Goal: Task Accomplishment & Management: Manage account settings

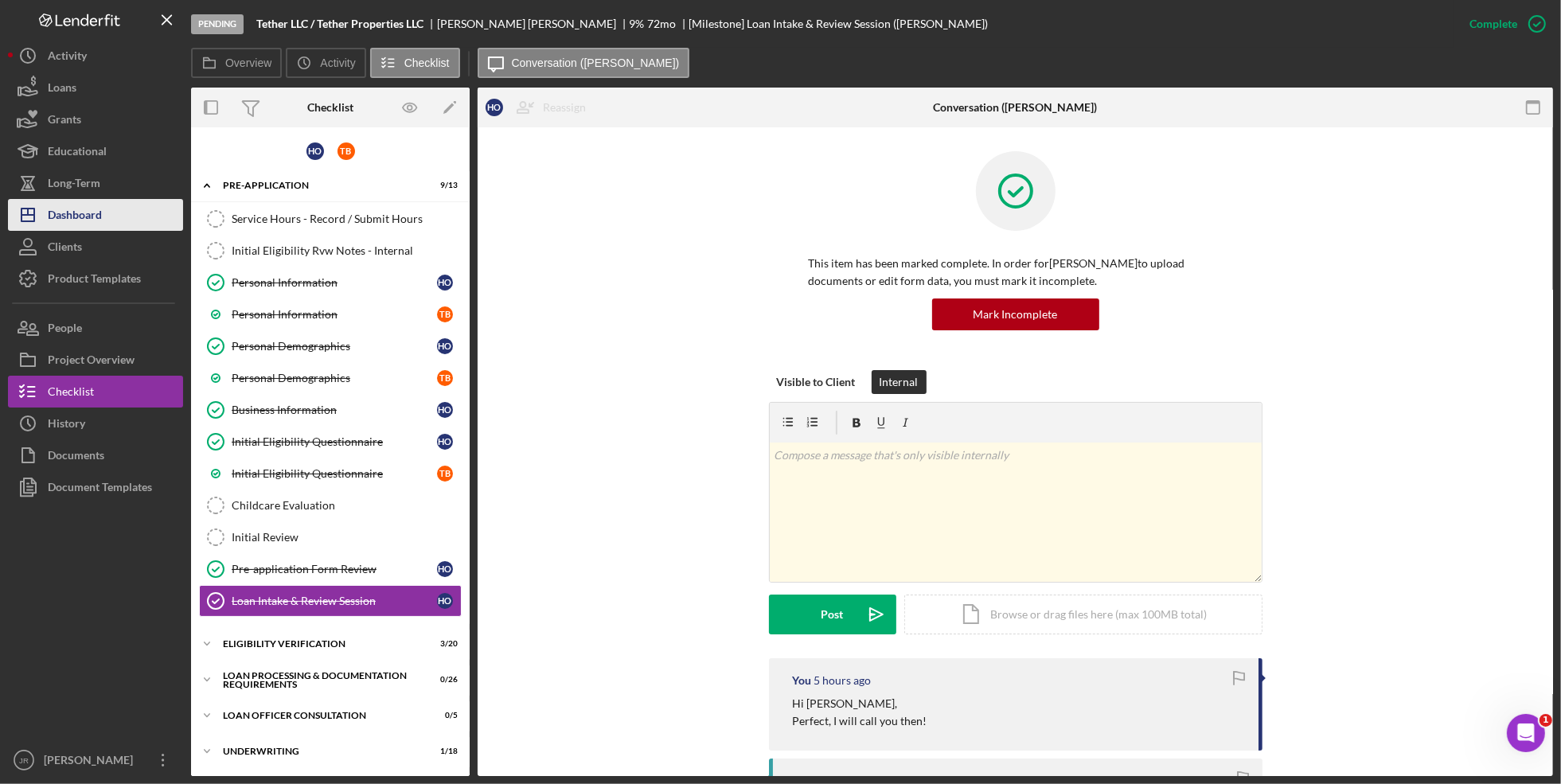
scroll to position [104, 0]
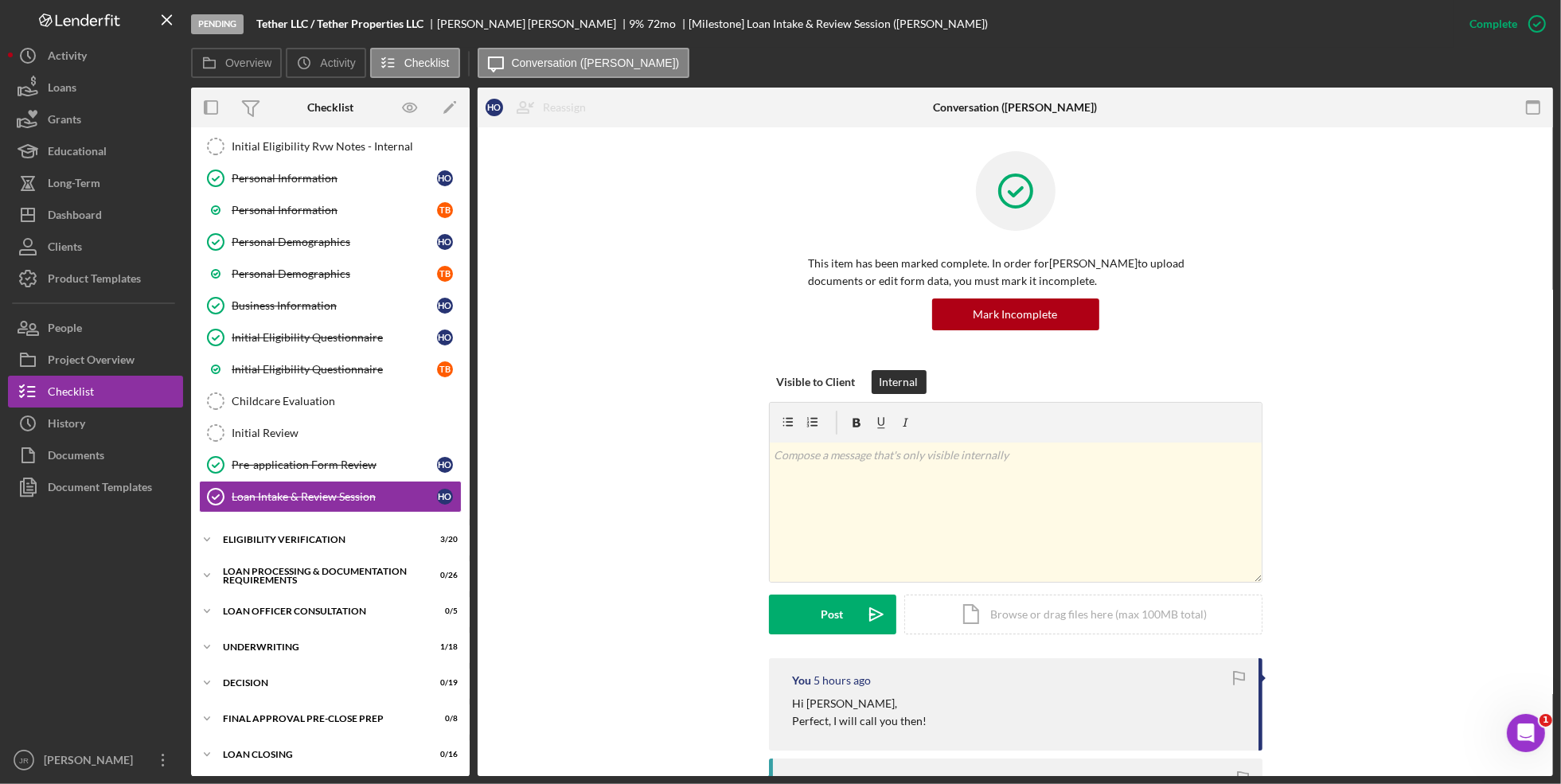
drag, startPoint x: 77, startPoint y: 219, endPoint x: 133, endPoint y: 314, distance: 110.3
click at [77, 219] on div "Dashboard" at bounding box center [75, 217] width 54 height 36
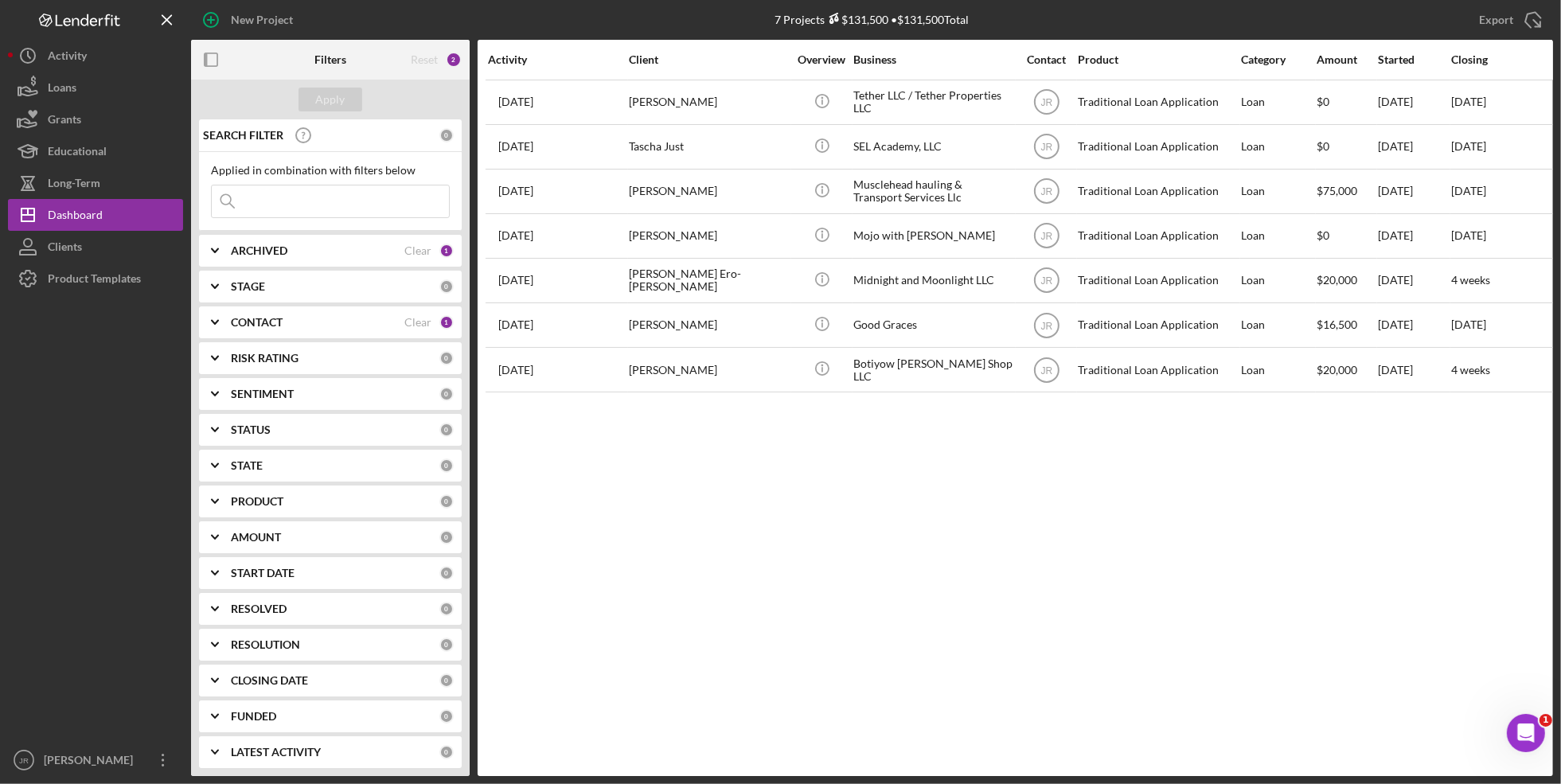
click at [267, 336] on div "CONTACT Clear 1" at bounding box center [342, 322] width 223 height 32
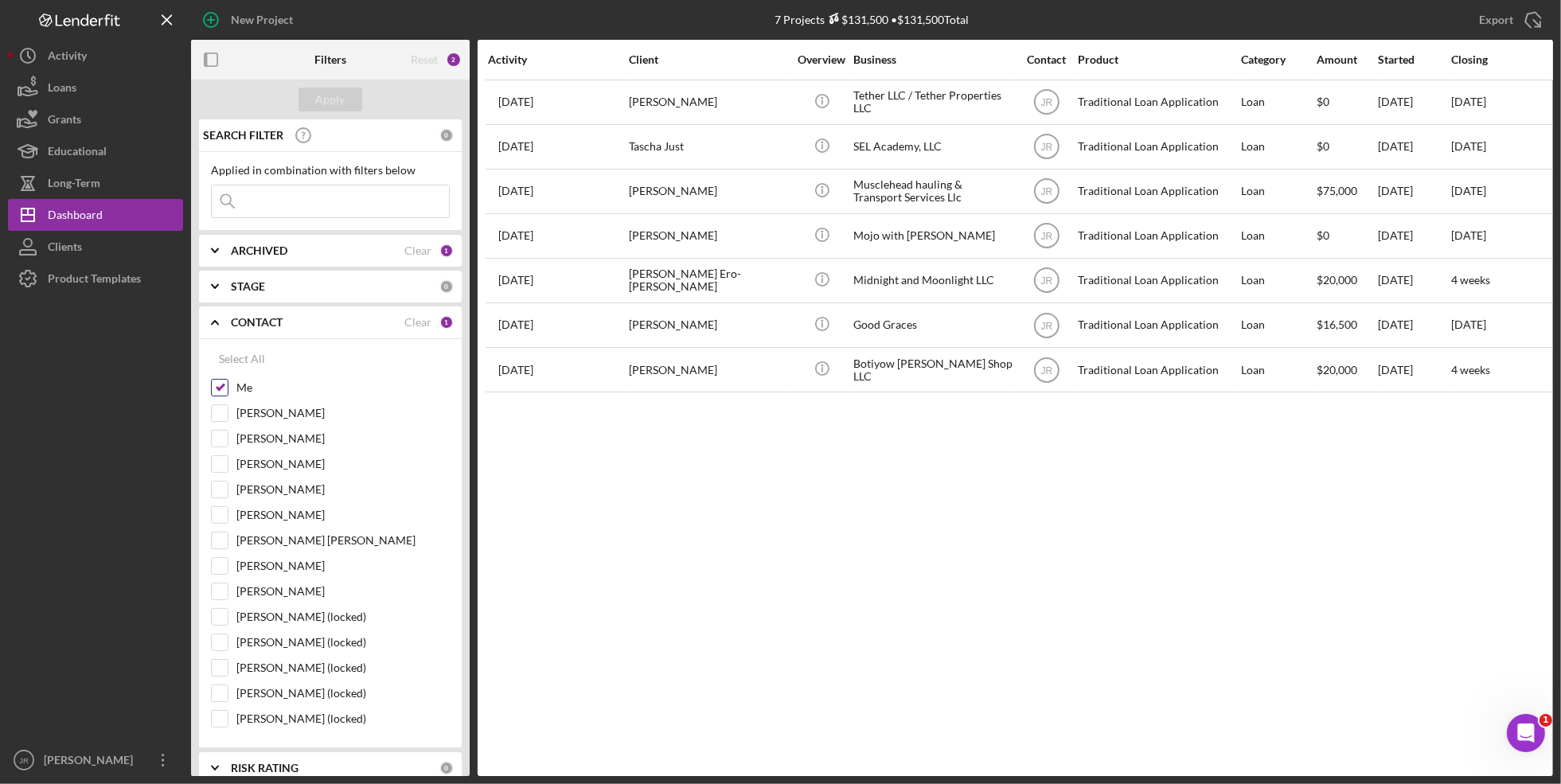
click at [223, 384] on input "Me" at bounding box center [220, 388] width 16 height 16
checkbox input "false"
click at [229, 466] on div "[PERSON_NAME]" at bounding box center [330, 468] width 239 height 26
click at [222, 460] on input "[PERSON_NAME]" at bounding box center [220, 465] width 16 height 16
checkbox input "true"
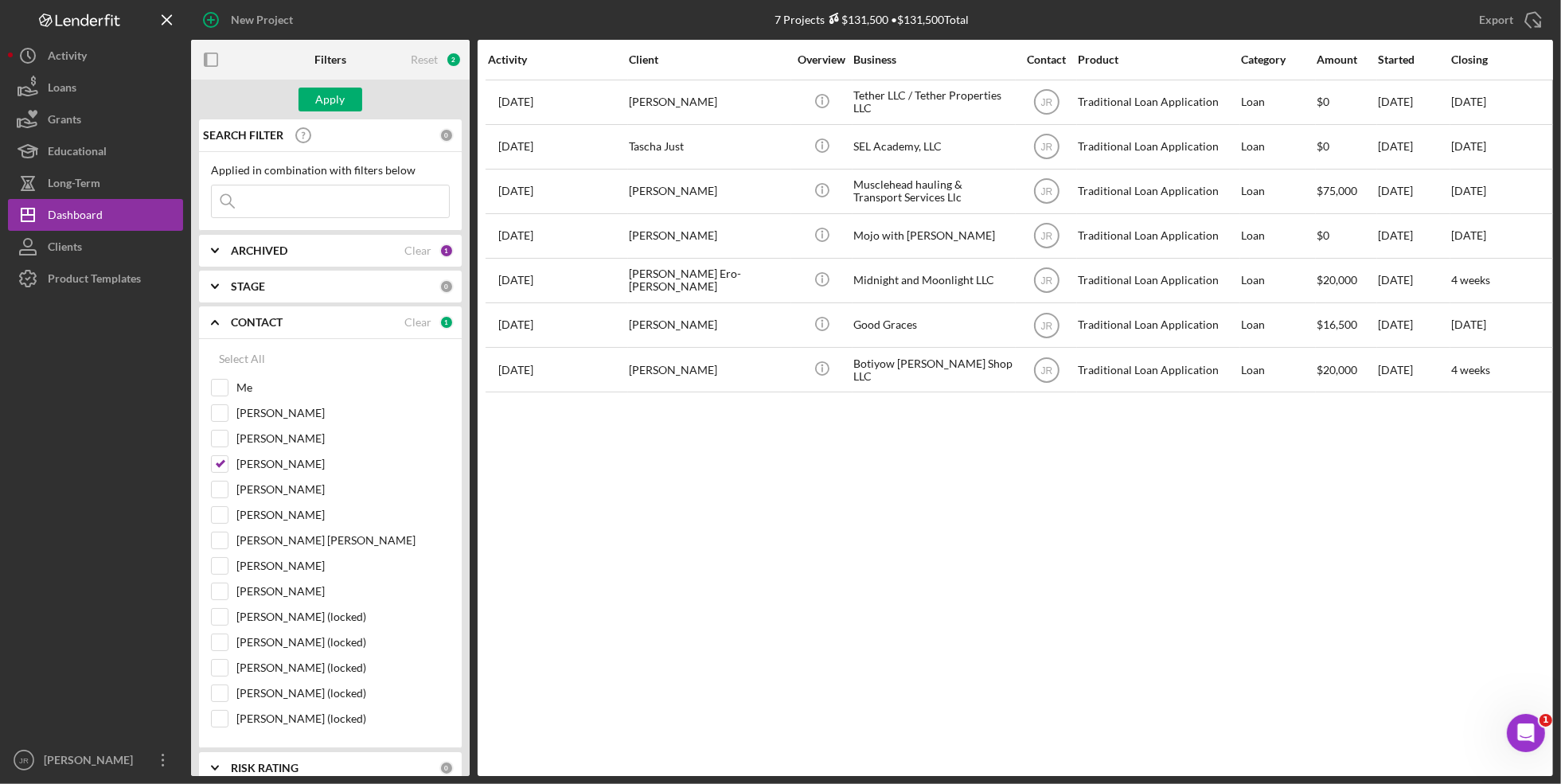
click at [322, 114] on div "Apply" at bounding box center [330, 99] width 279 height 40
click at [330, 102] on div "Apply" at bounding box center [330, 99] width 29 height 24
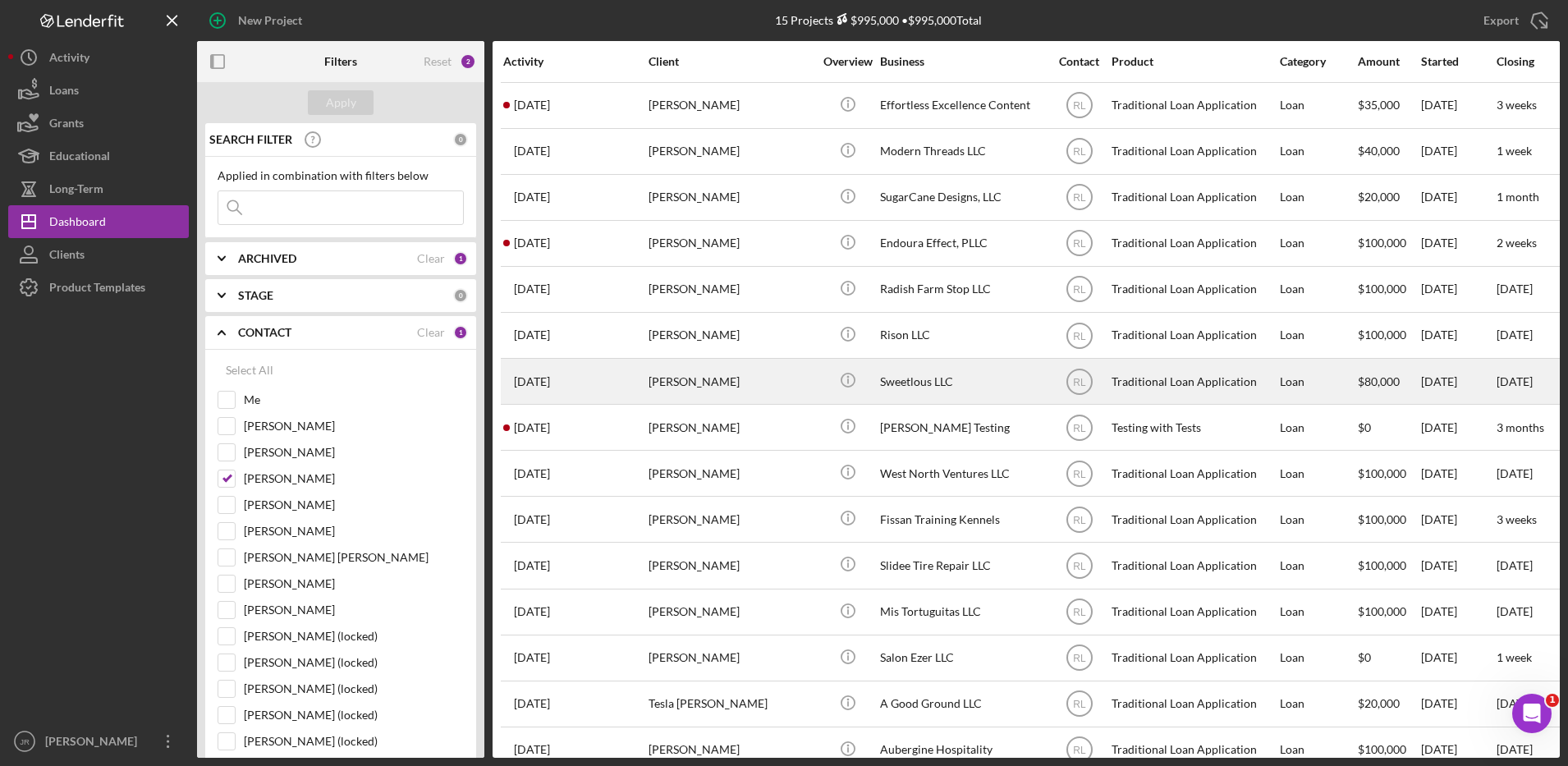
click at [925, 383] on div "Sweetlous LLC" at bounding box center [962, 381] width 164 height 43
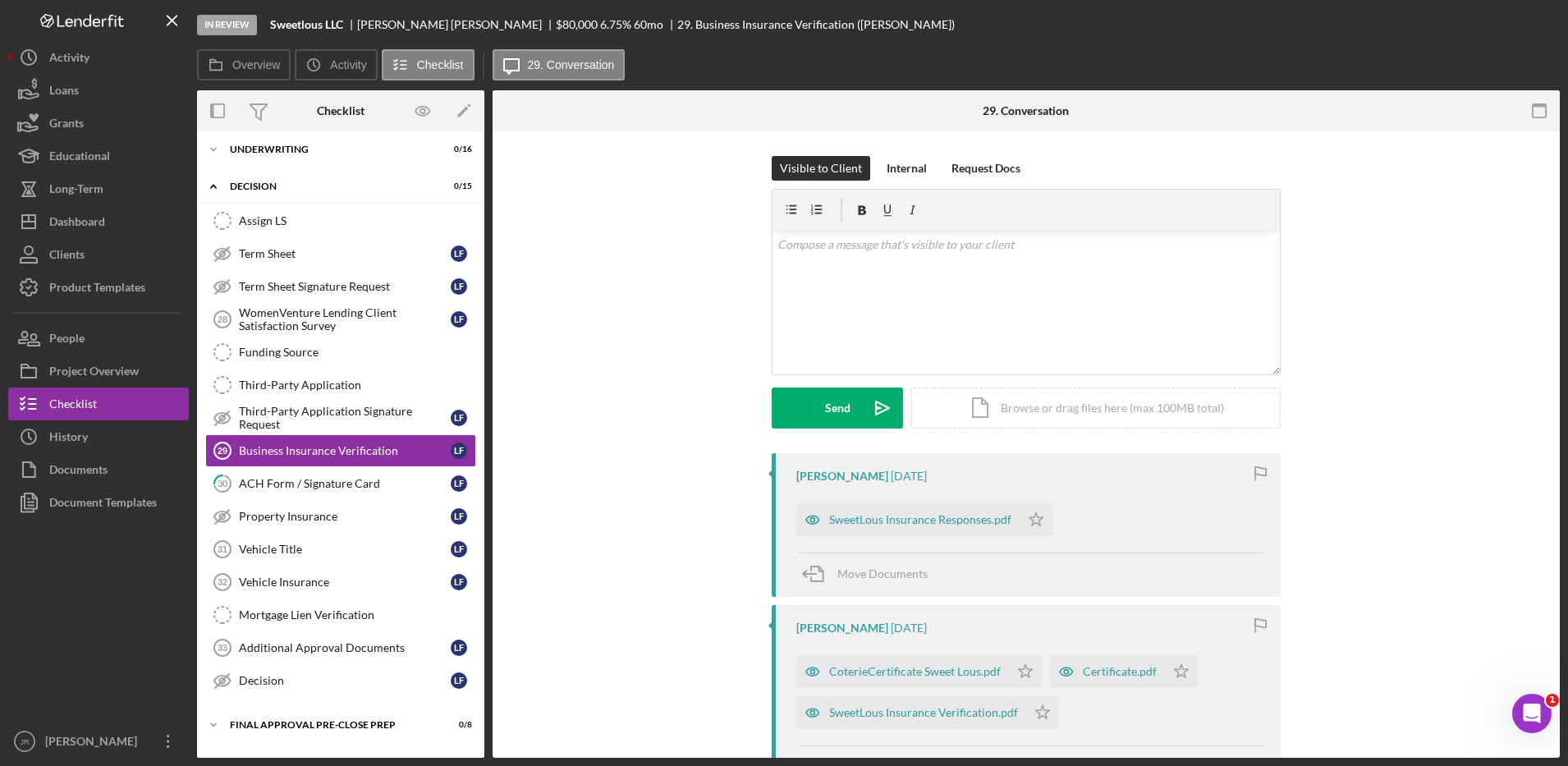
scroll to position [160, 0]
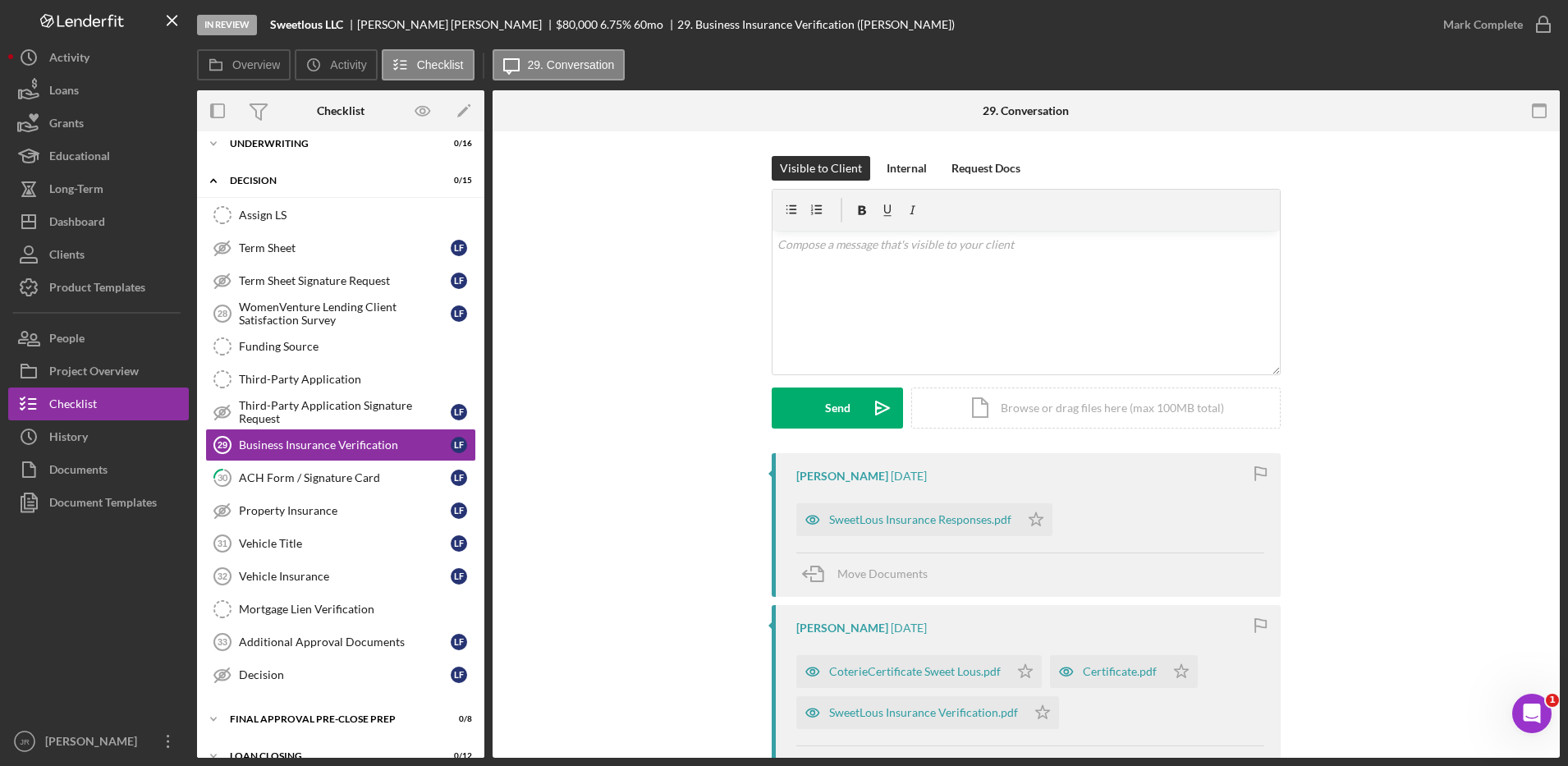
click at [619, 401] on div "Visible to Client Internal Request Docs v Color teal Color pink Remove color Ad…" at bounding box center [1026, 305] width 1018 height 297
click at [78, 470] on div "Documents" at bounding box center [79, 472] width 59 height 37
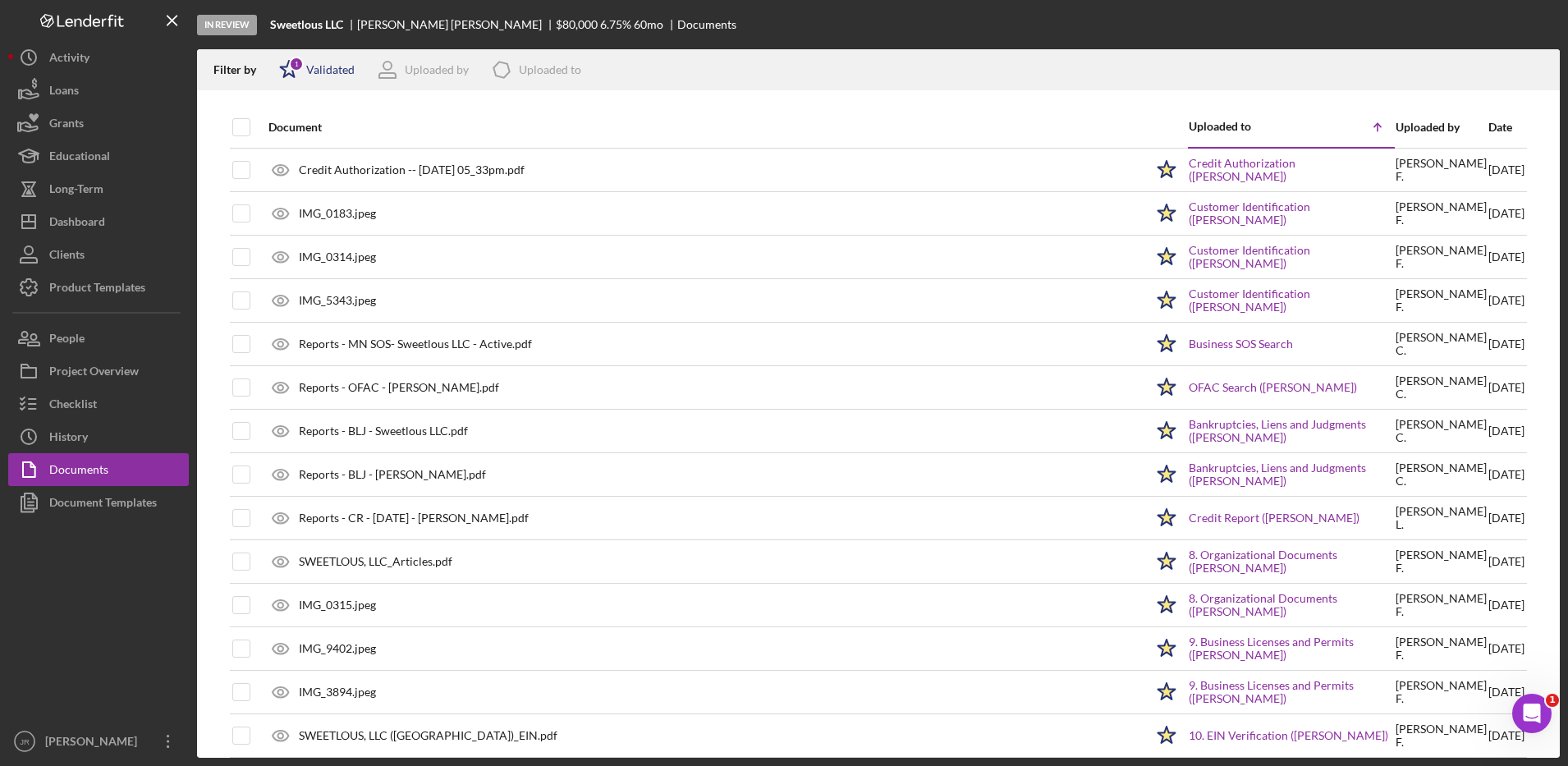
click at [321, 64] on div "Validated" at bounding box center [330, 70] width 49 height 13
click at [287, 132] on input "checkbox" at bounding box center [287, 130] width 17 height 17
checkbox input "false"
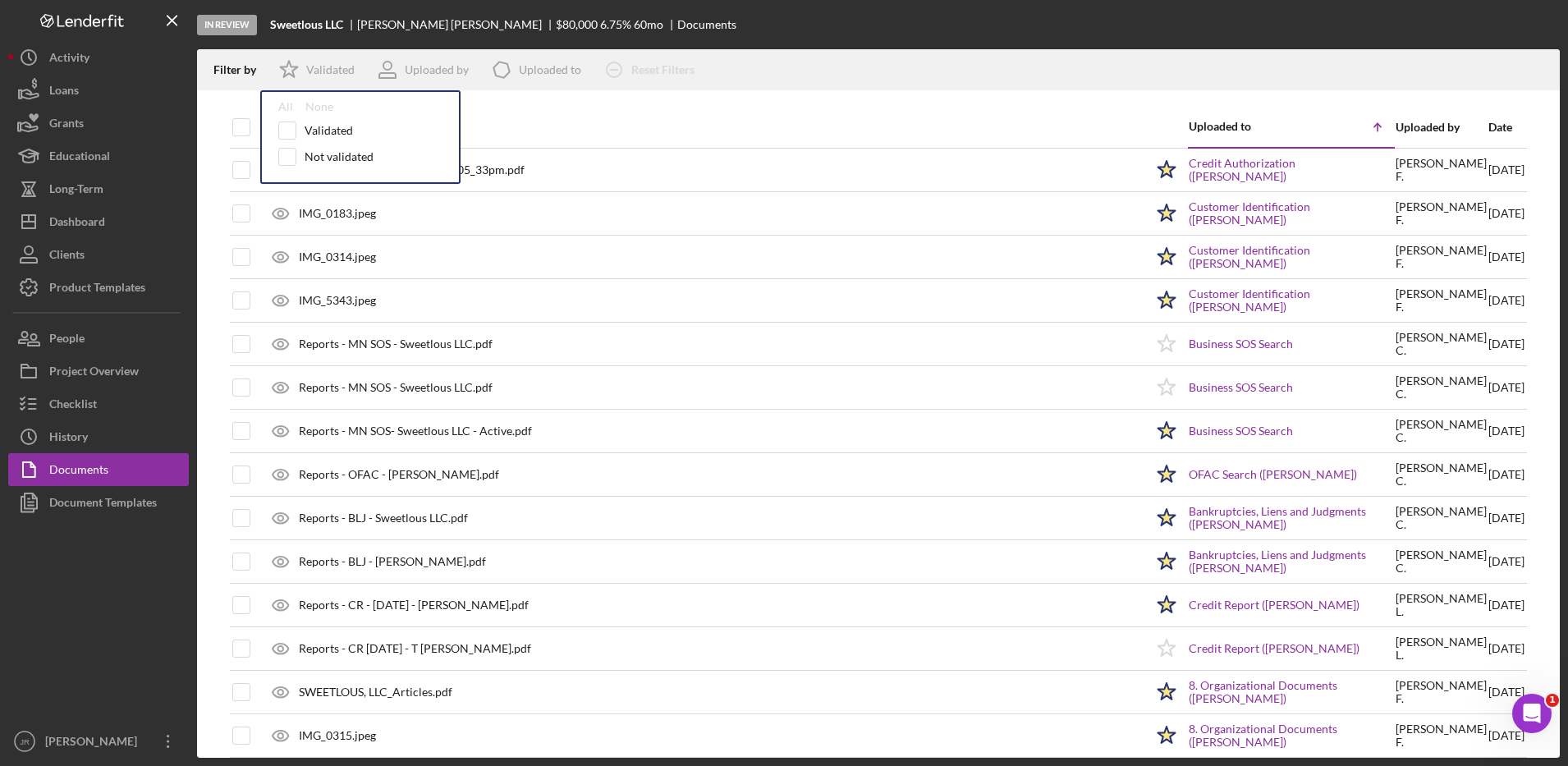
click at [925, 66] on div "Filter by Icon/Star Validated All None Validated Not validated Uploaded by Icon…" at bounding box center [878, 70] width 1362 height 41
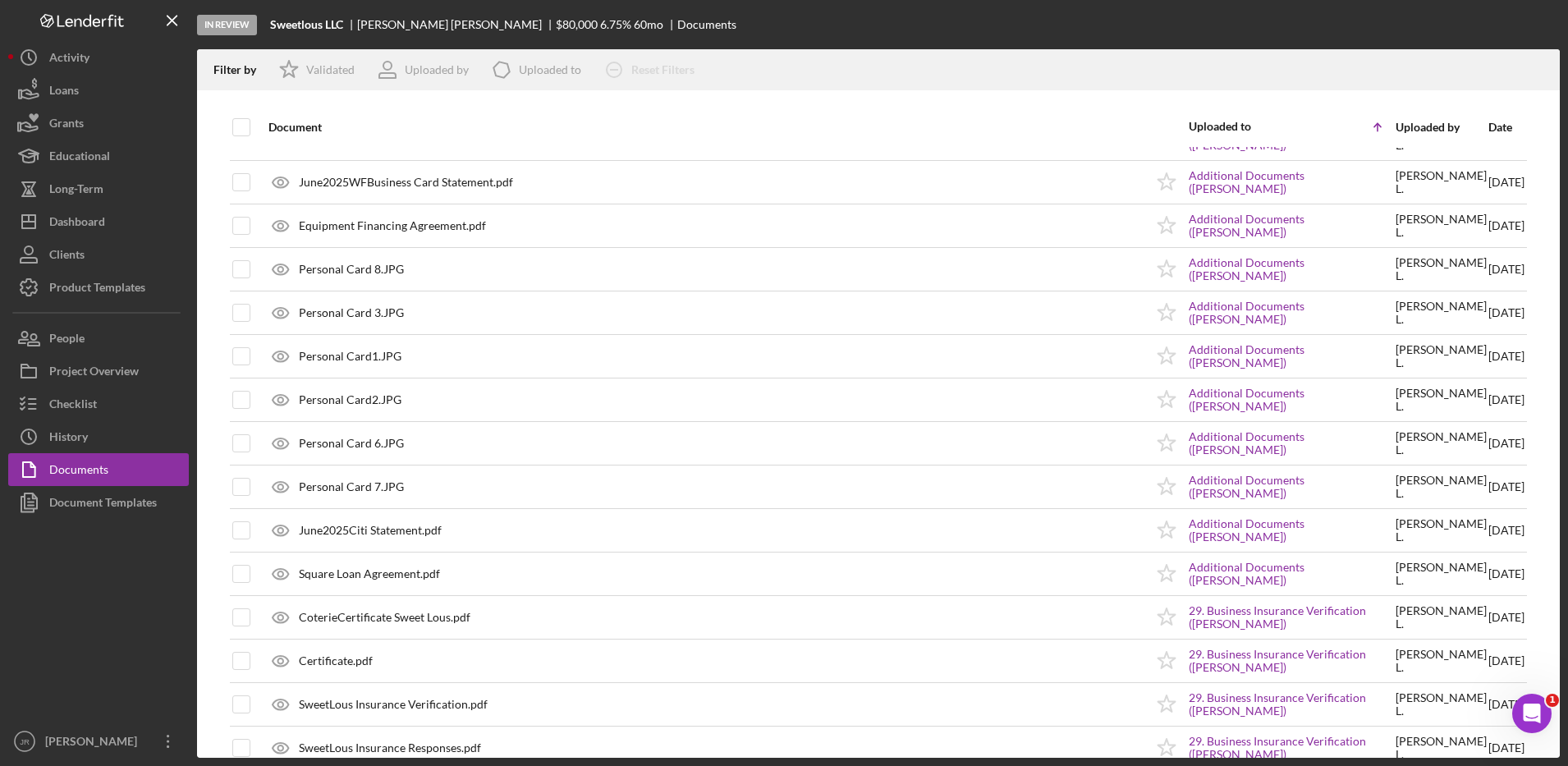
scroll to position [2452, 0]
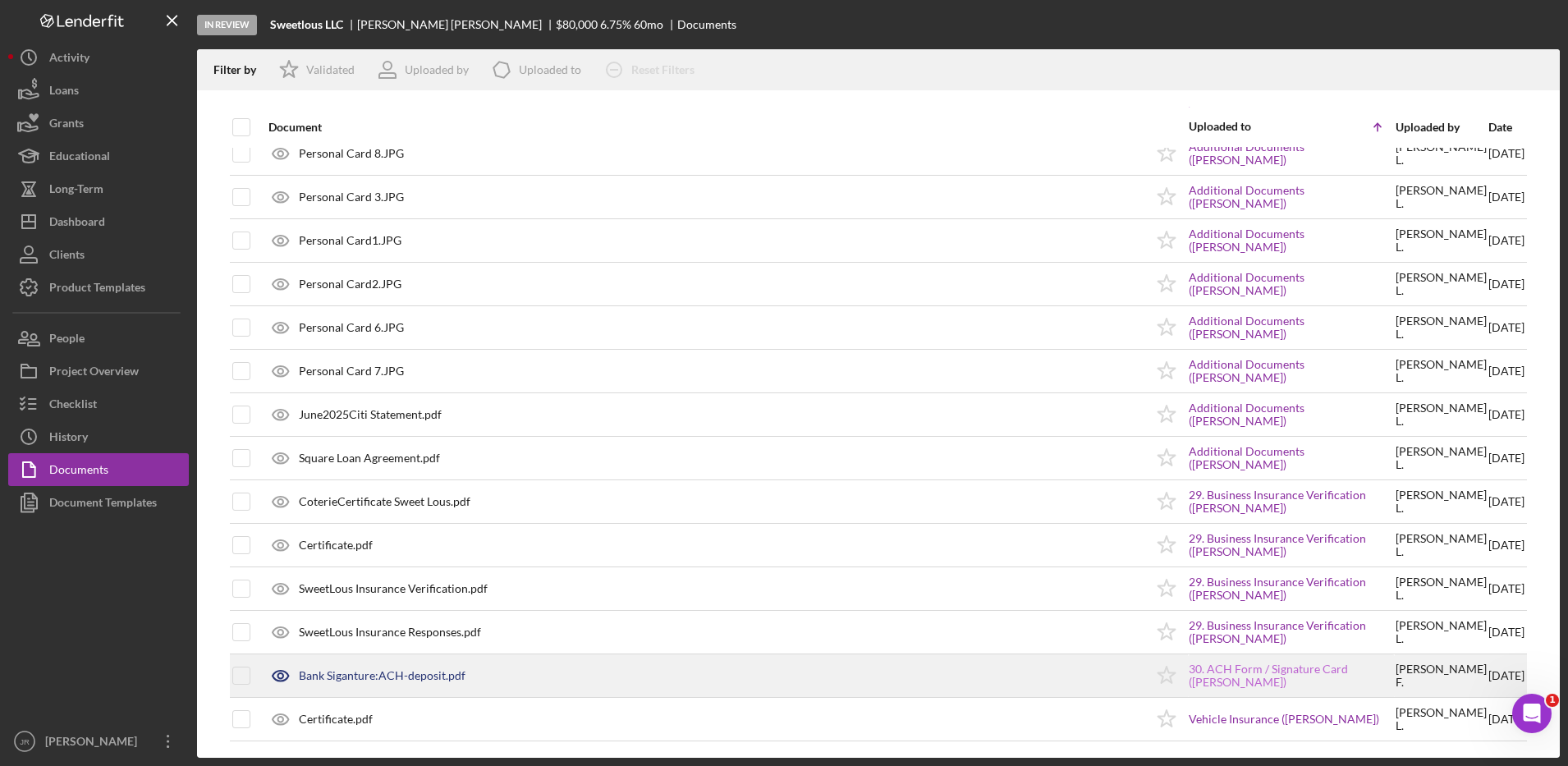
click at [1254, 681] on link "30. ACH Form / Signature Card (Louisa Farhat)" at bounding box center [1291, 675] width 206 height 27
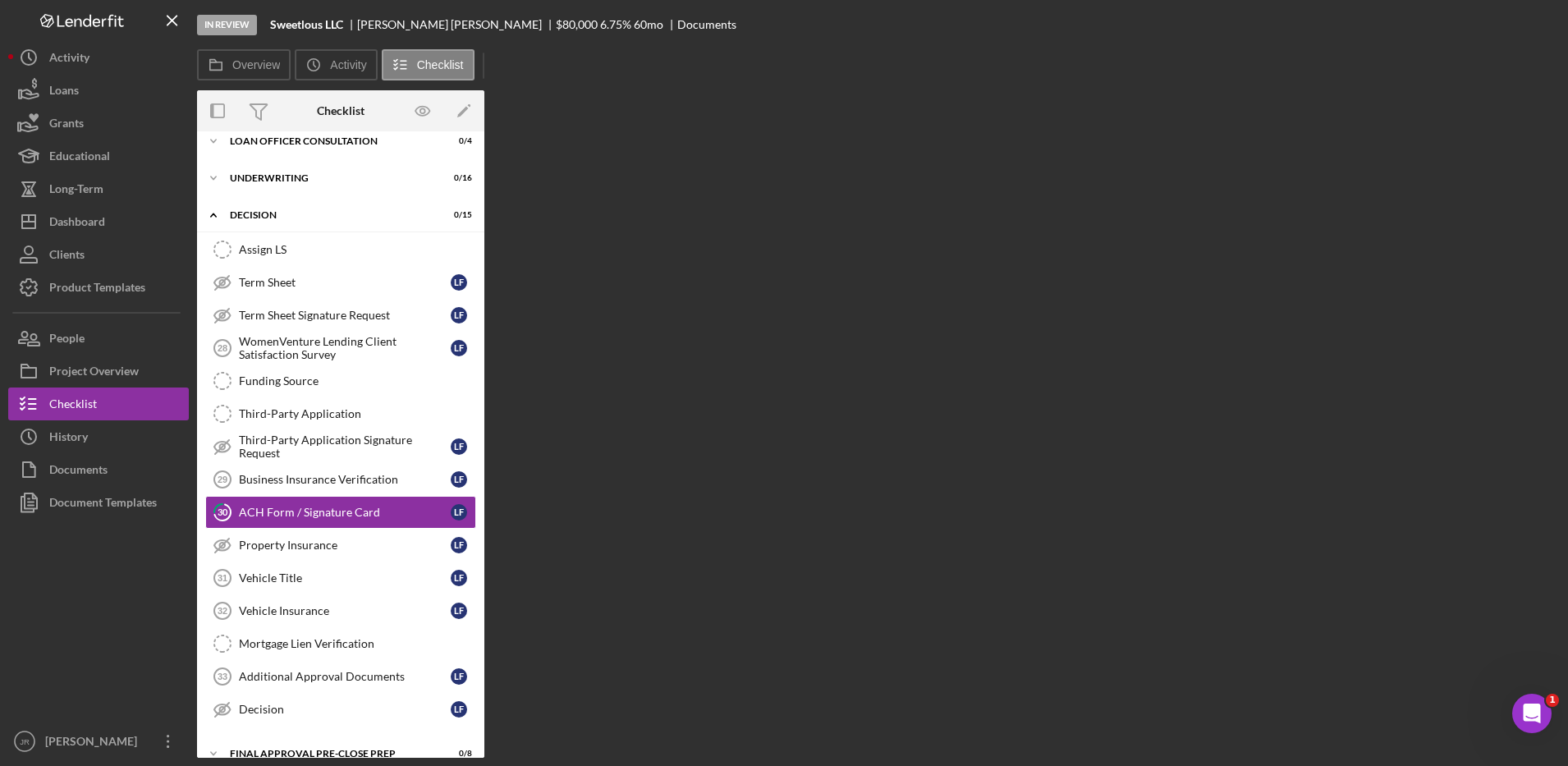
scroll to position [193, 0]
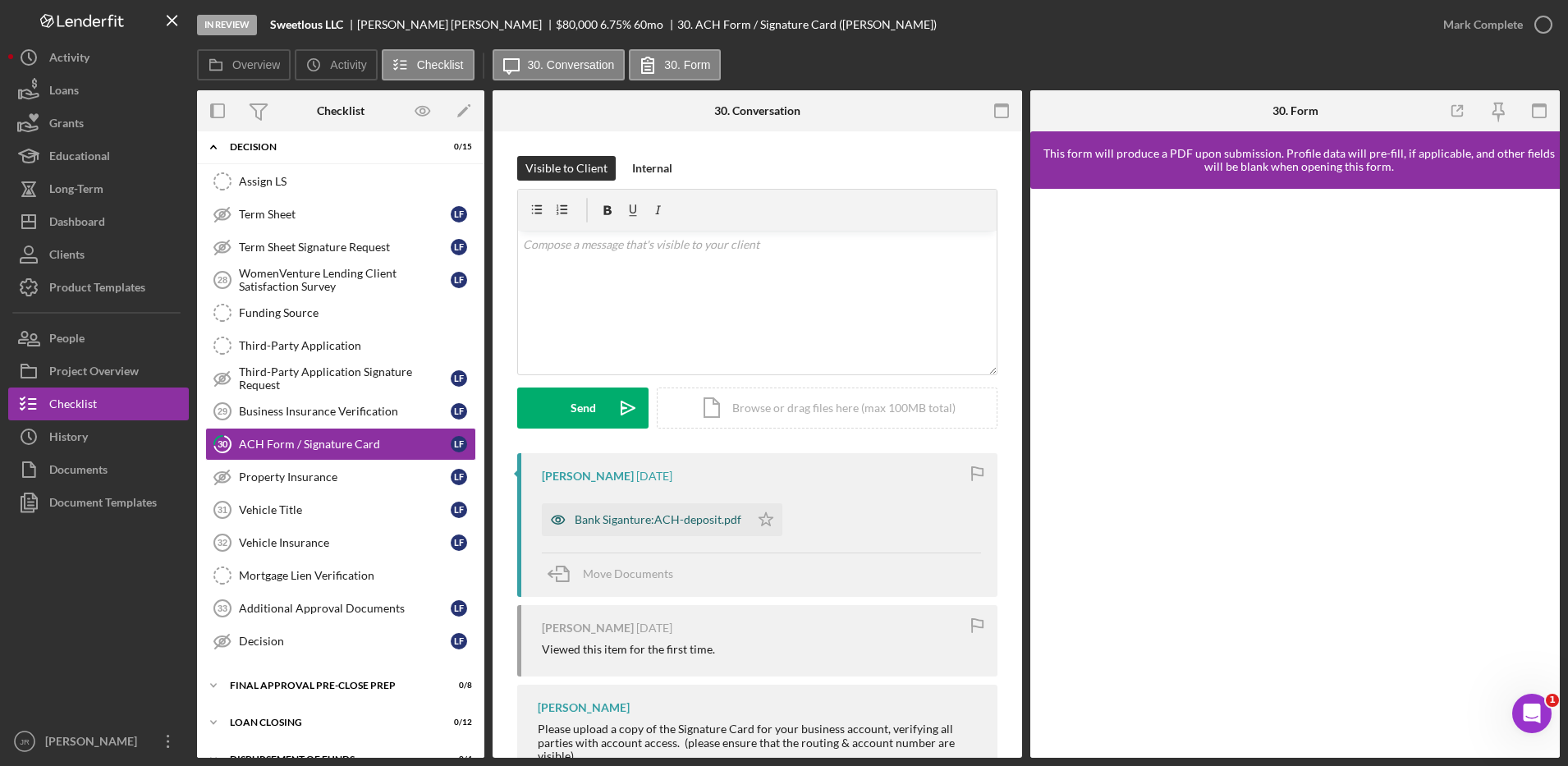
click at [637, 524] on div "Bank Siganture:ACH-deposit.pdf" at bounding box center [658, 519] width 167 height 13
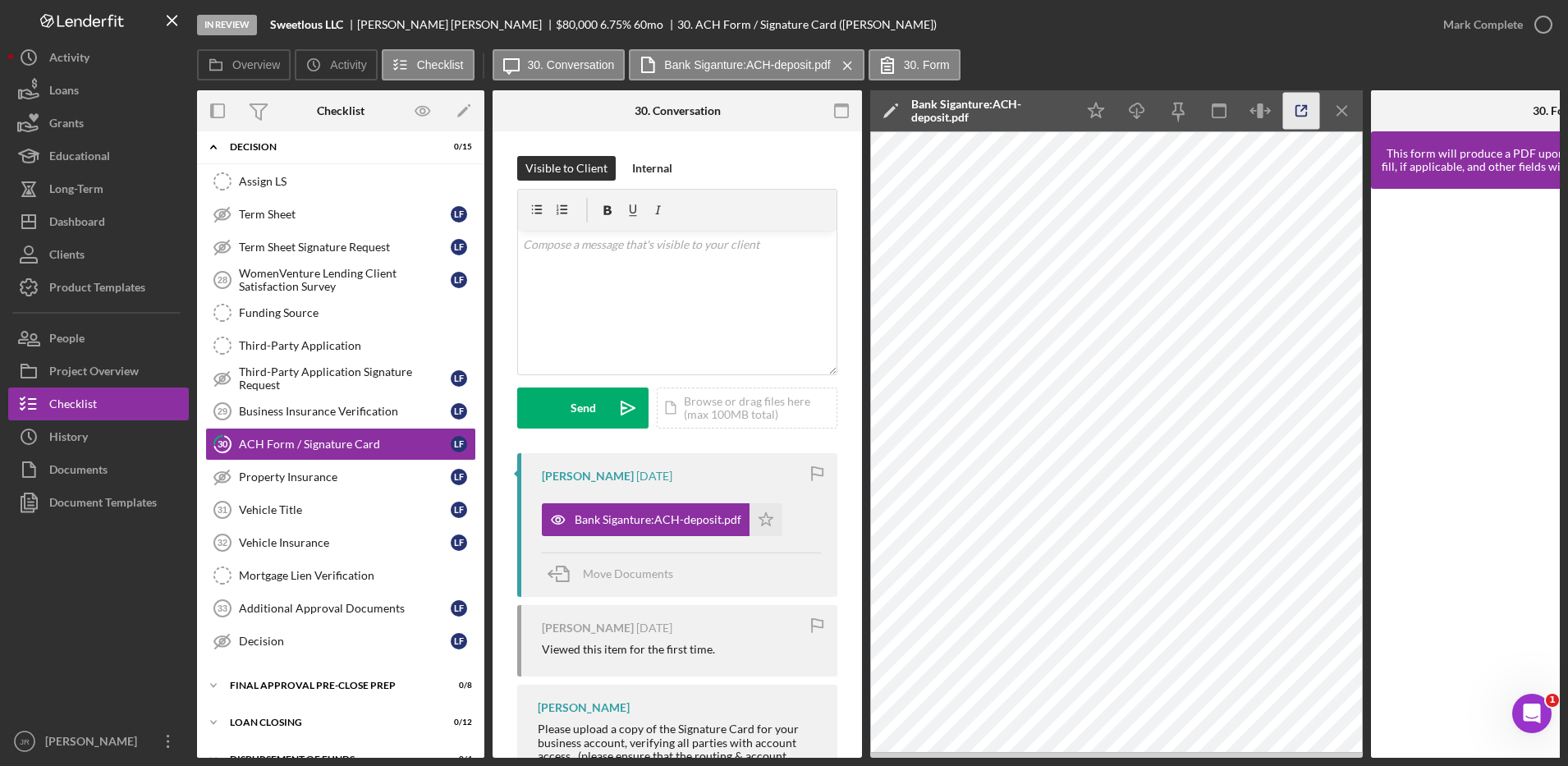
click at [1300, 112] on icon "button" at bounding box center [1301, 111] width 37 height 37
click at [82, 466] on div "Documents" at bounding box center [79, 472] width 59 height 37
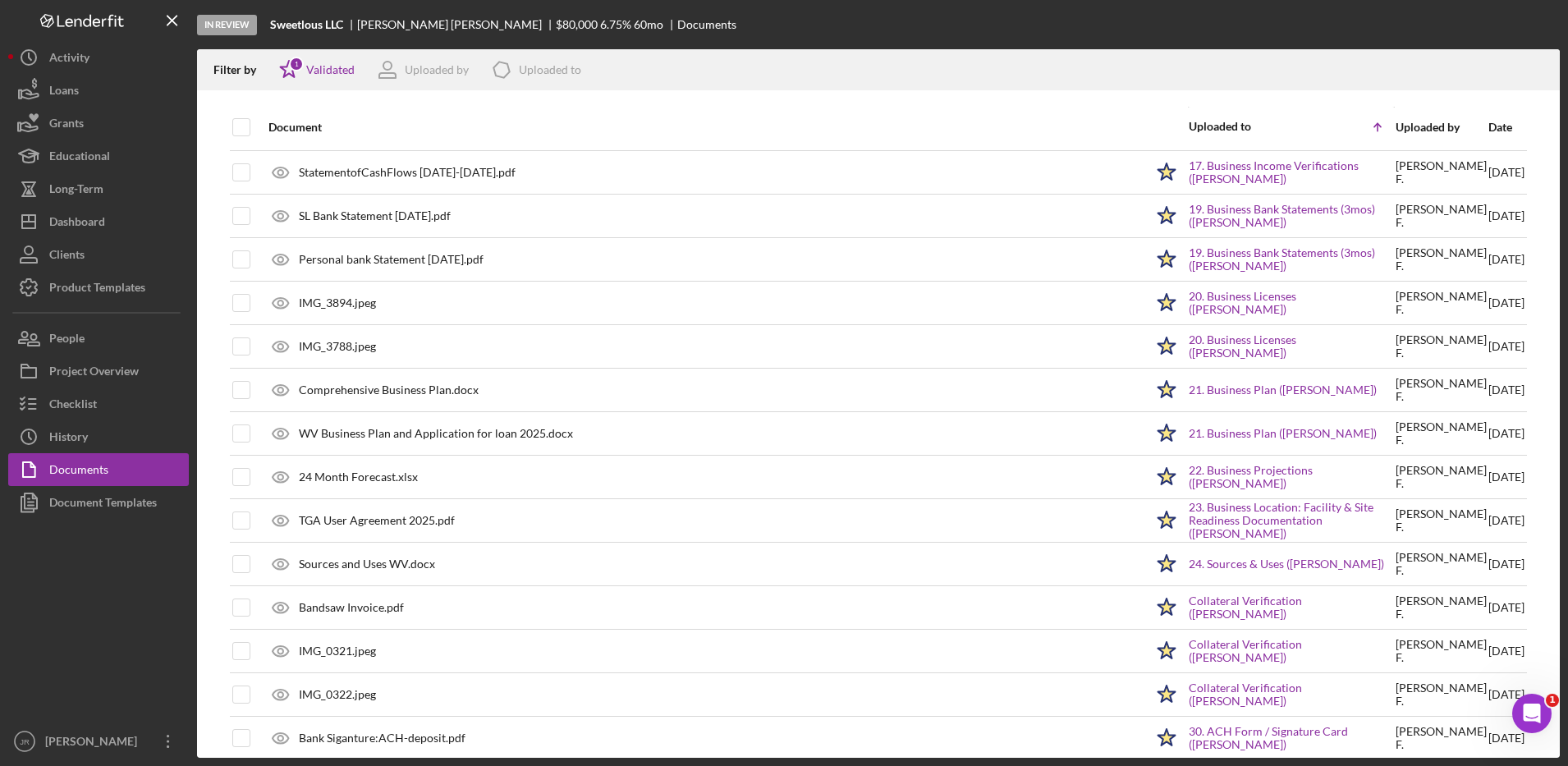
scroll to position [930, 0]
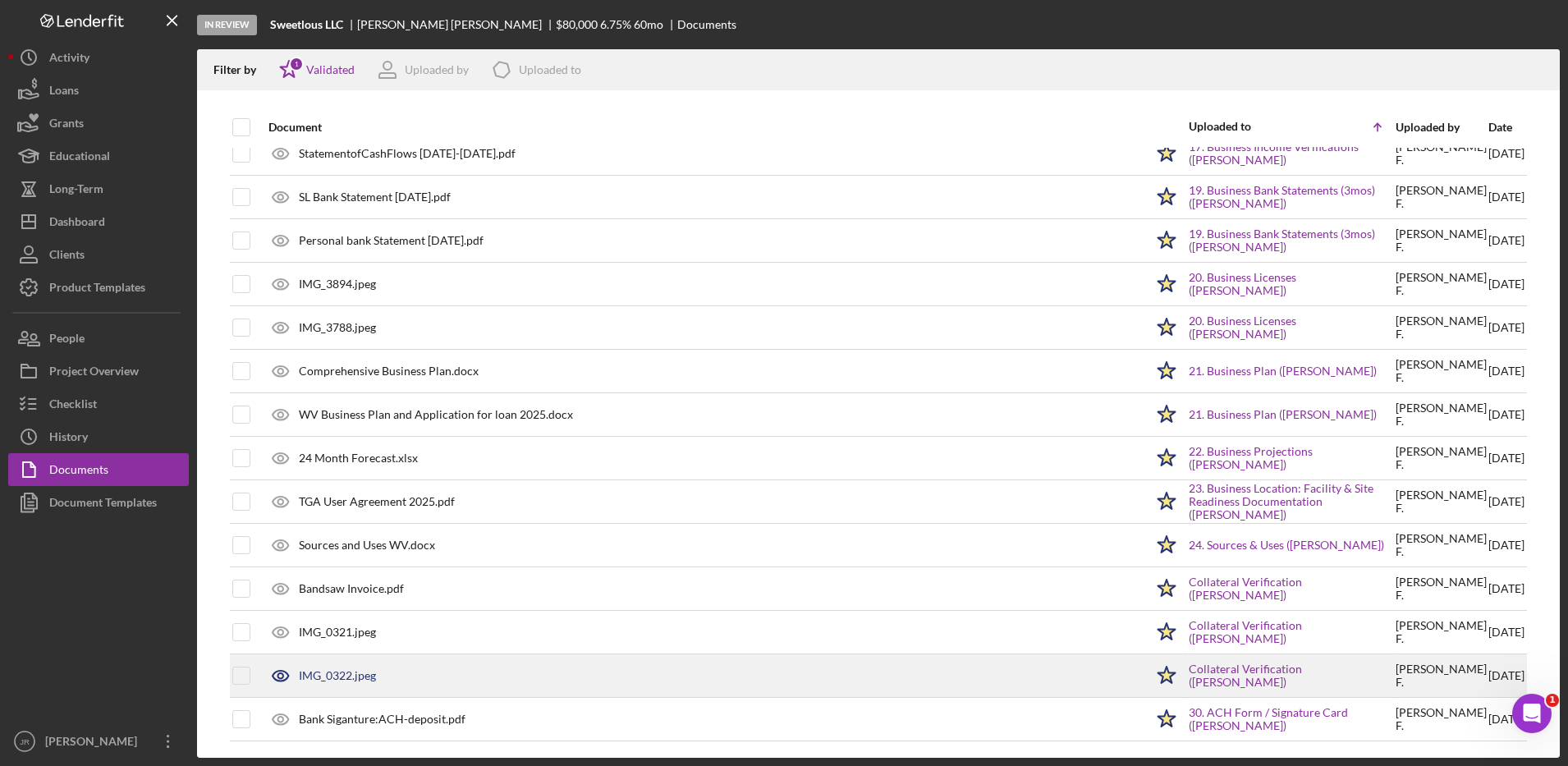
click at [1195, 686] on div "Collateral Verification ([PERSON_NAME])" at bounding box center [1291, 675] width 206 height 41
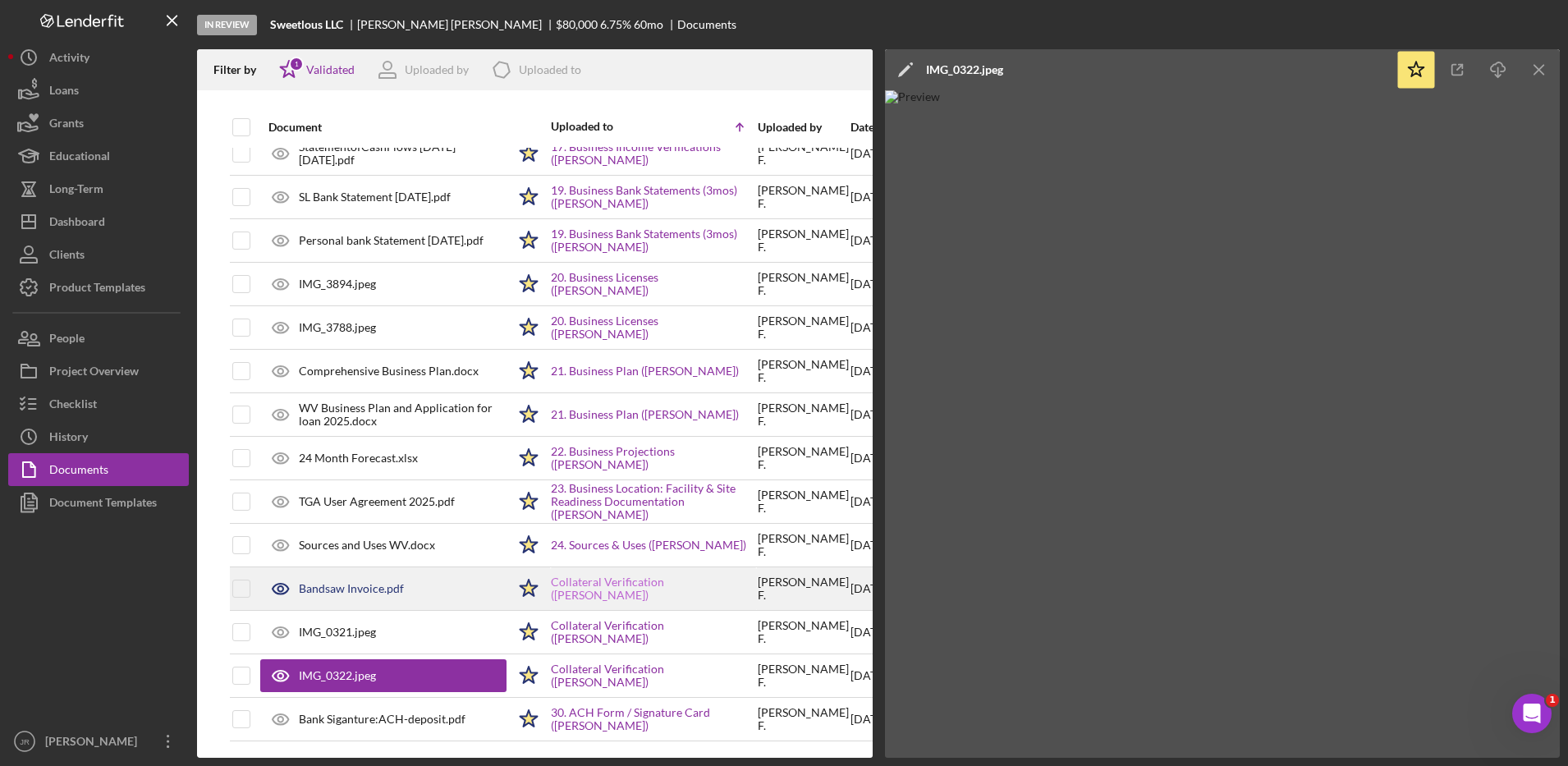
click at [638, 581] on link "Collateral Verification ([PERSON_NAME])" at bounding box center [653, 588] width 206 height 27
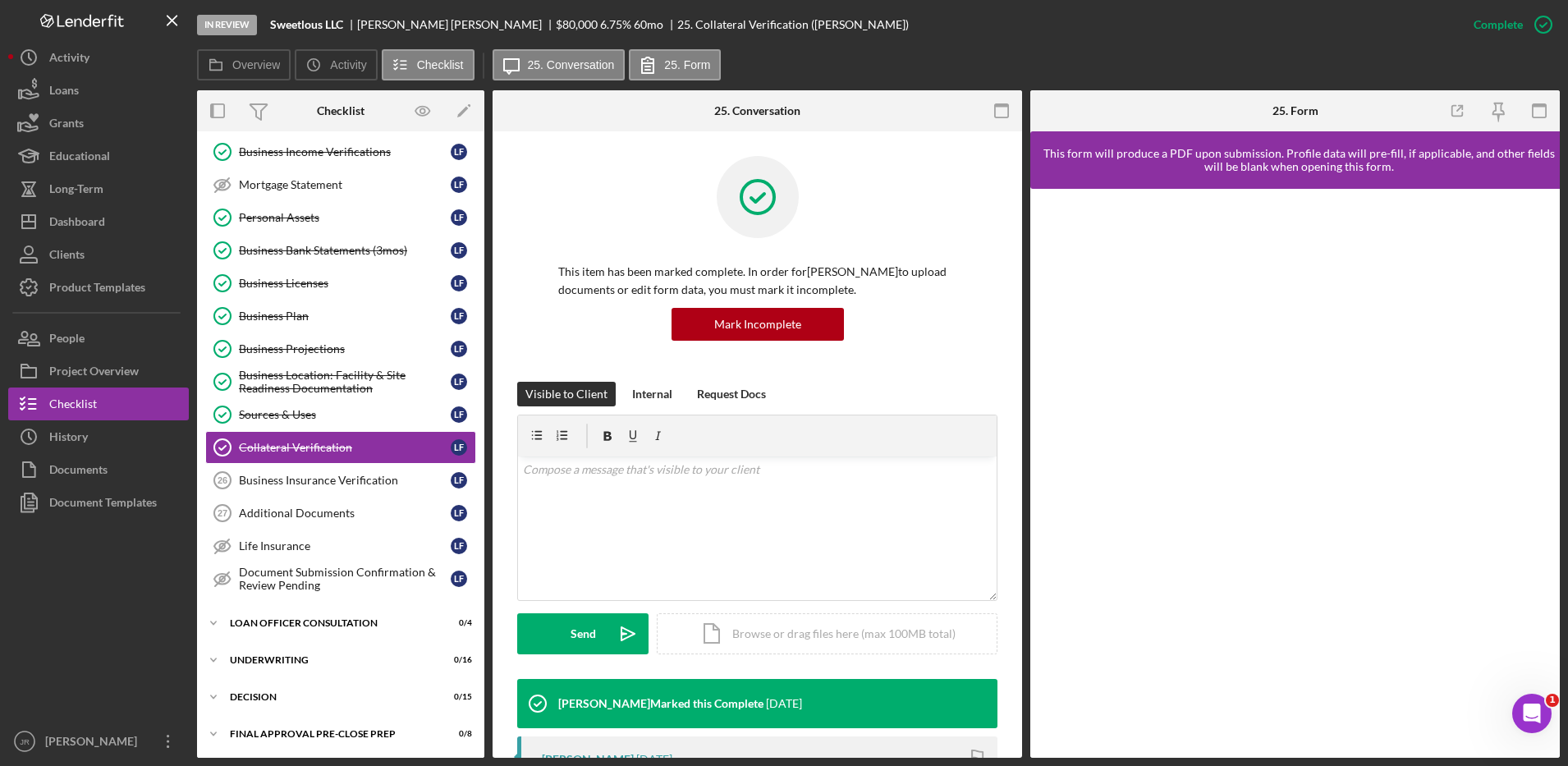
scroll to position [312, 0]
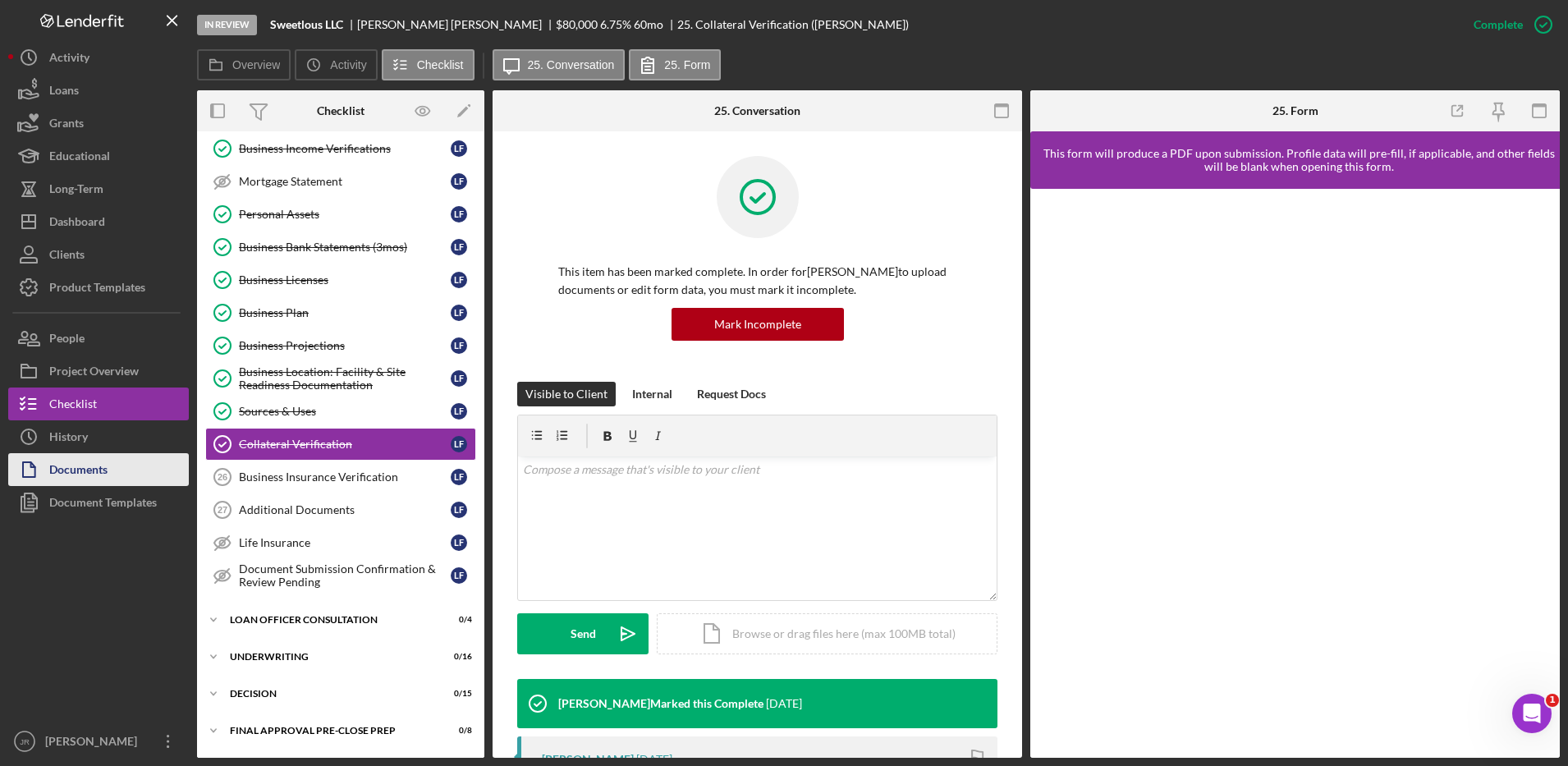
click at [65, 468] on div "Documents" at bounding box center [79, 472] width 59 height 37
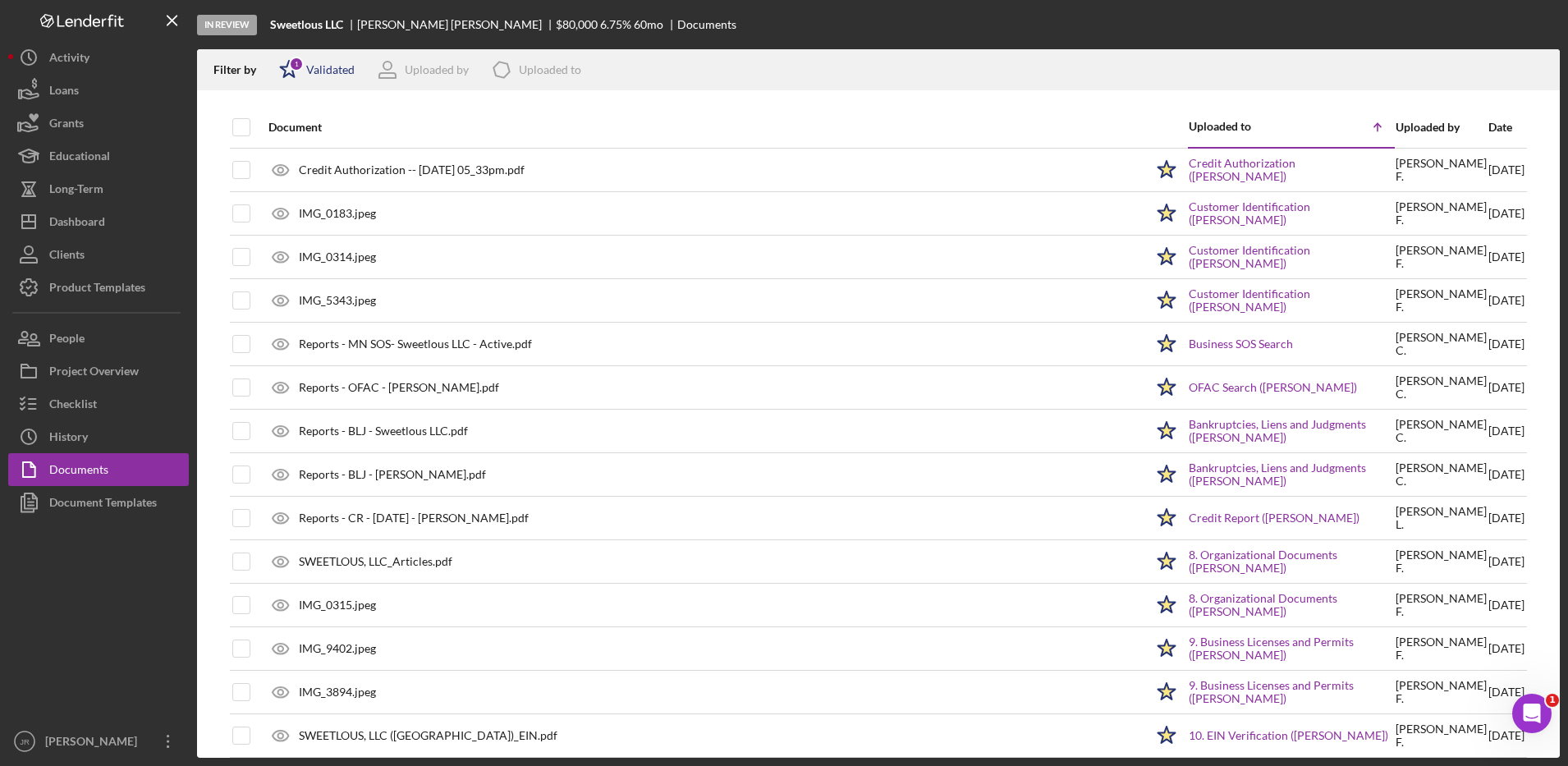
click at [324, 63] on div "Validated" at bounding box center [330, 70] width 49 height 13
click at [286, 128] on input "checkbox" at bounding box center [287, 130] width 17 height 17
checkbox input "false"
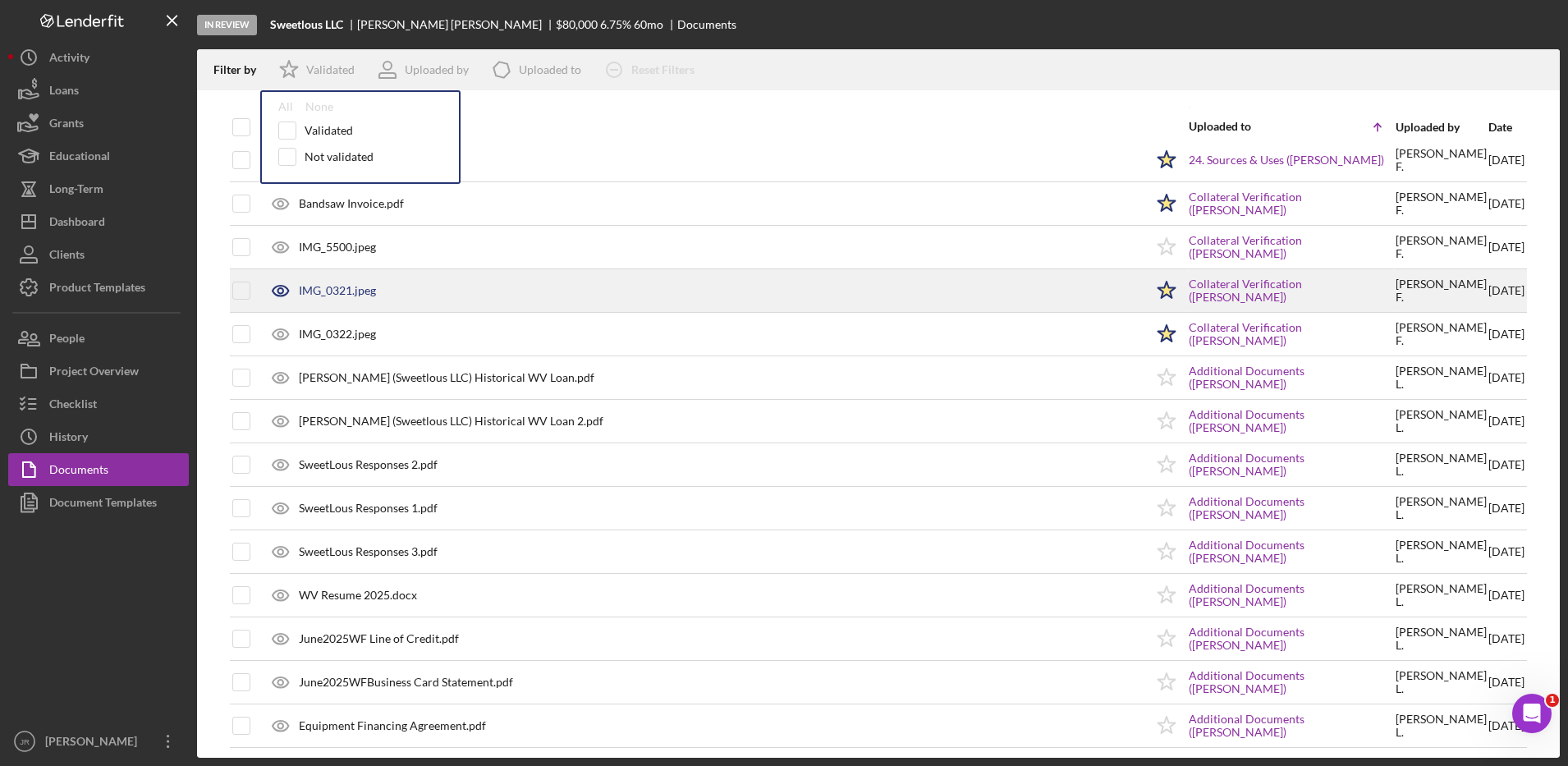
scroll to position [1734, 0]
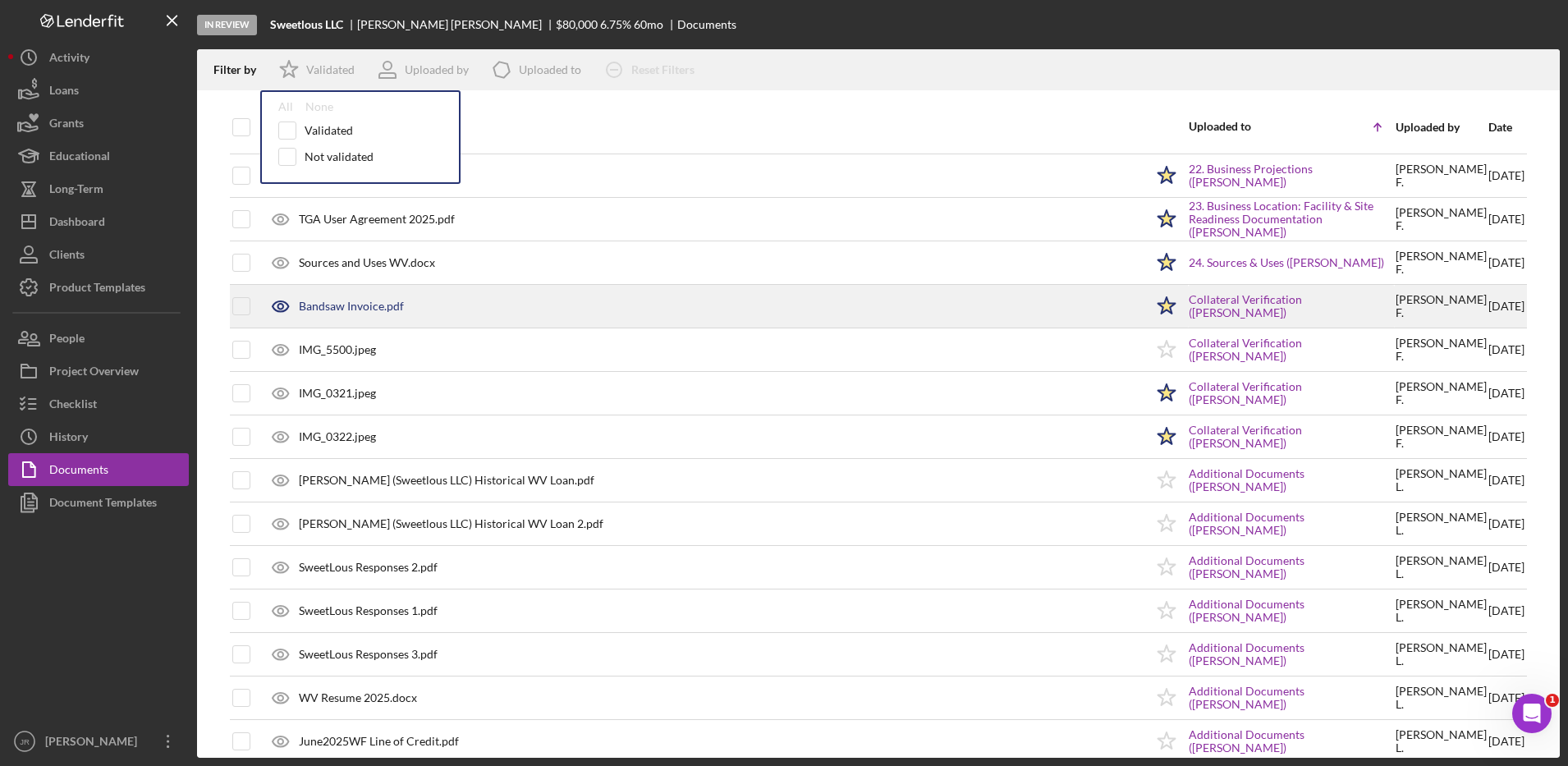
click at [358, 298] on div "Bandsaw Invoice.pdf" at bounding box center [703, 305] width 884 height 41
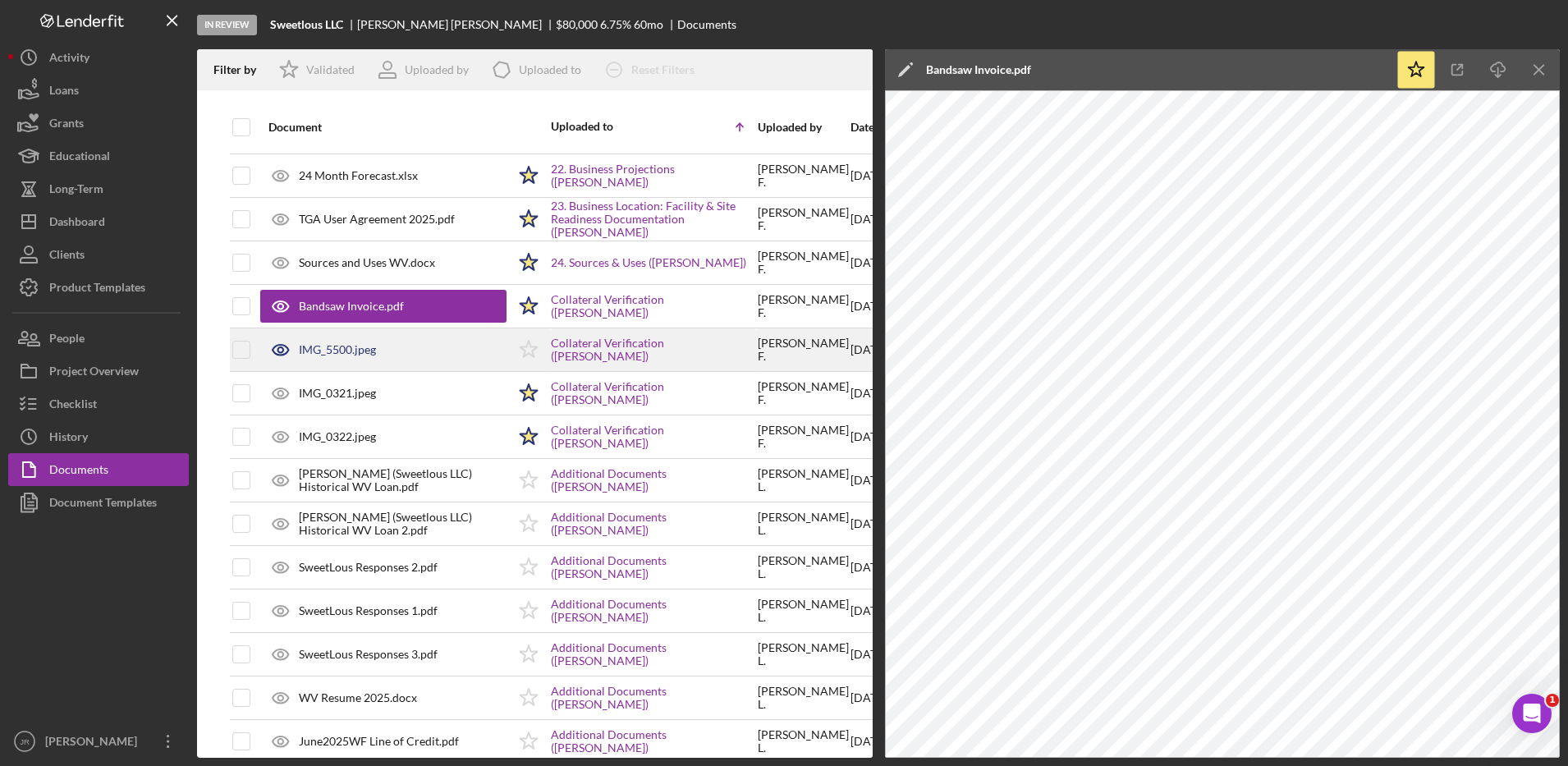
click at [357, 355] on div "IMG_5500.jpeg" at bounding box center [338, 350] width 77 height 13
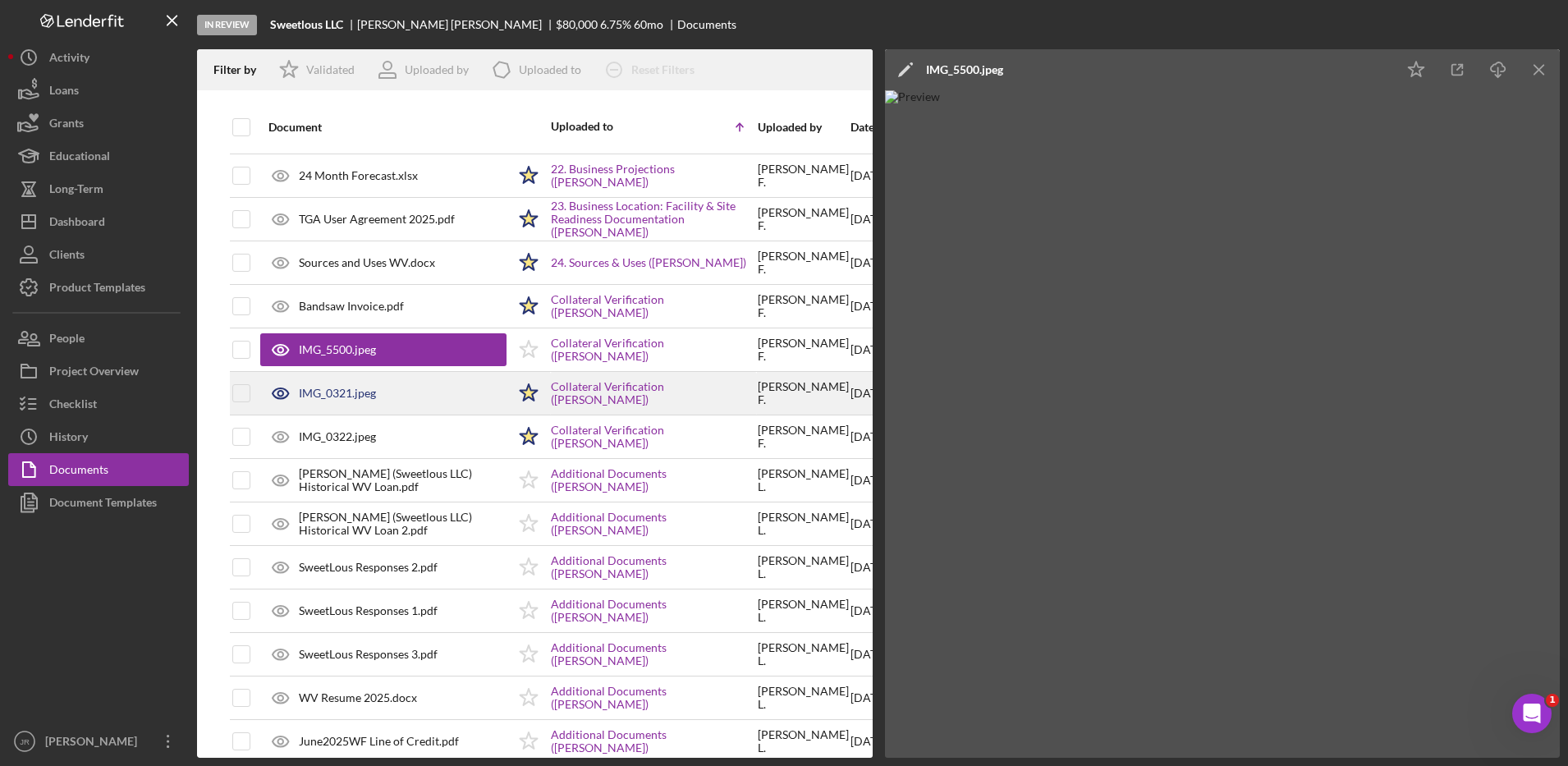
click at [340, 389] on div "IMG_0321.jpeg" at bounding box center [338, 393] width 77 height 13
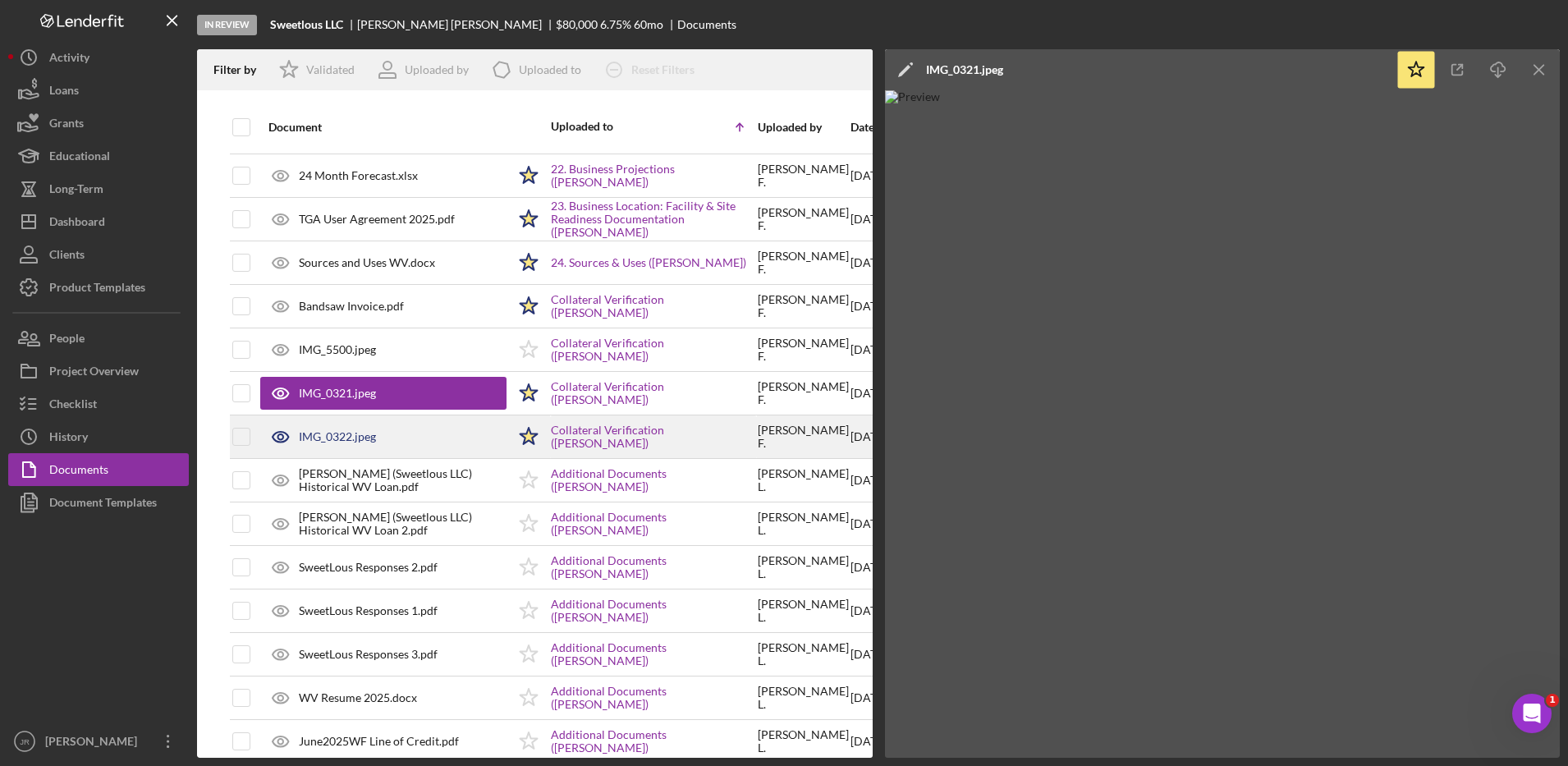
click at [339, 430] on div "IMG_0322.jpeg" at bounding box center [338, 437] width 77 height 13
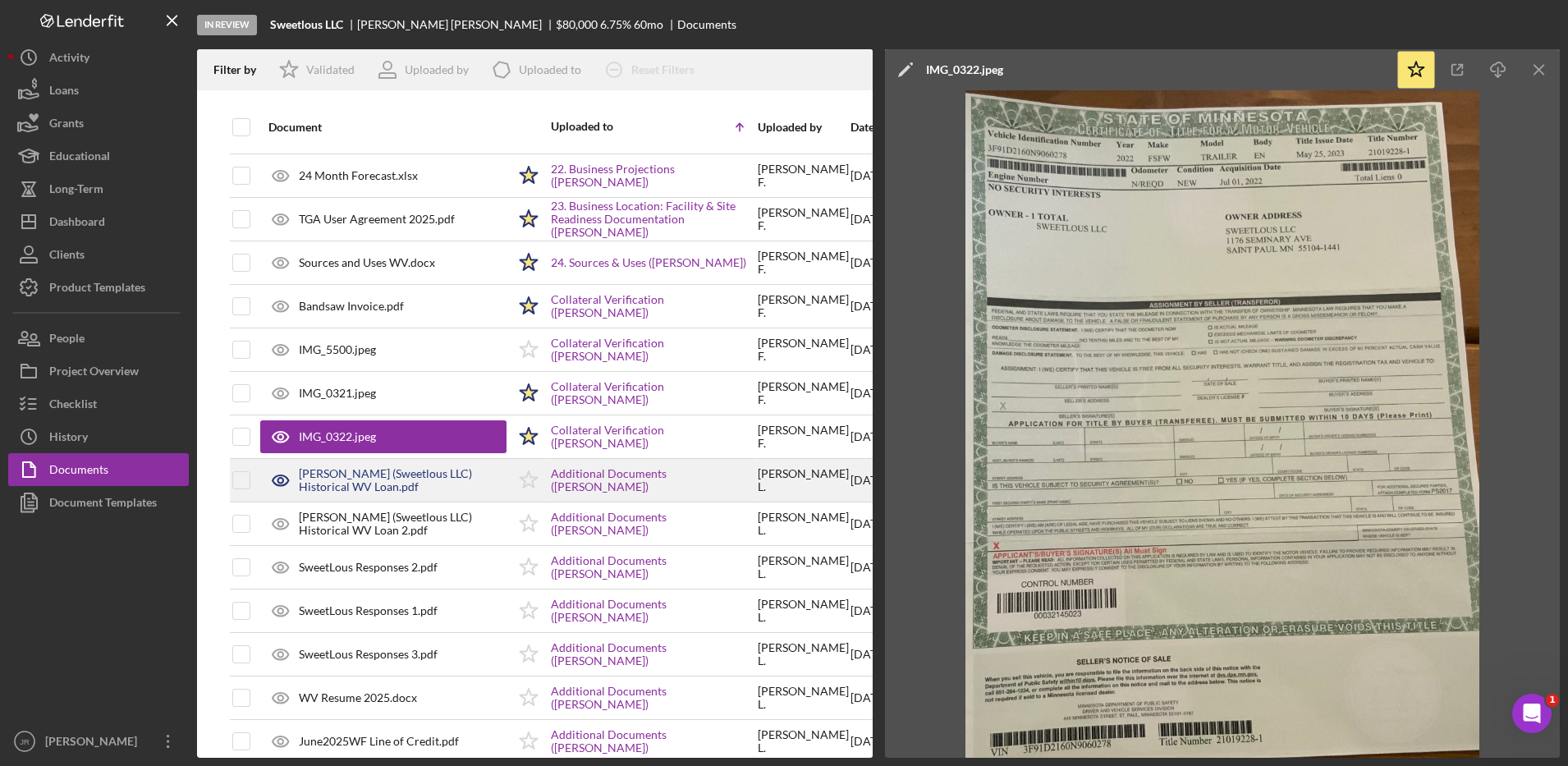
click at [432, 484] on div "Farhat, Louisa (Sweetlous LLC) Historical WV Loan.pdf" at bounding box center [403, 480] width 207 height 27
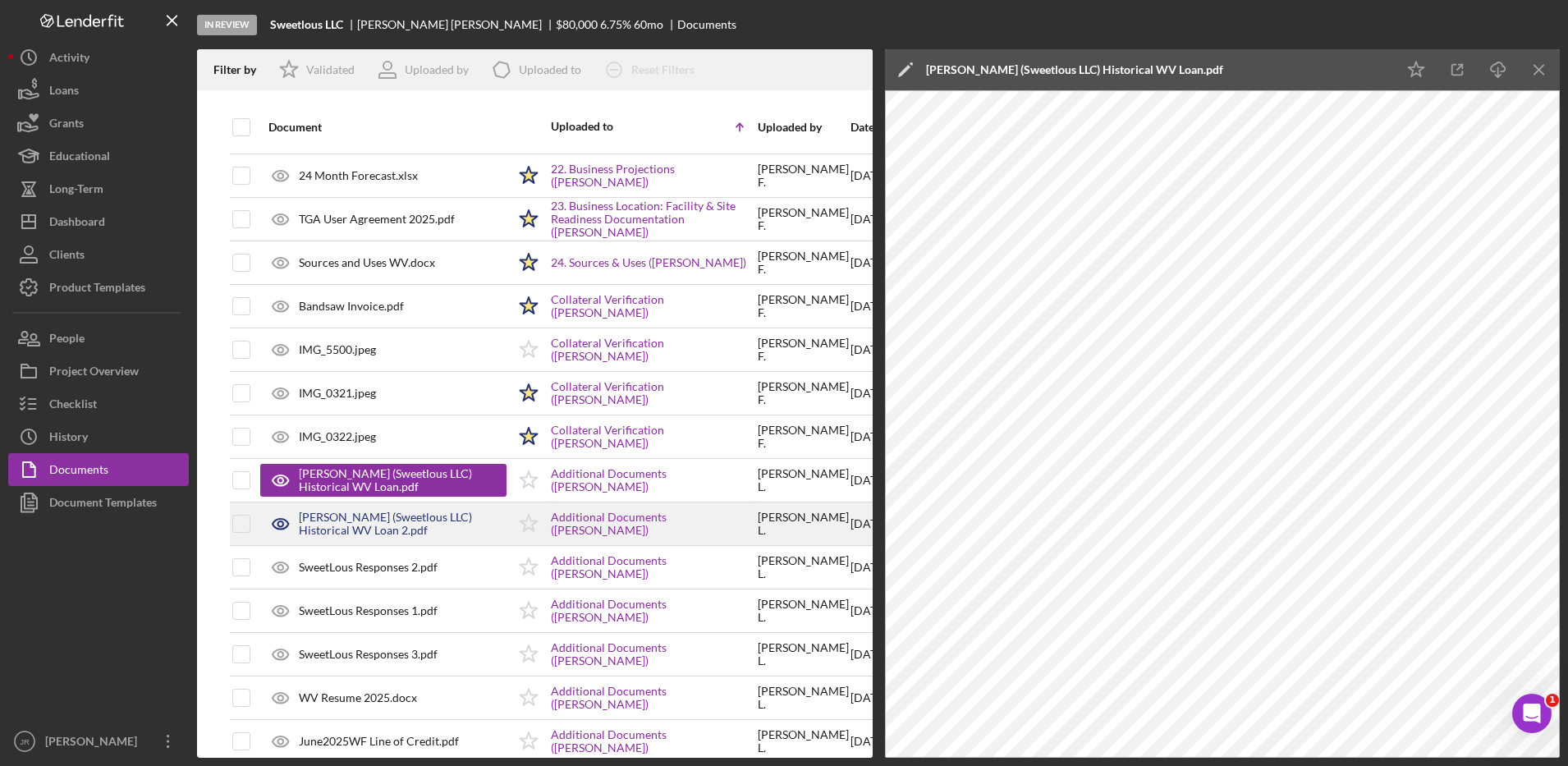
click at [440, 526] on div "Farhat, Louisa (Sweetlous LLC) Historical WV Loan 2.pdf" at bounding box center [403, 523] width 207 height 27
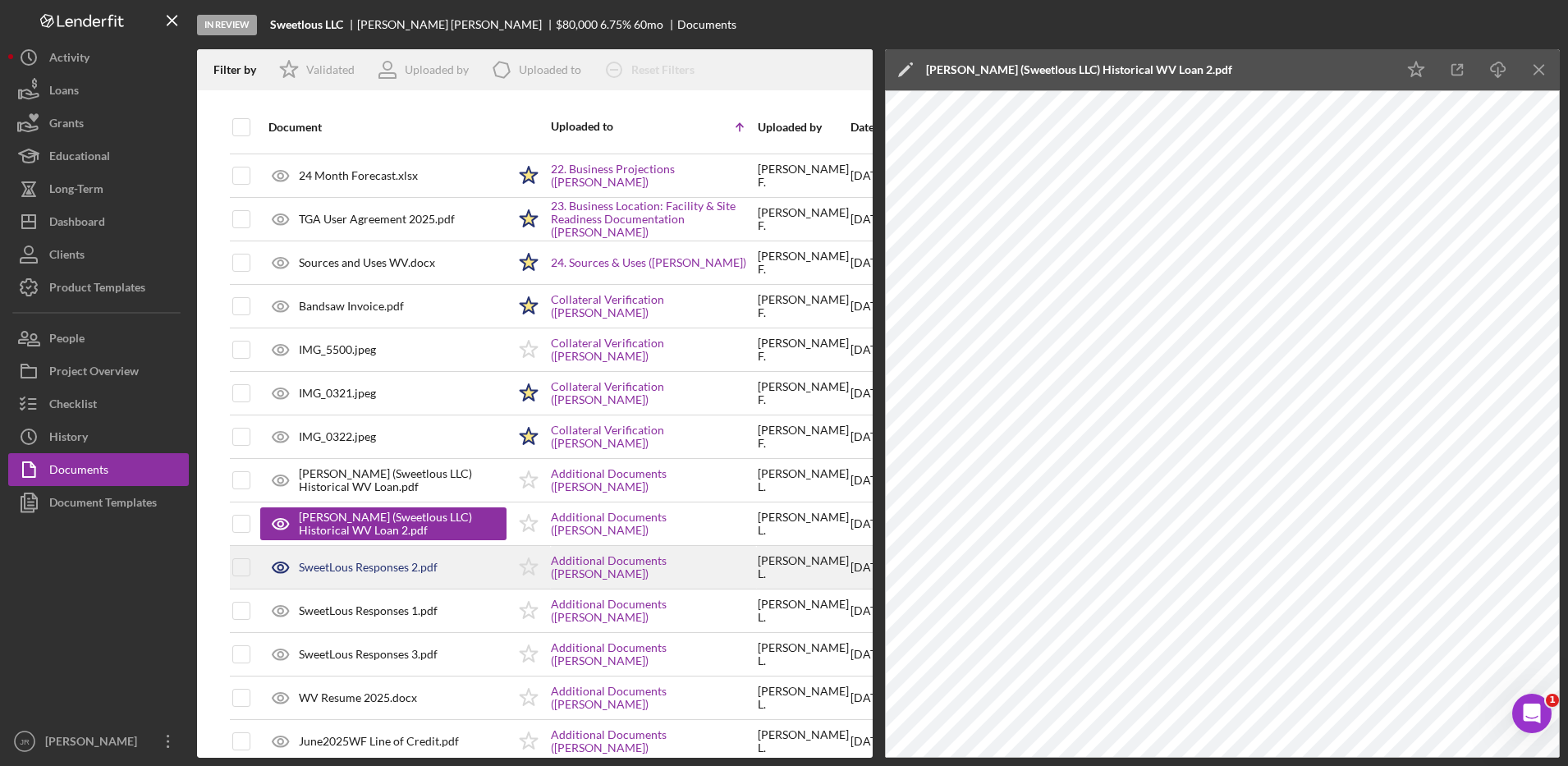
click at [393, 570] on div "SweetLous Responses 2.pdf" at bounding box center [368, 567] width 139 height 13
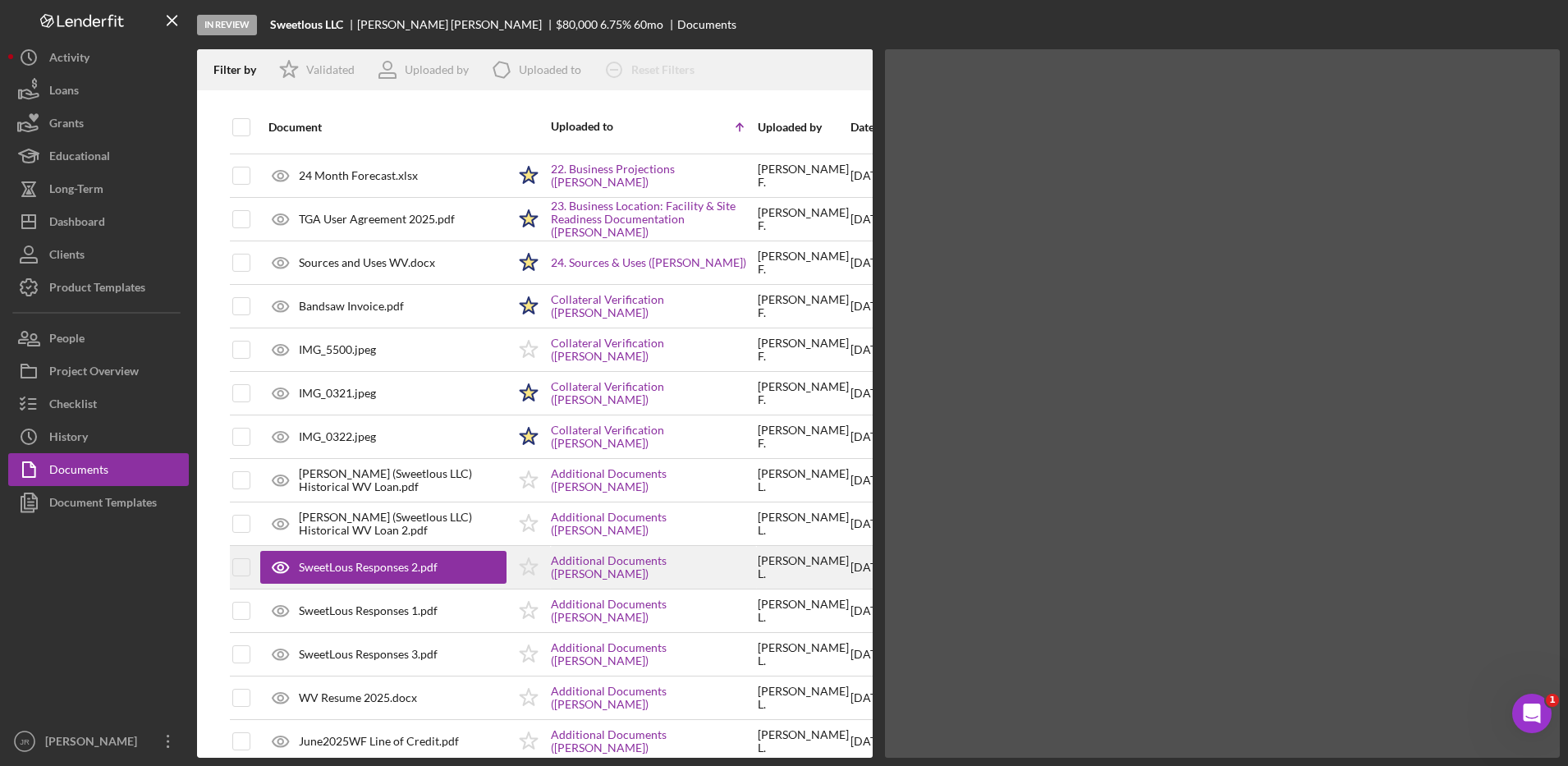
click at [393, 570] on div "SweetLous Responses 2.pdf" at bounding box center [368, 567] width 139 height 13
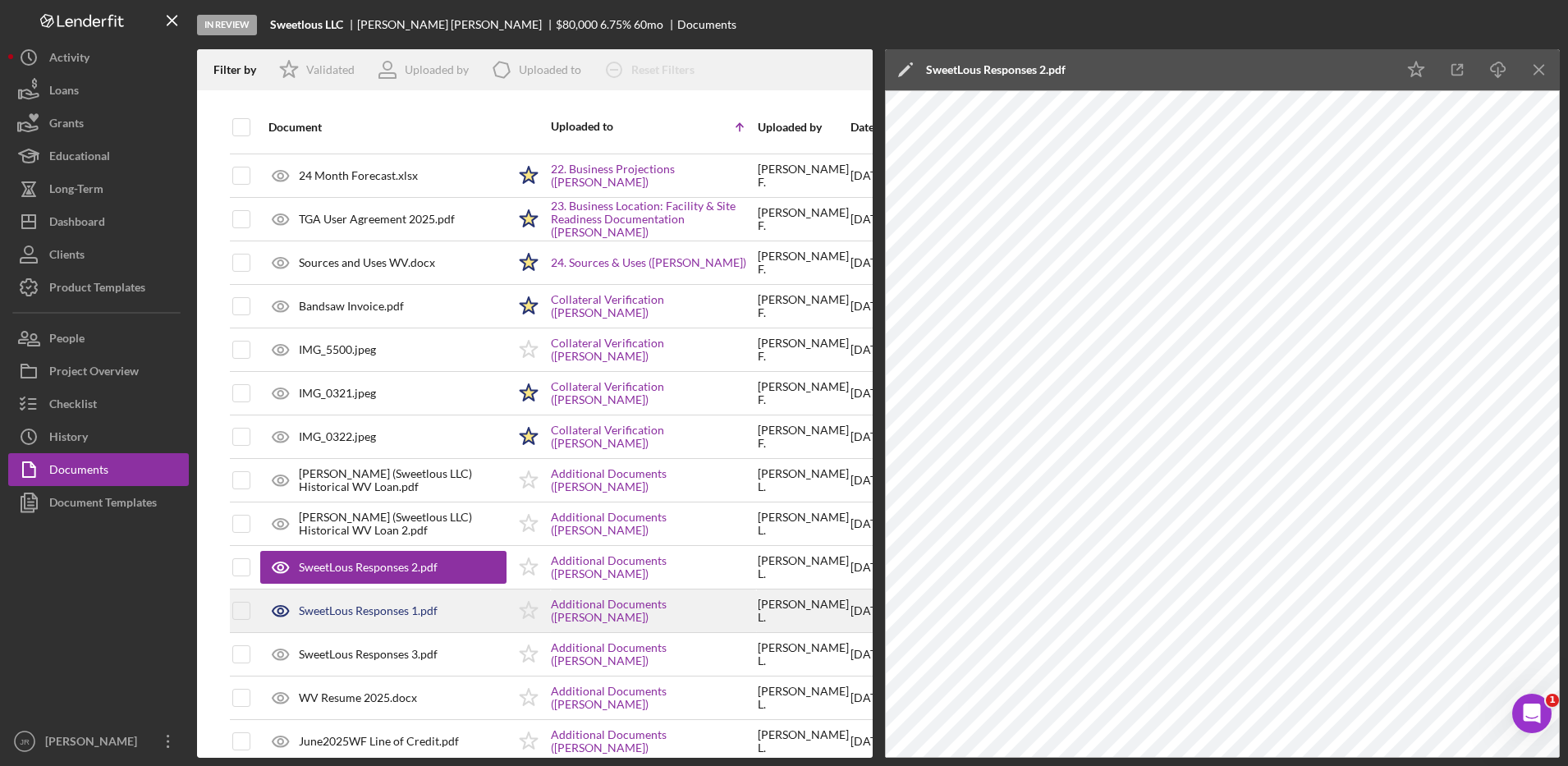
drag, startPoint x: 393, startPoint y: 570, endPoint x: 380, endPoint y: 607, distance: 39.2
click at [380, 607] on div "SweetLous Responses 1.pdf" at bounding box center [368, 610] width 139 height 13
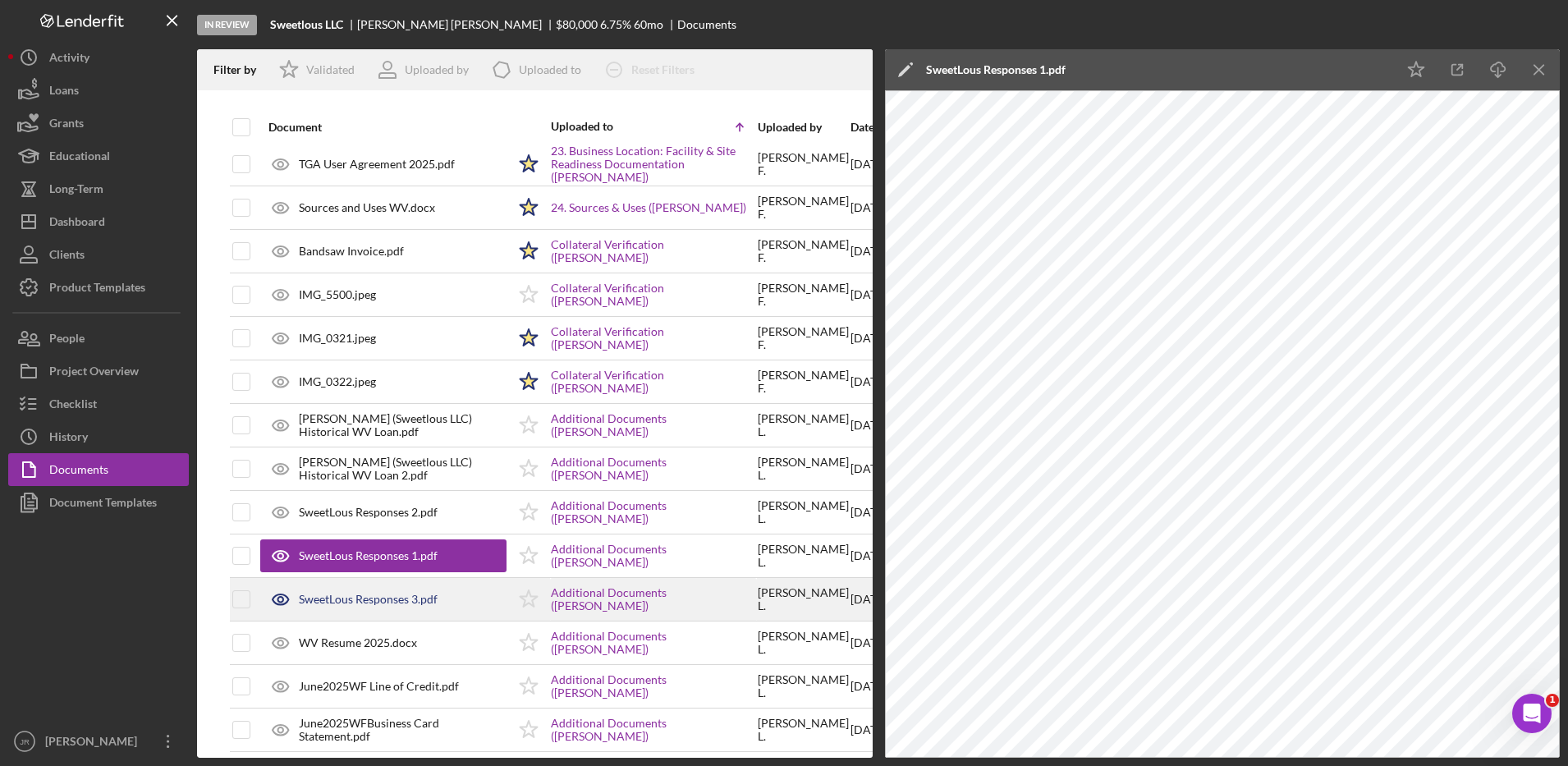
scroll to position [1837, 0]
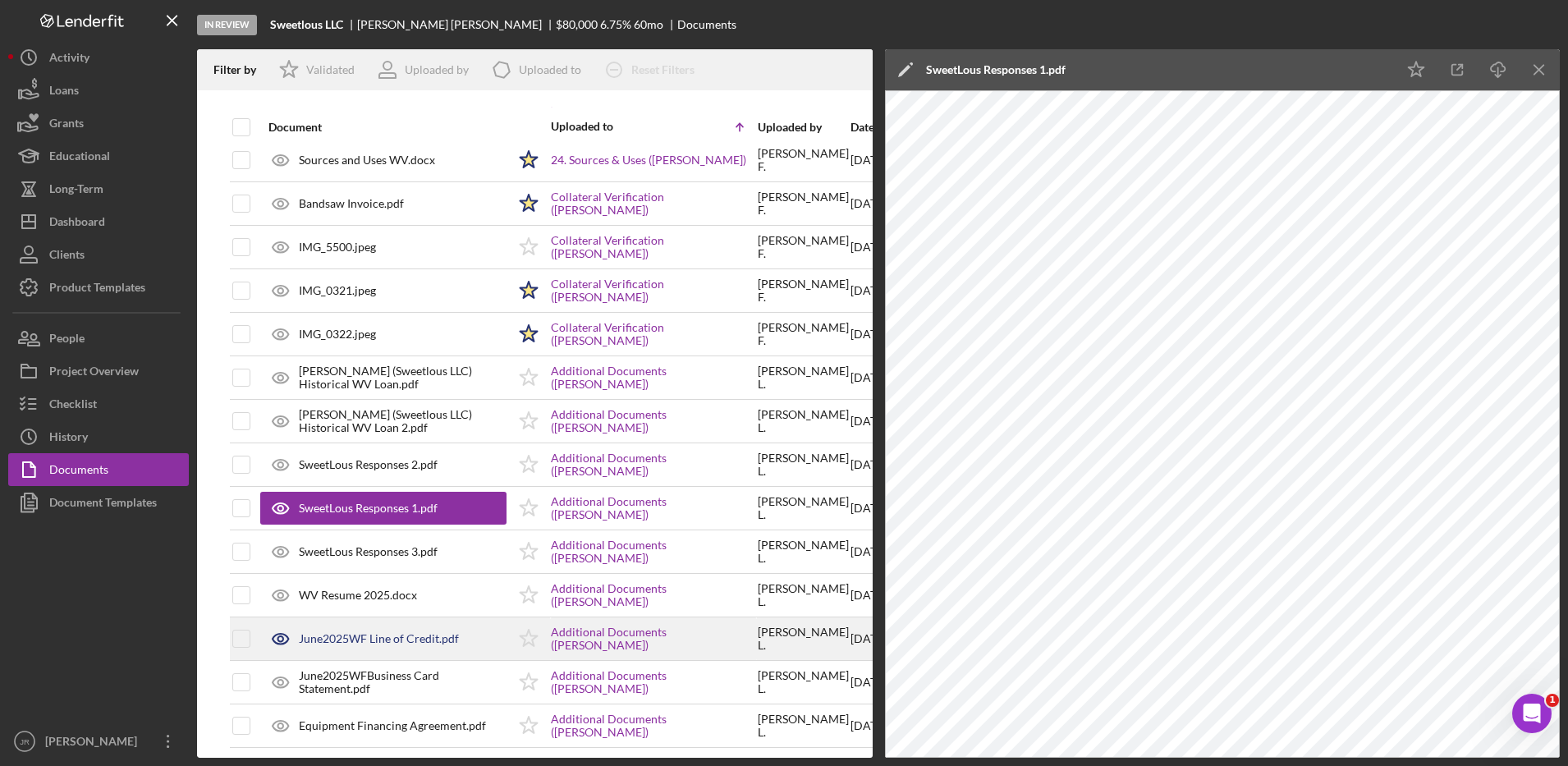
click at [386, 638] on div "June2025WF Line of Credit.pdf" at bounding box center [379, 638] width 160 height 13
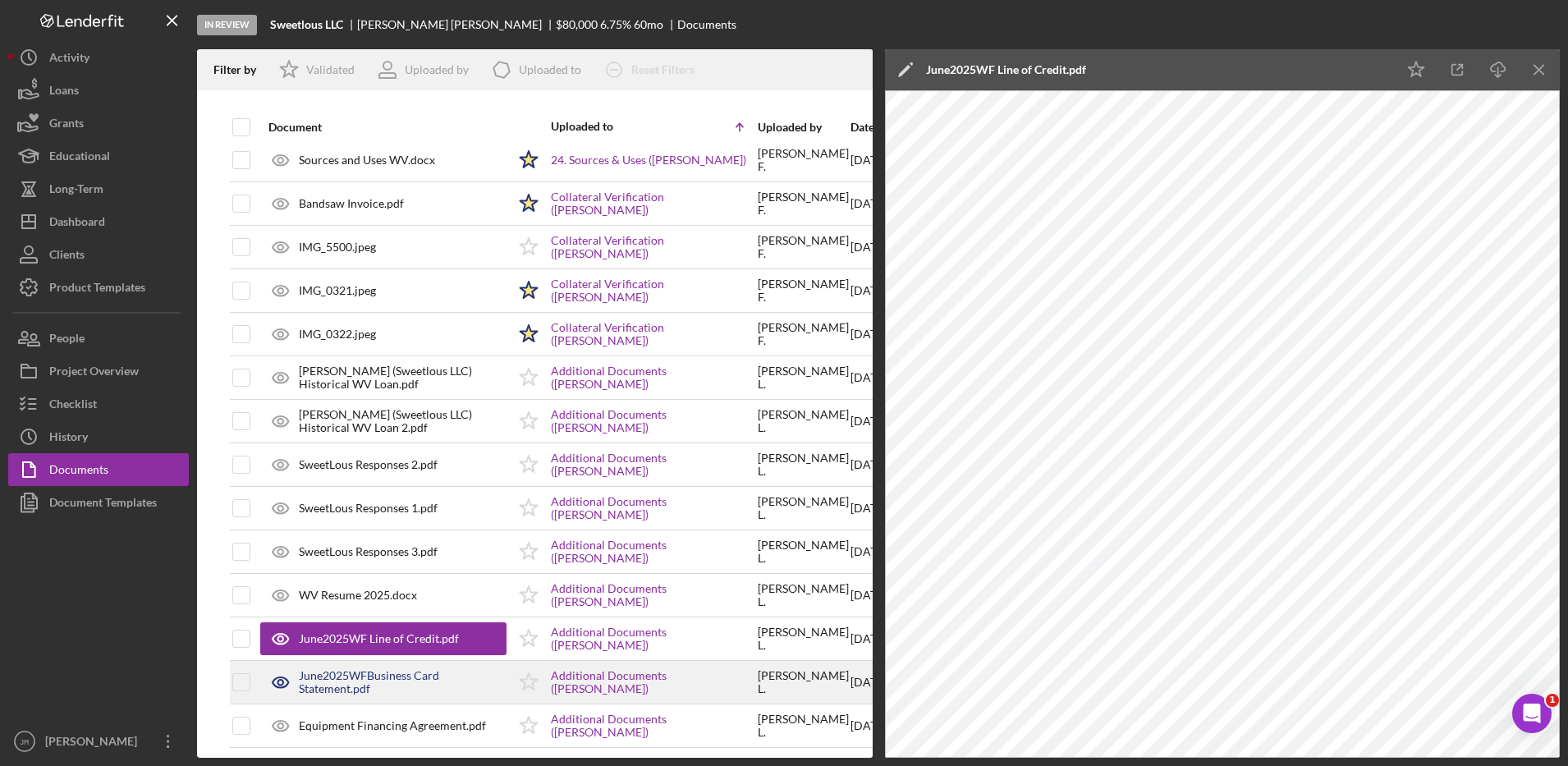
click at [386, 683] on div "June2025WFBusiness Card Statement.pdf" at bounding box center [403, 682] width 207 height 27
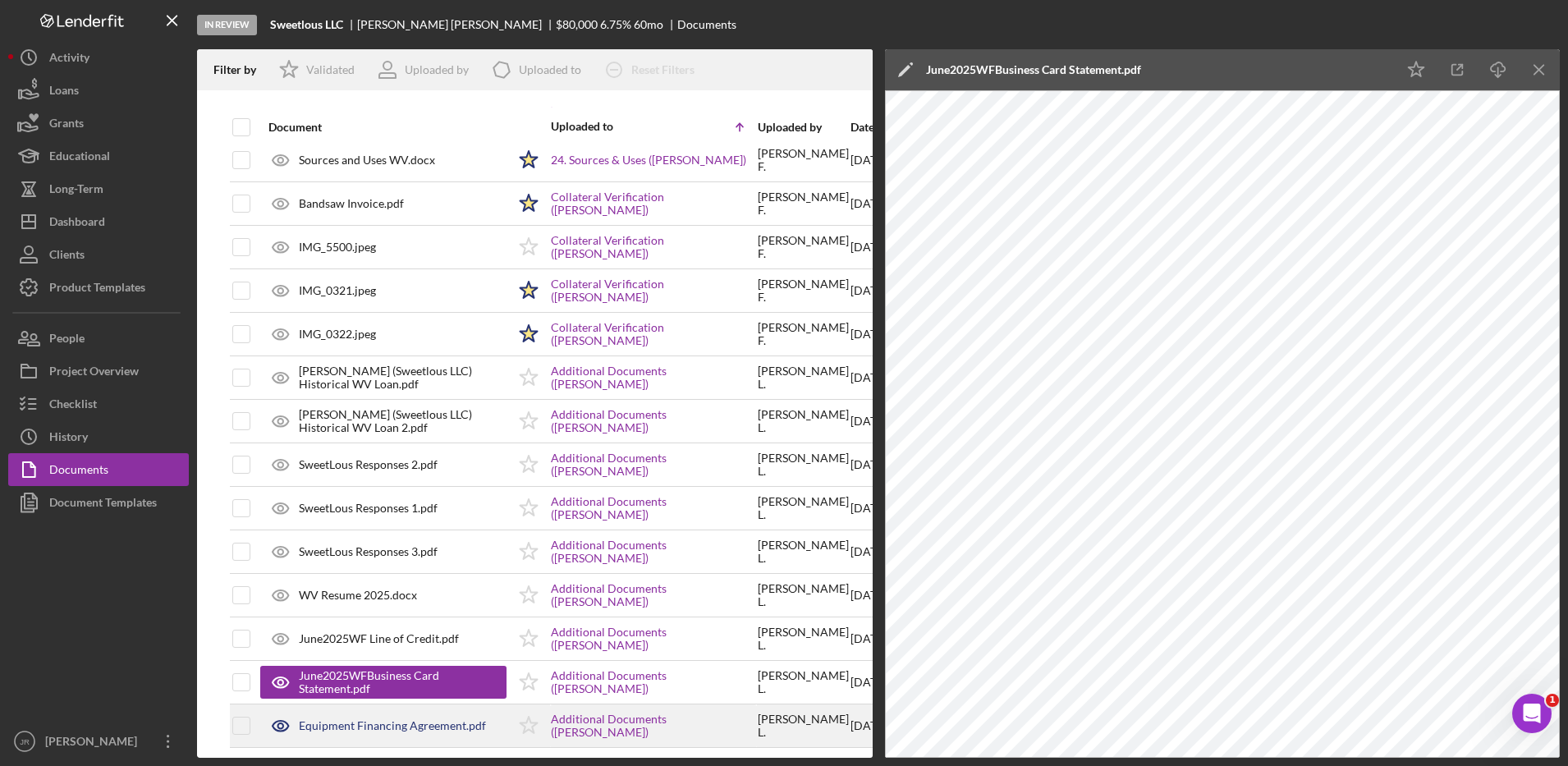
click at [373, 727] on div "Equipment Financing Agreement.pdf" at bounding box center [393, 726] width 187 height 13
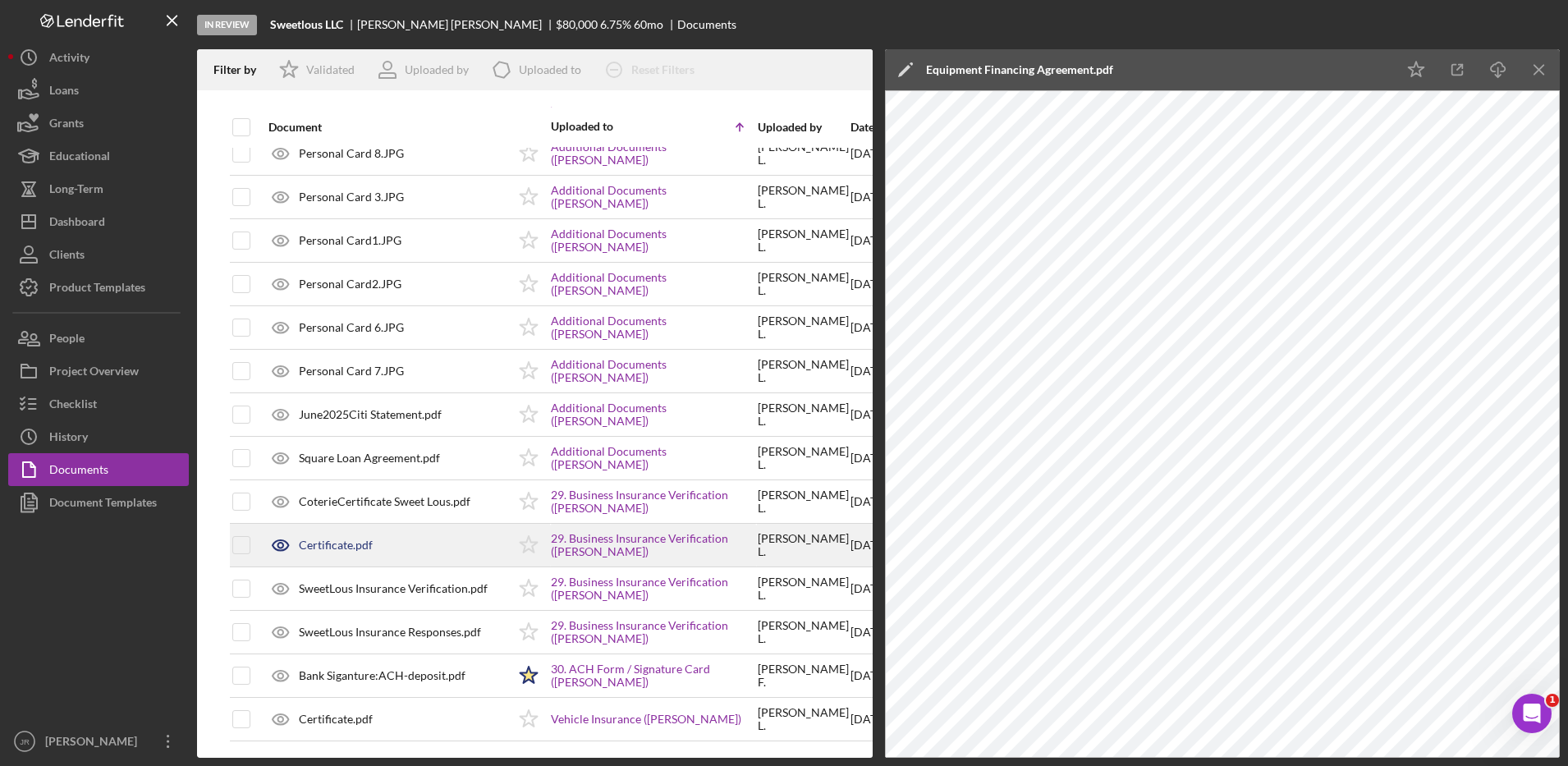
scroll to position [2468, 0]
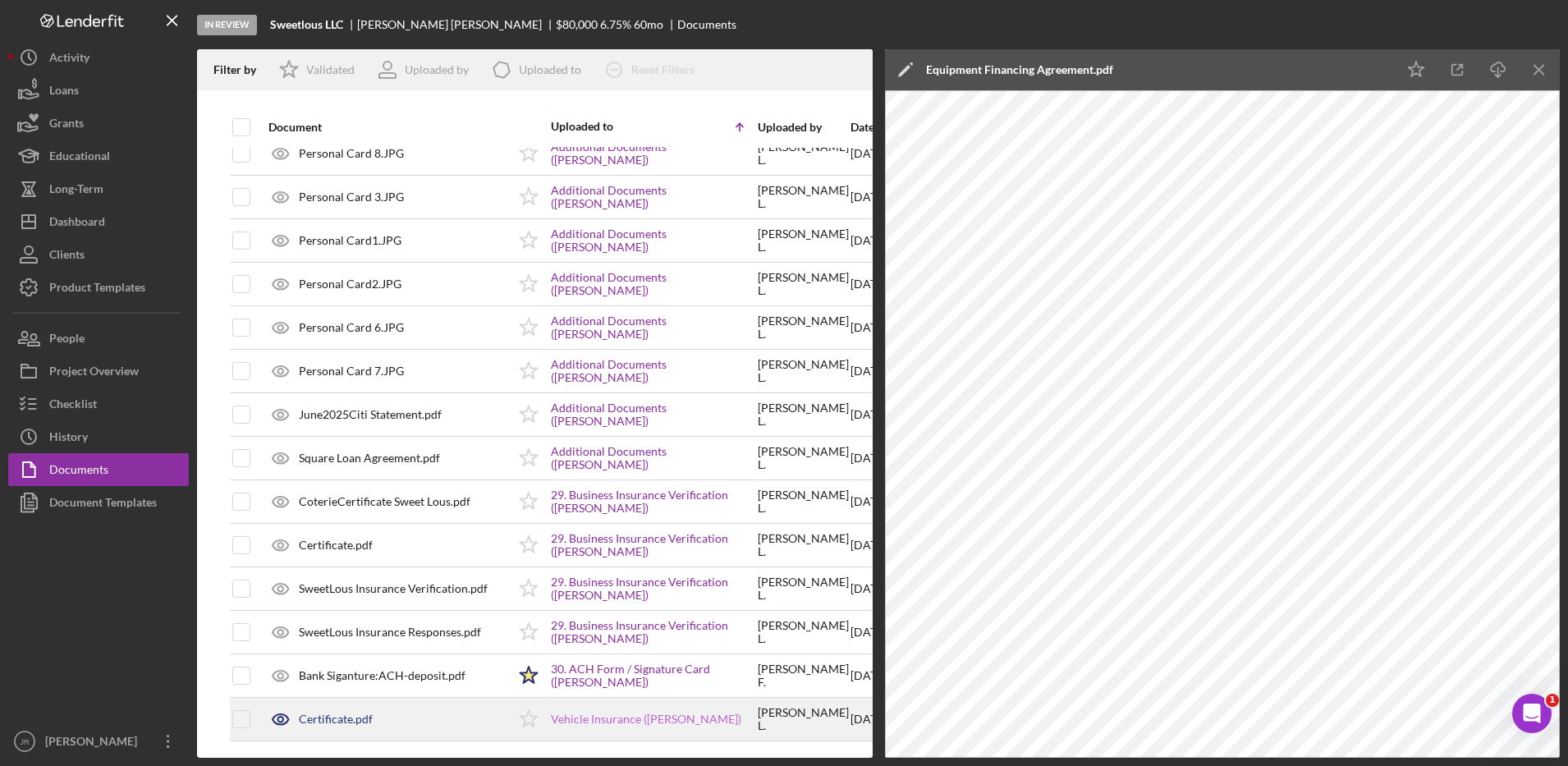
click at [633, 713] on link "Vehicle Insurance (Louisa Farhat)" at bounding box center [646, 719] width 191 height 13
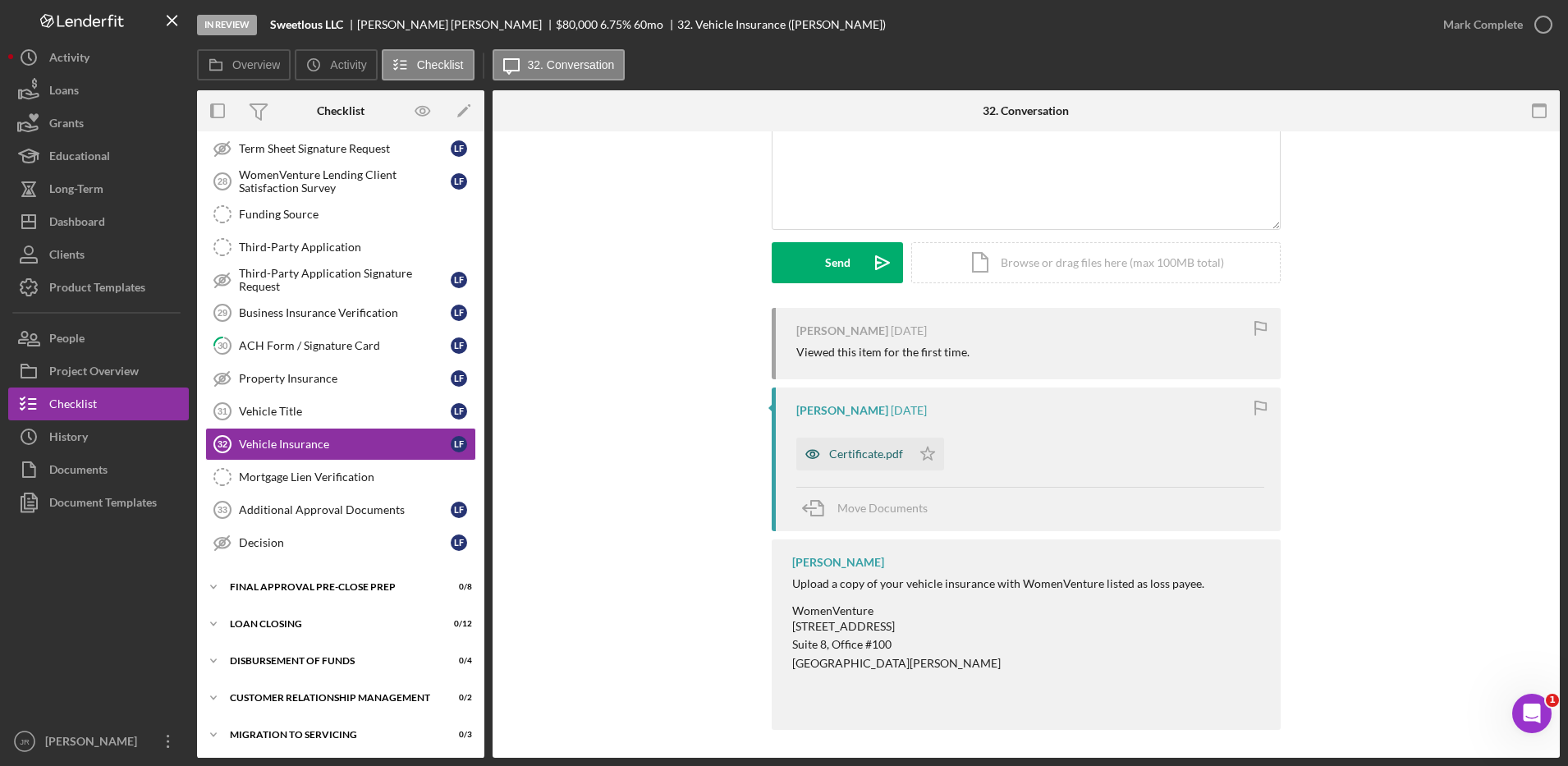
scroll to position [150, 0]
click at [848, 448] on div "Certificate.pdf" at bounding box center [866, 449] width 74 height 13
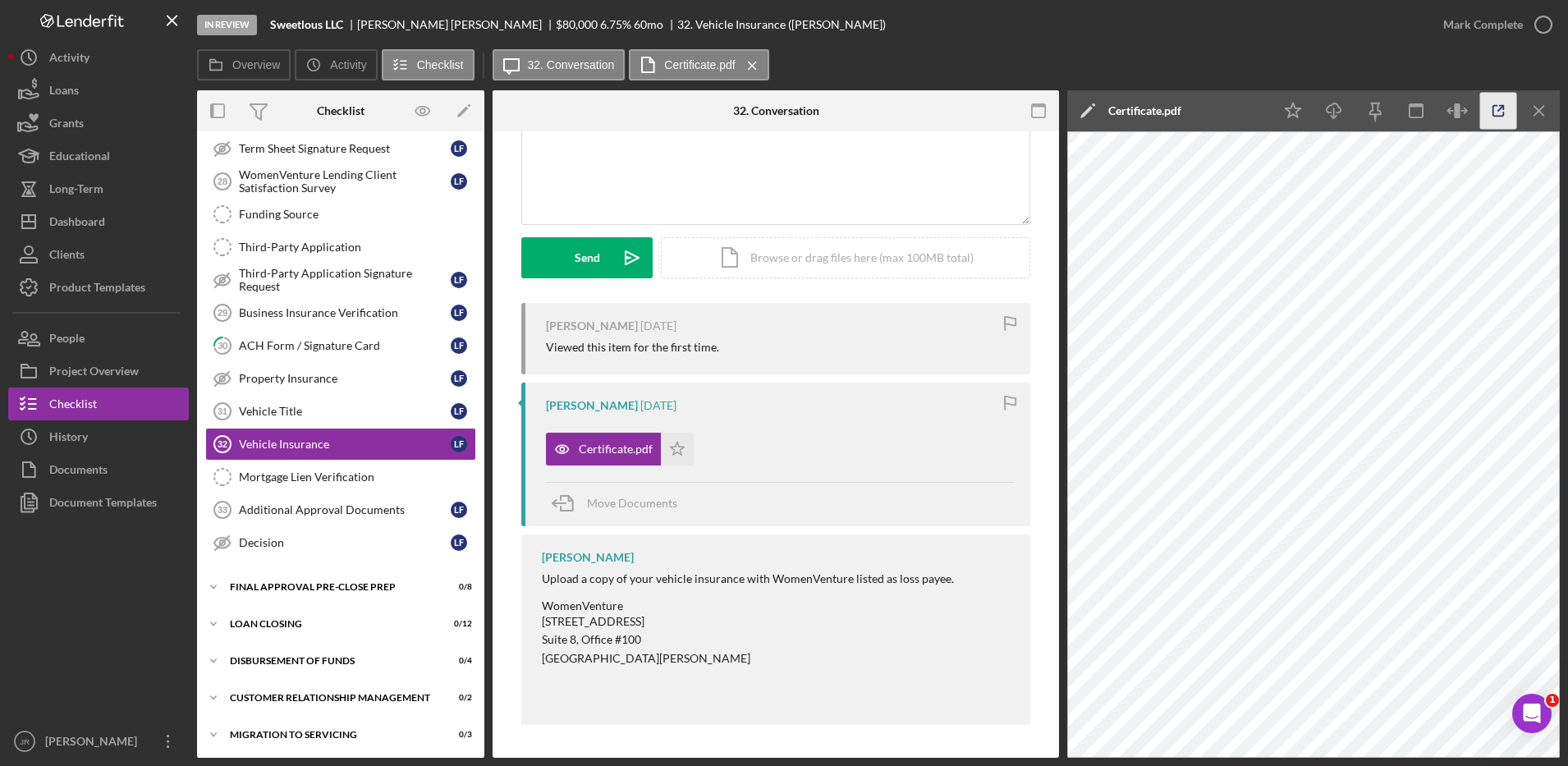
click at [1496, 111] on icon "button" at bounding box center [1498, 111] width 37 height 37
click at [76, 486] on div "Document Templates" at bounding box center [103, 505] width 107 height 37
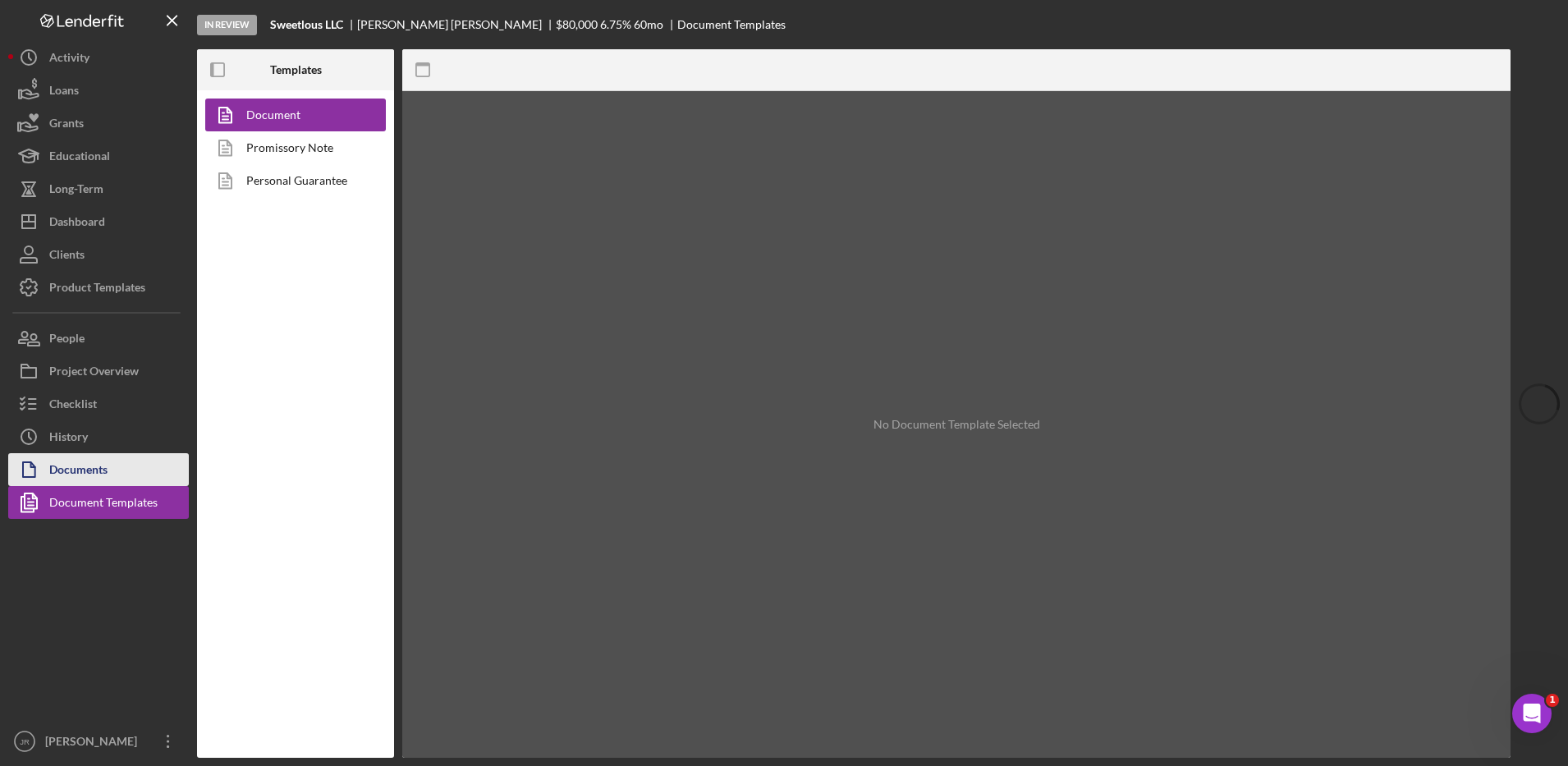
click at [76, 477] on div "Documents" at bounding box center [79, 472] width 59 height 37
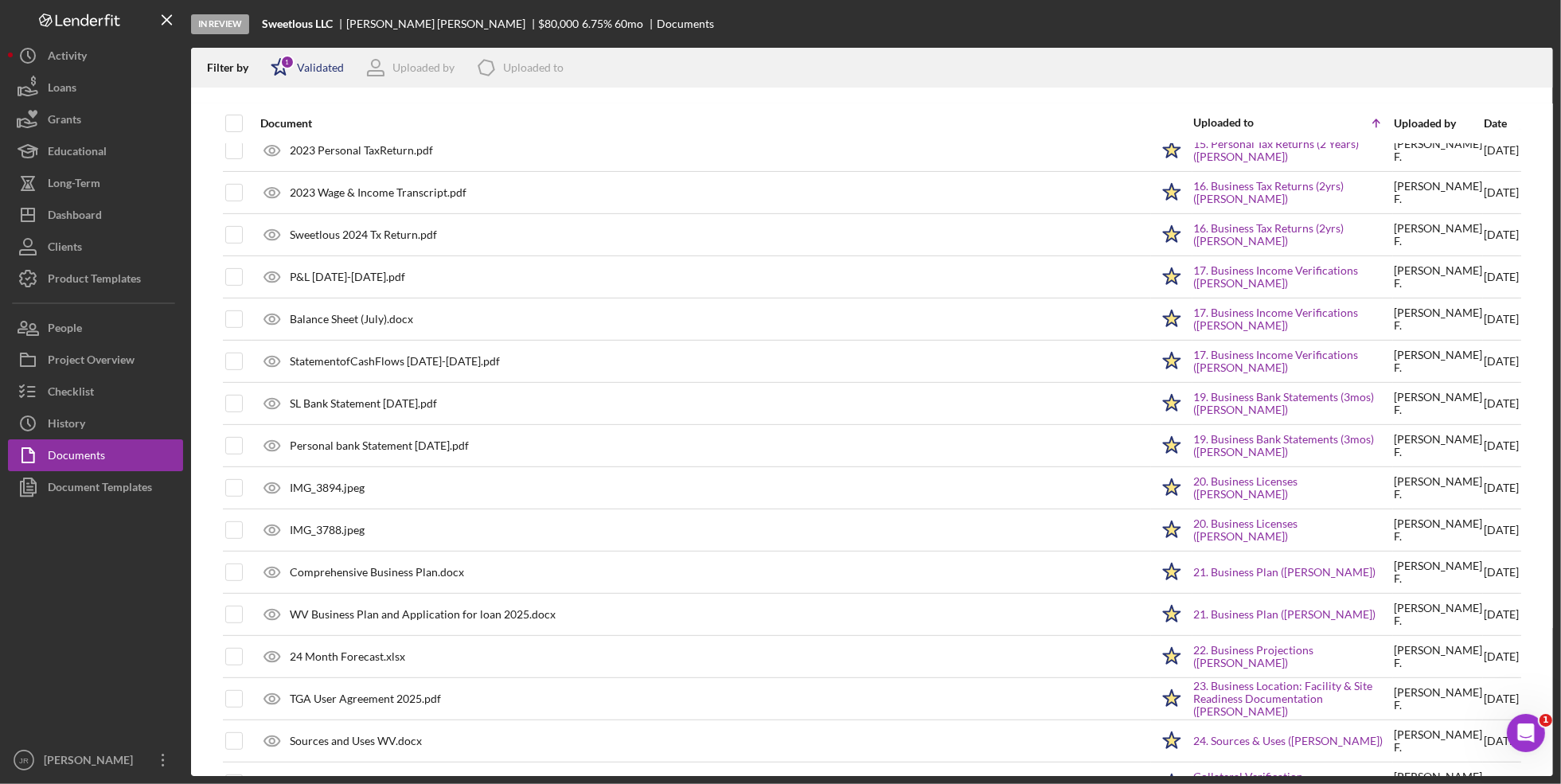
scroll to position [697, 0]
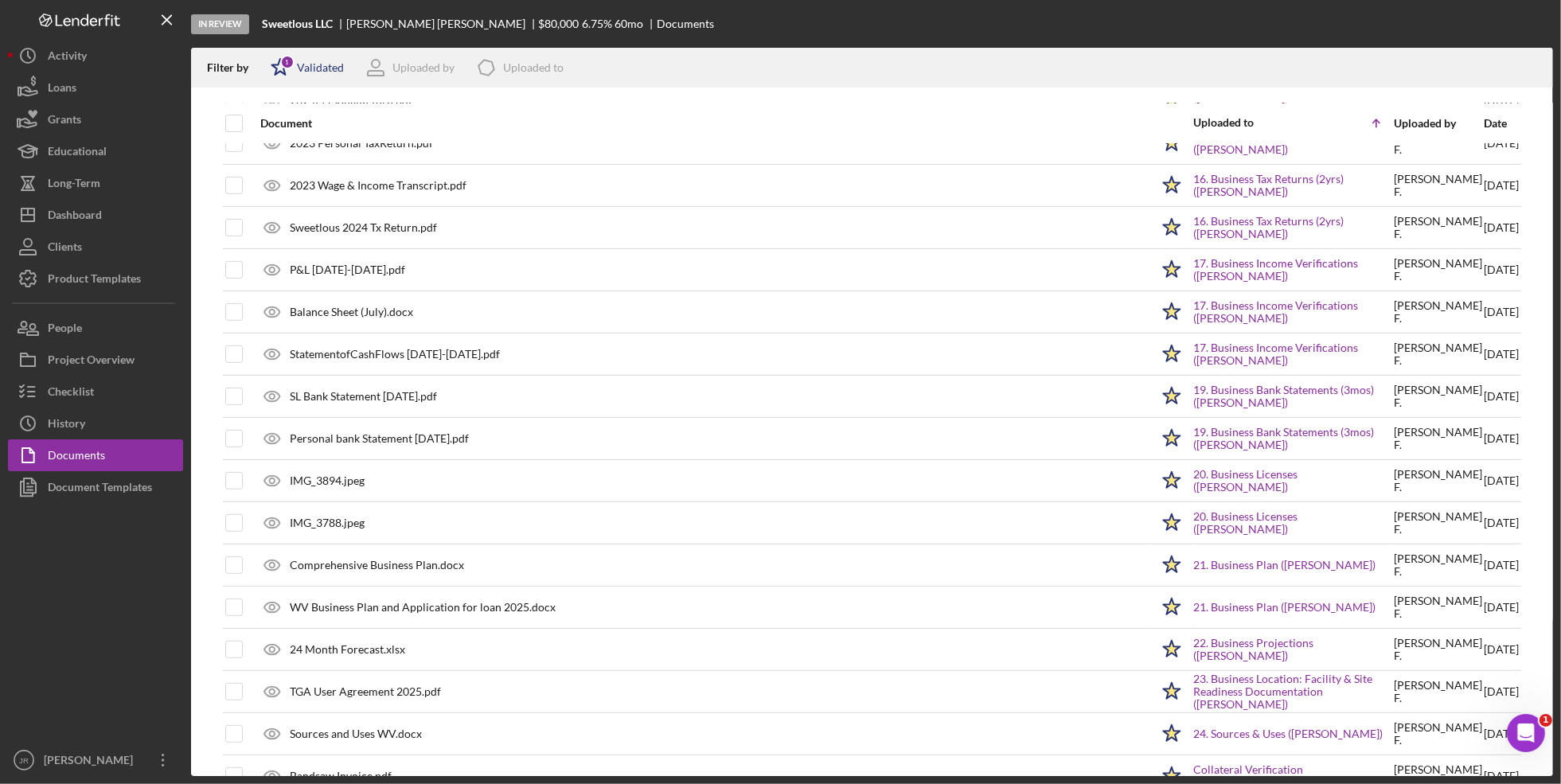
click at [335, 53] on div "Icon/Star 1 Validated" at bounding box center [303, 68] width 84 height 40
click at [277, 124] on input "checkbox" at bounding box center [279, 126] width 16 height 16
checkbox input "false"
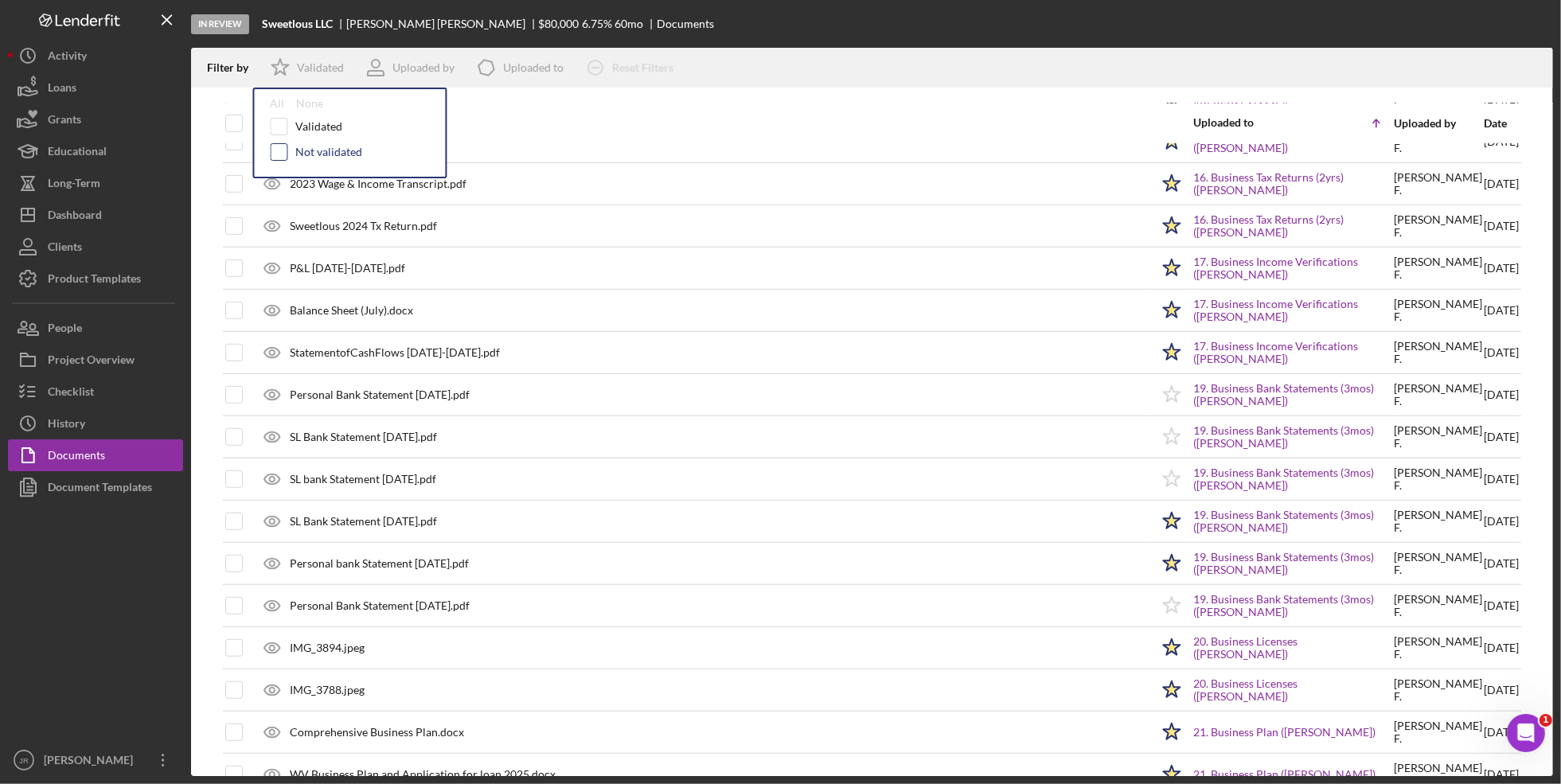
click at [284, 154] on input "checkbox" at bounding box center [279, 152] width 16 height 16
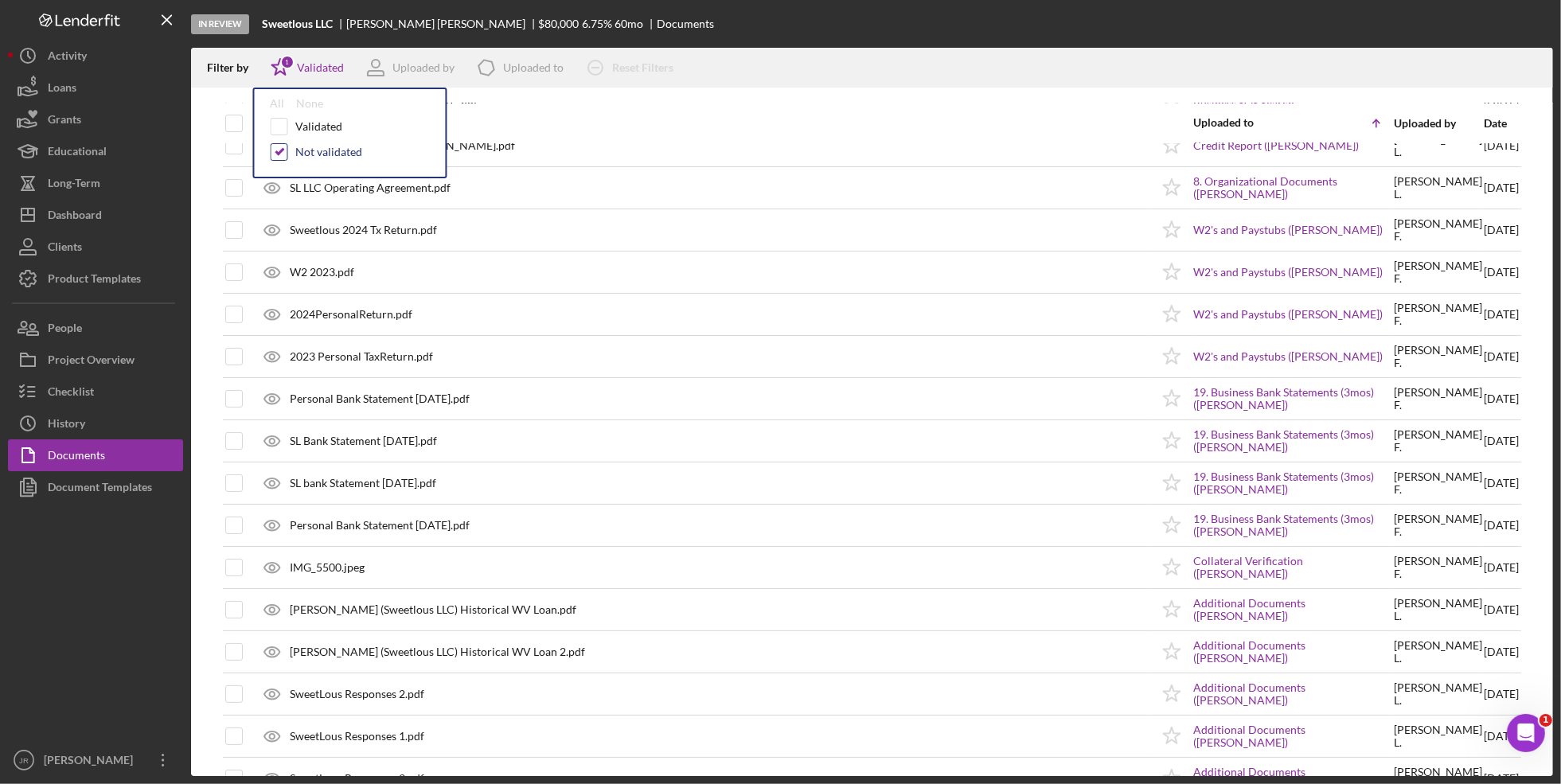
click at [279, 158] on input "checkbox" at bounding box center [279, 152] width 16 height 16
checkbox input "false"
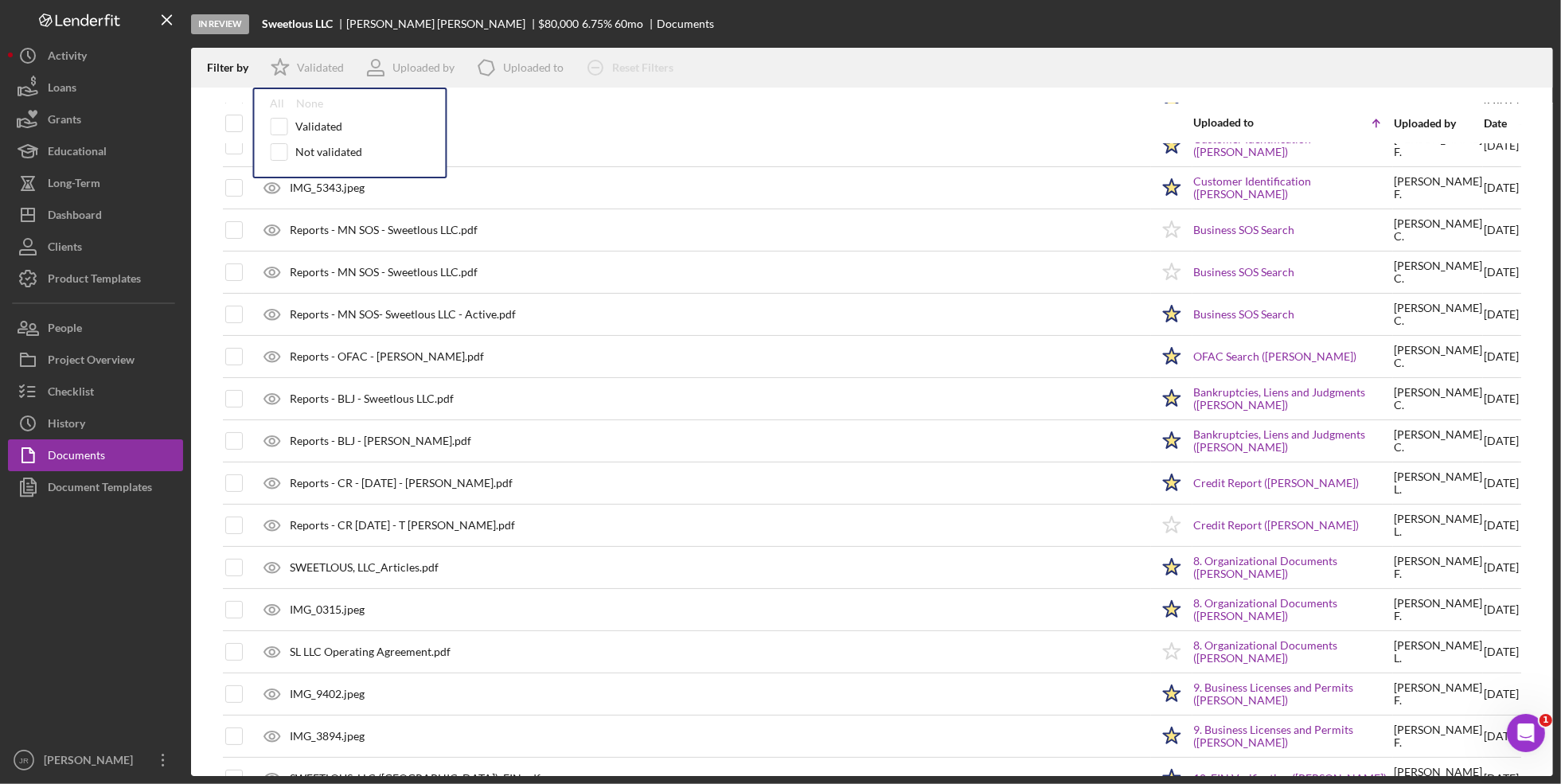
scroll to position [1036, 0]
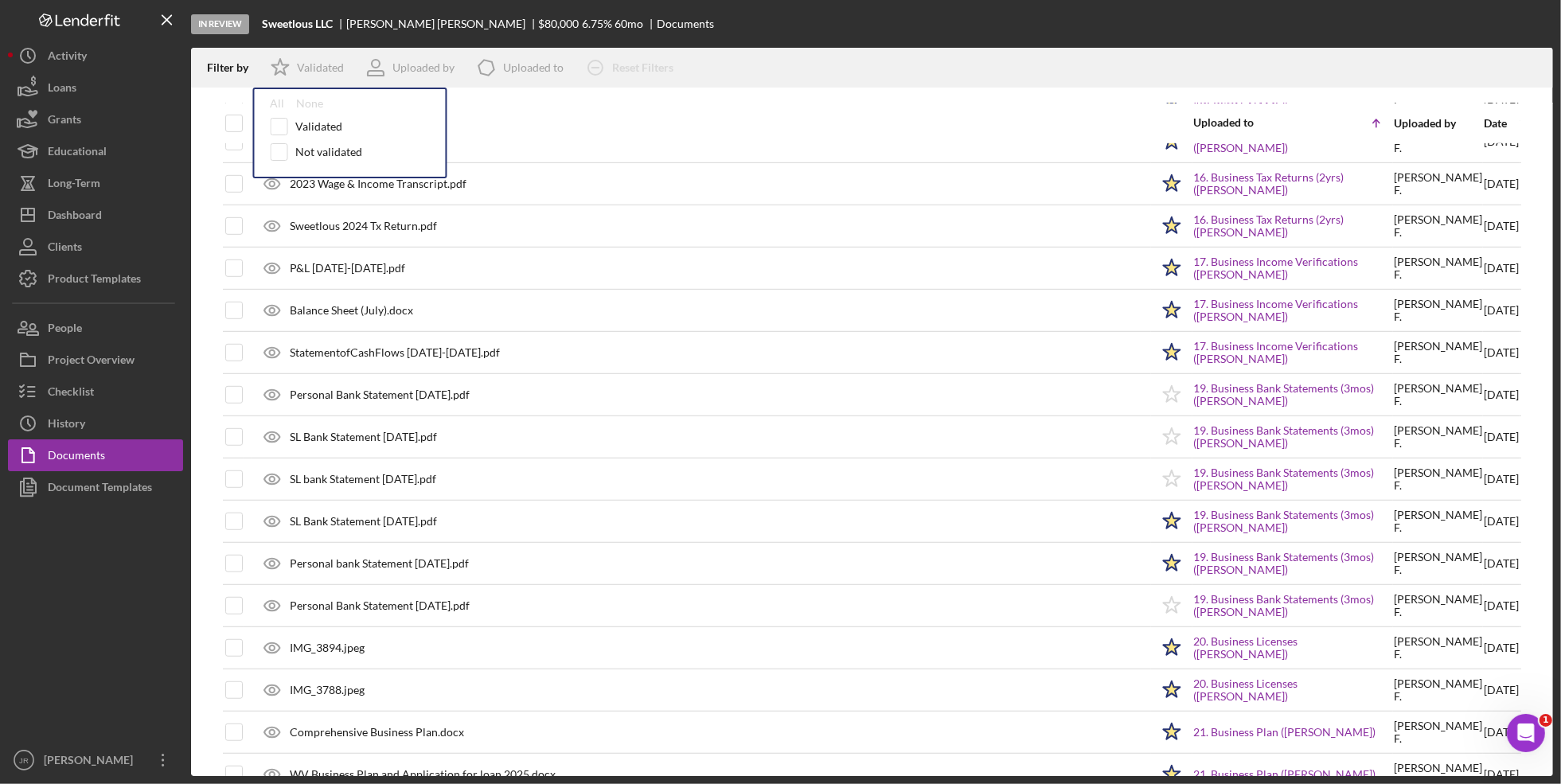
click at [758, 44] on div "In Review Sweetlous LLC Louisa Farhat $80,000 6.75 % 60 mo Documents" at bounding box center [872, 24] width 1363 height 48
click at [308, 61] on div "Validated" at bounding box center [320, 68] width 47 height 12
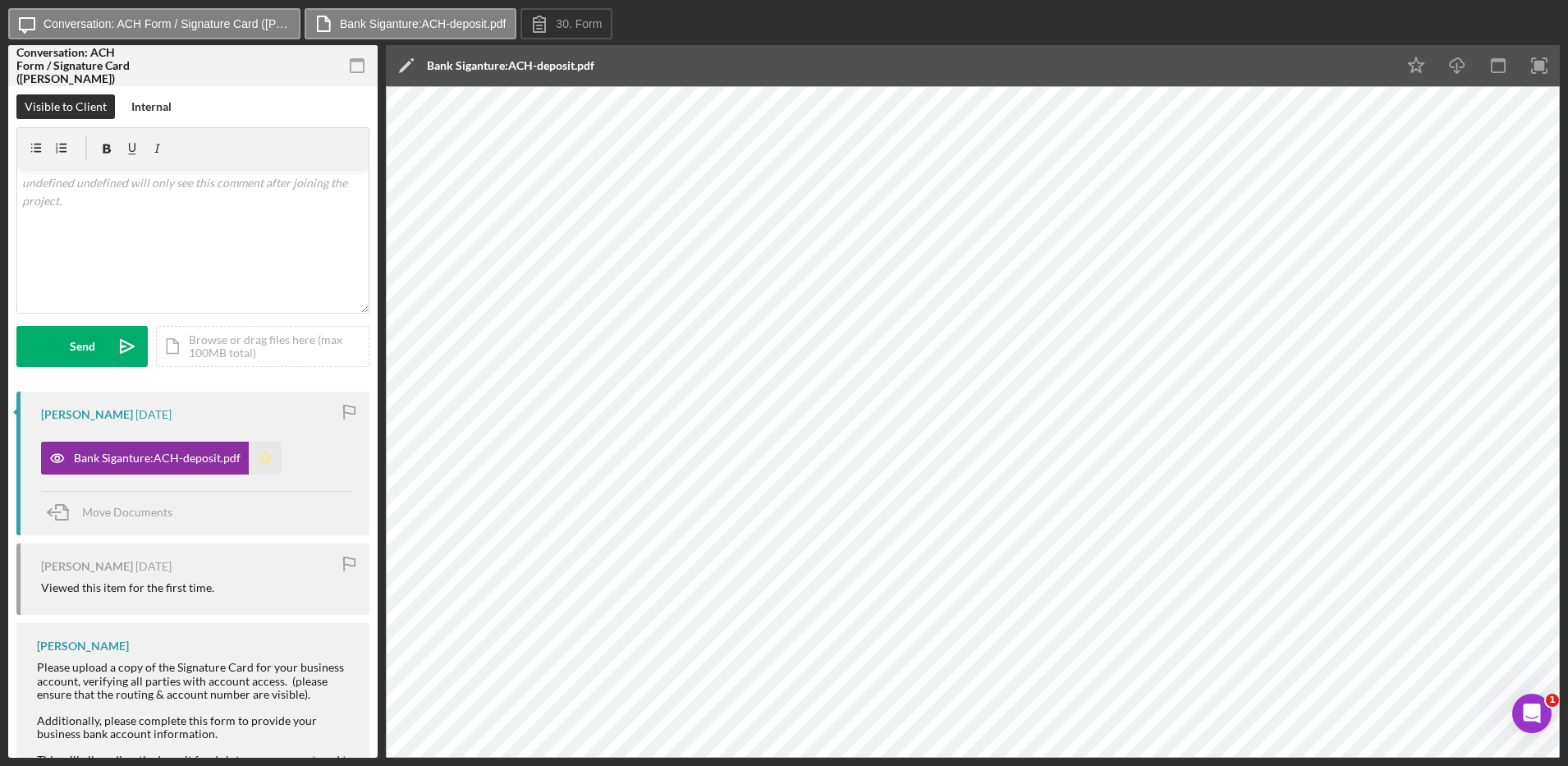
click at [264, 459] on icon "Icon/Star" at bounding box center [265, 458] width 33 height 33
click at [153, 110] on div "Internal" at bounding box center [151, 106] width 40 height 25
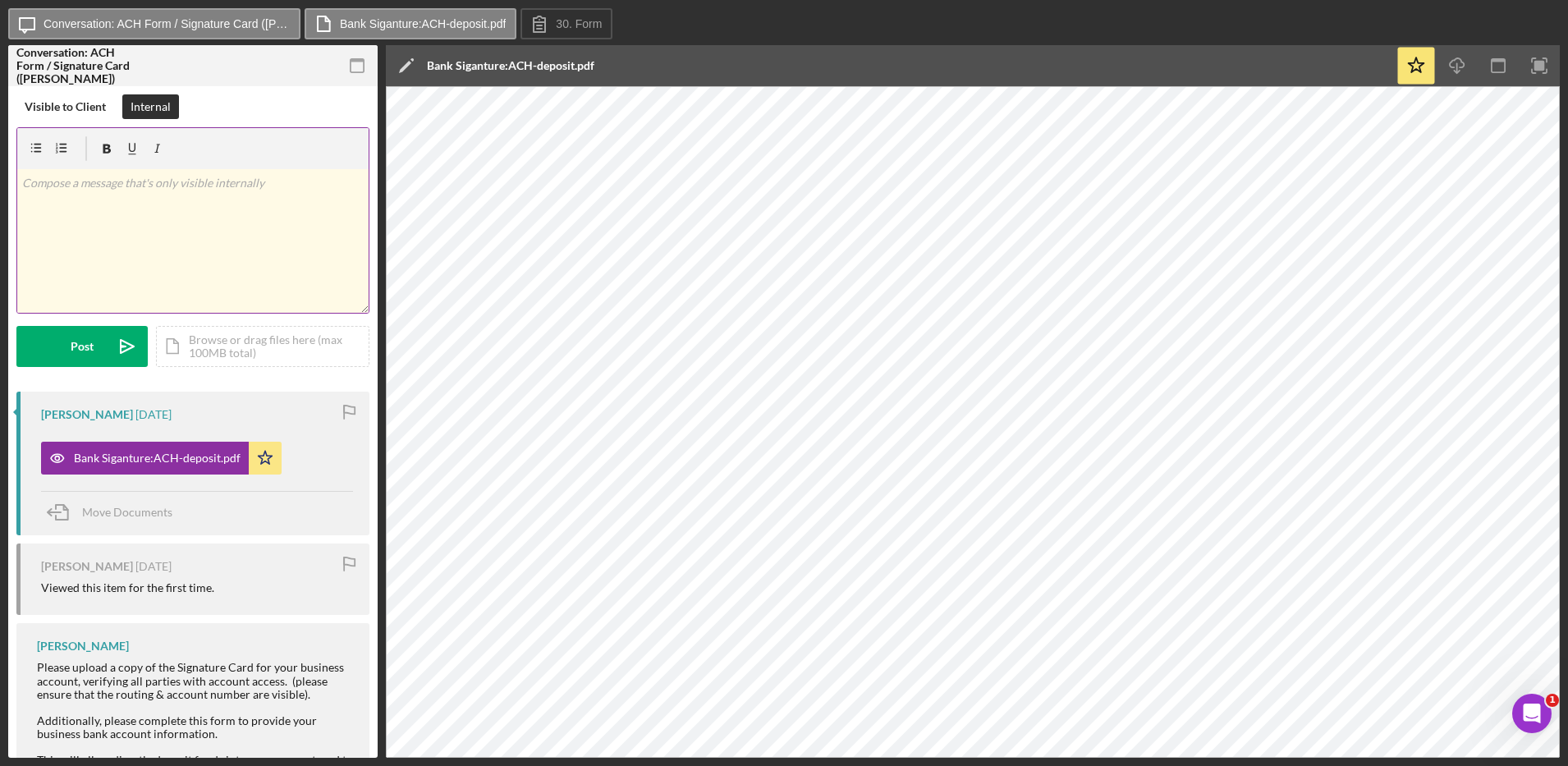
click at [198, 204] on div "v Color teal Color pink Remove color Add row above Add row below Add column bef…" at bounding box center [193, 240] width 351 height 144
click at [156, 220] on p "Routing Number" at bounding box center [206, 214] width 317 height 18
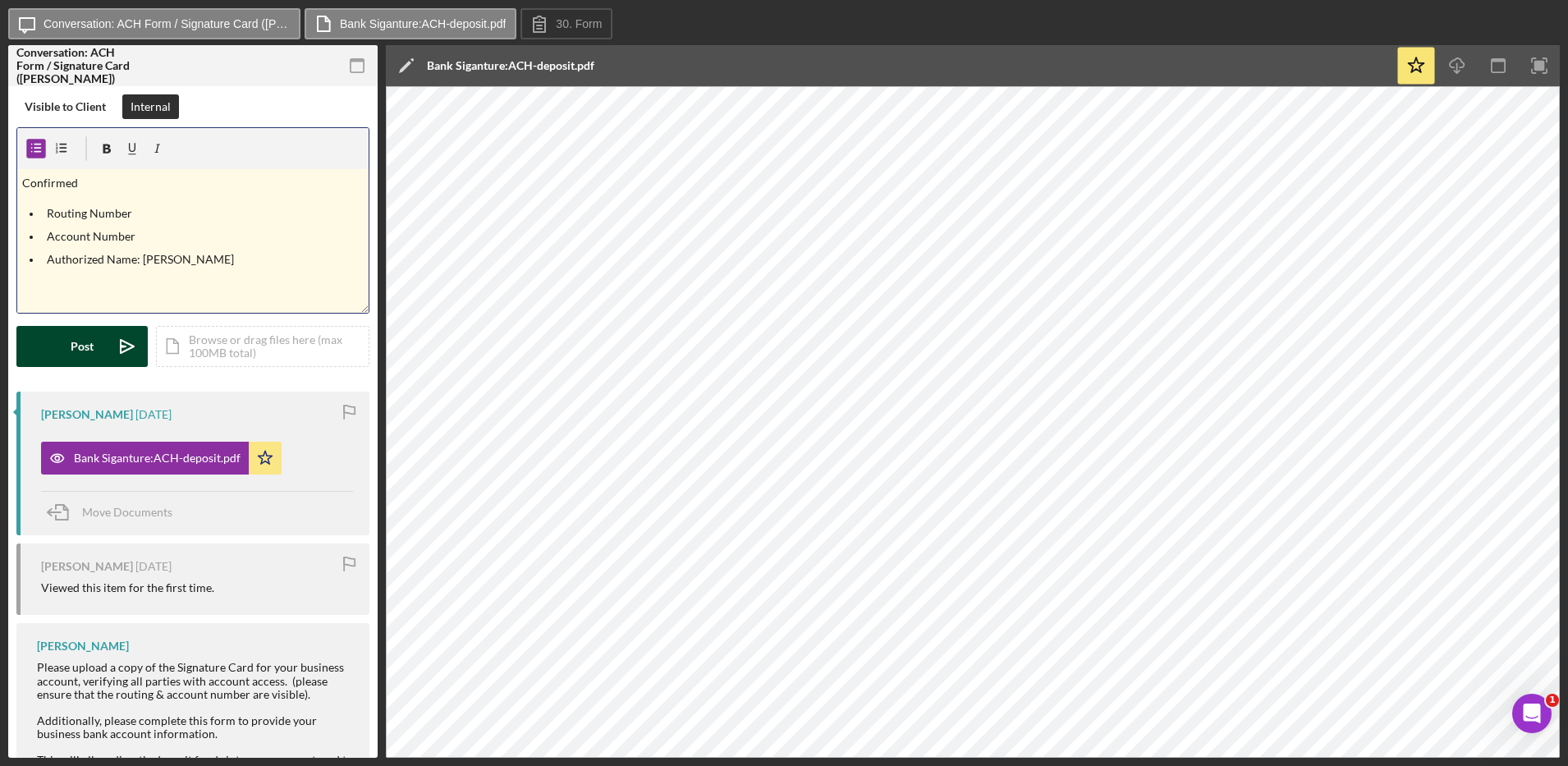
click at [77, 350] on div "Post" at bounding box center [82, 346] width 23 height 41
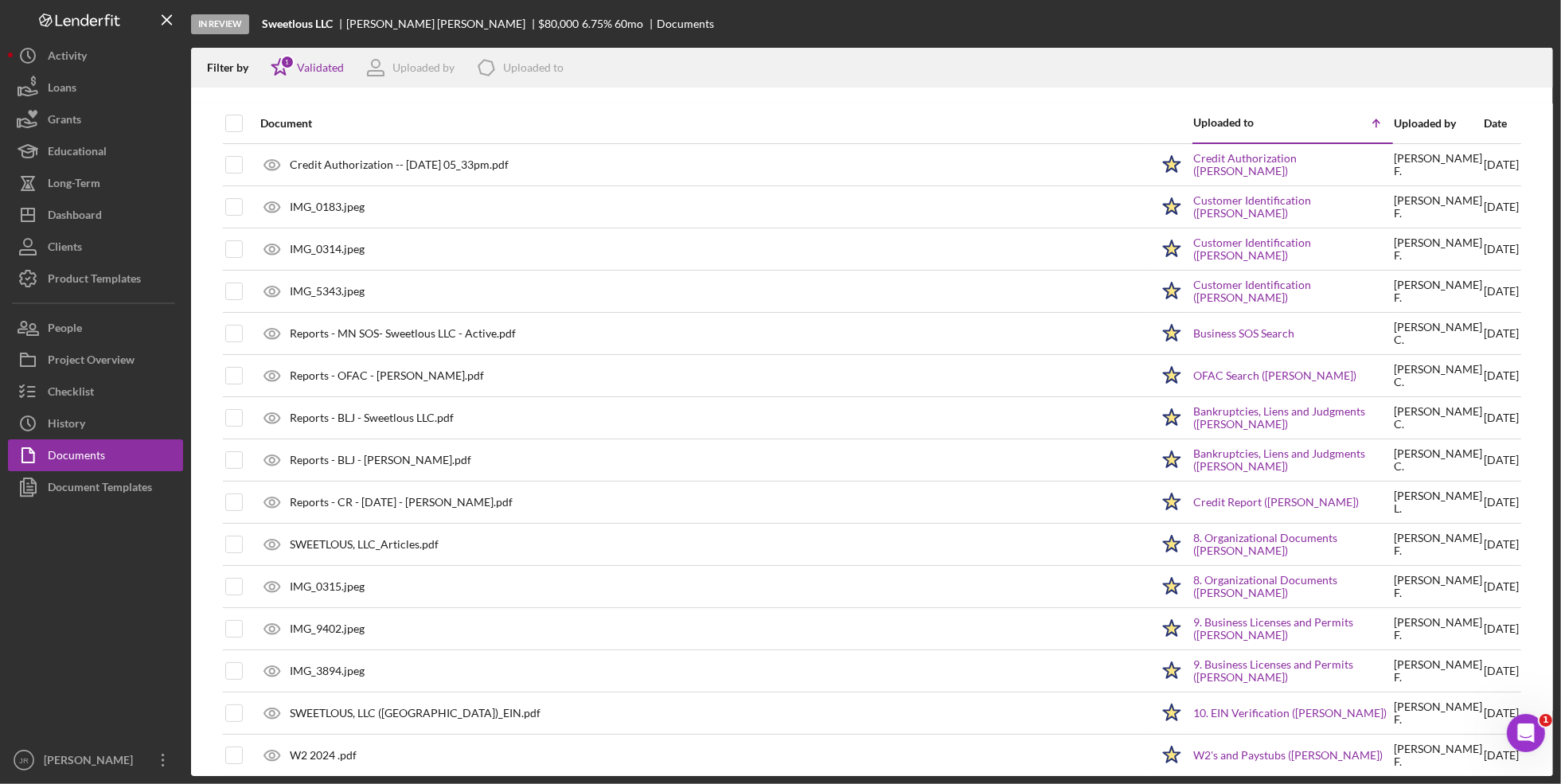
click at [1484, 117] on div "Date" at bounding box center [1501, 124] width 35 height 12
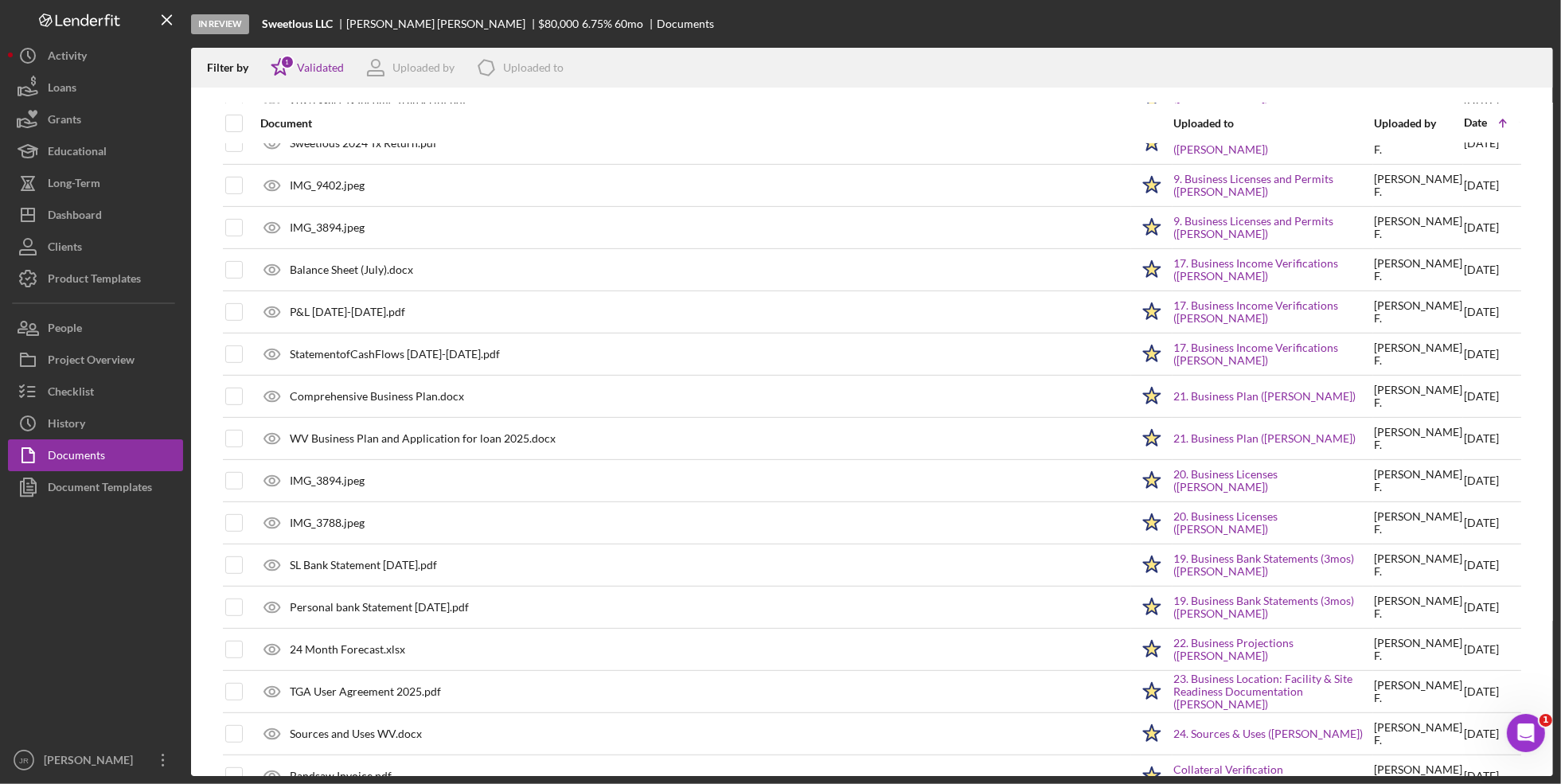
scroll to position [866, 0]
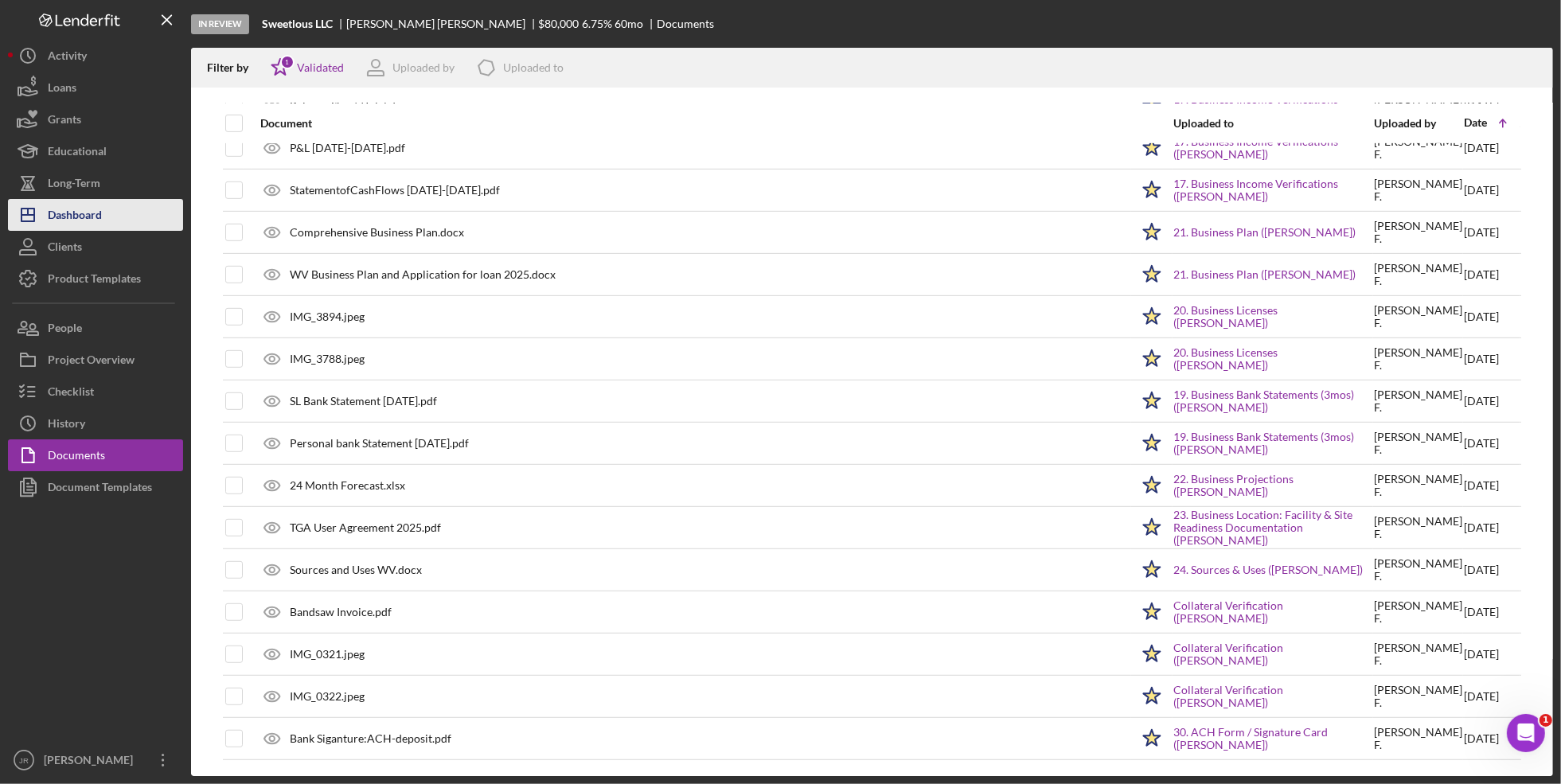
click at [84, 213] on div "Dashboard" at bounding box center [75, 217] width 54 height 36
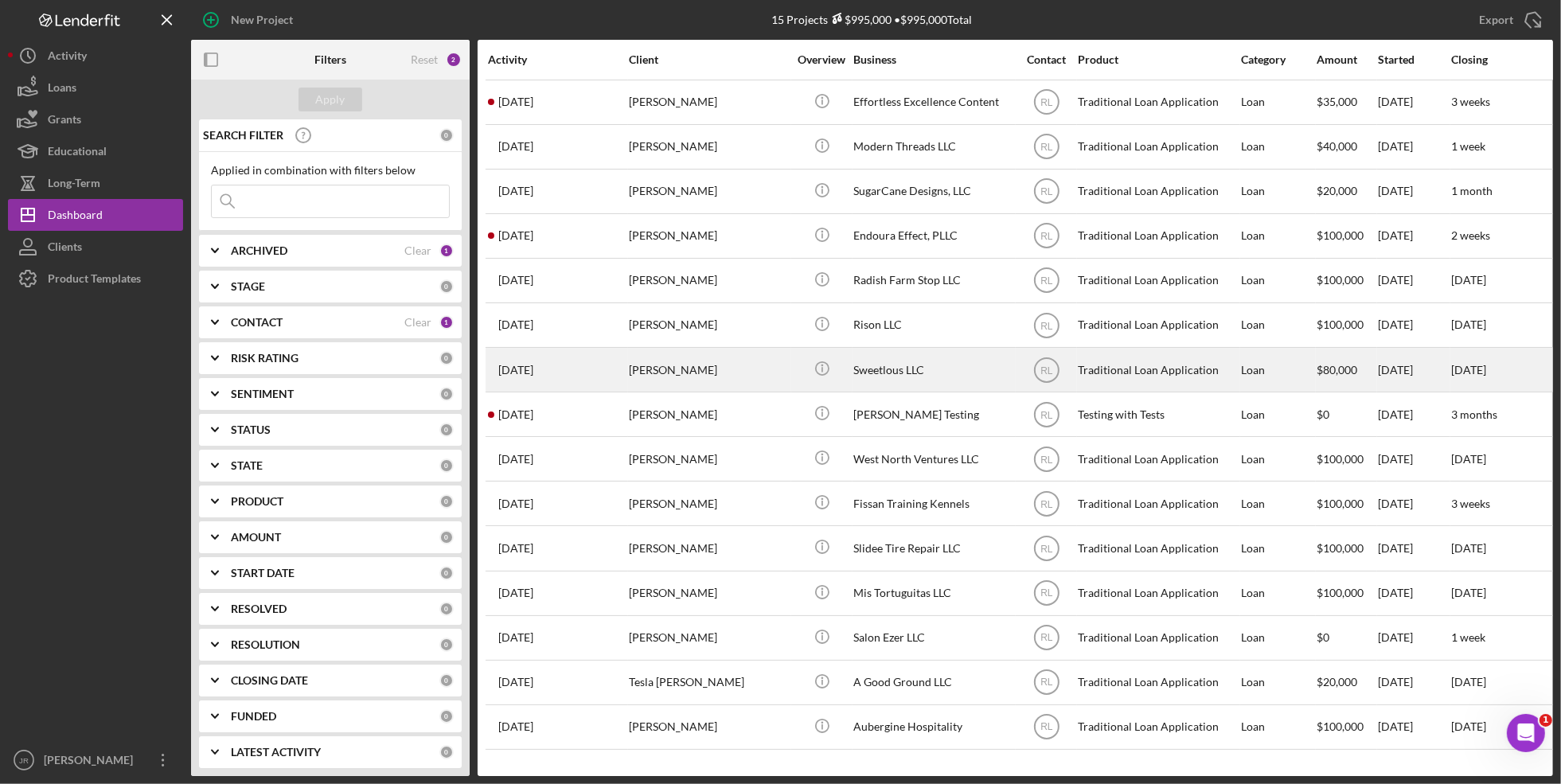
click at [690, 367] on div "[PERSON_NAME]" at bounding box center [708, 369] width 159 height 42
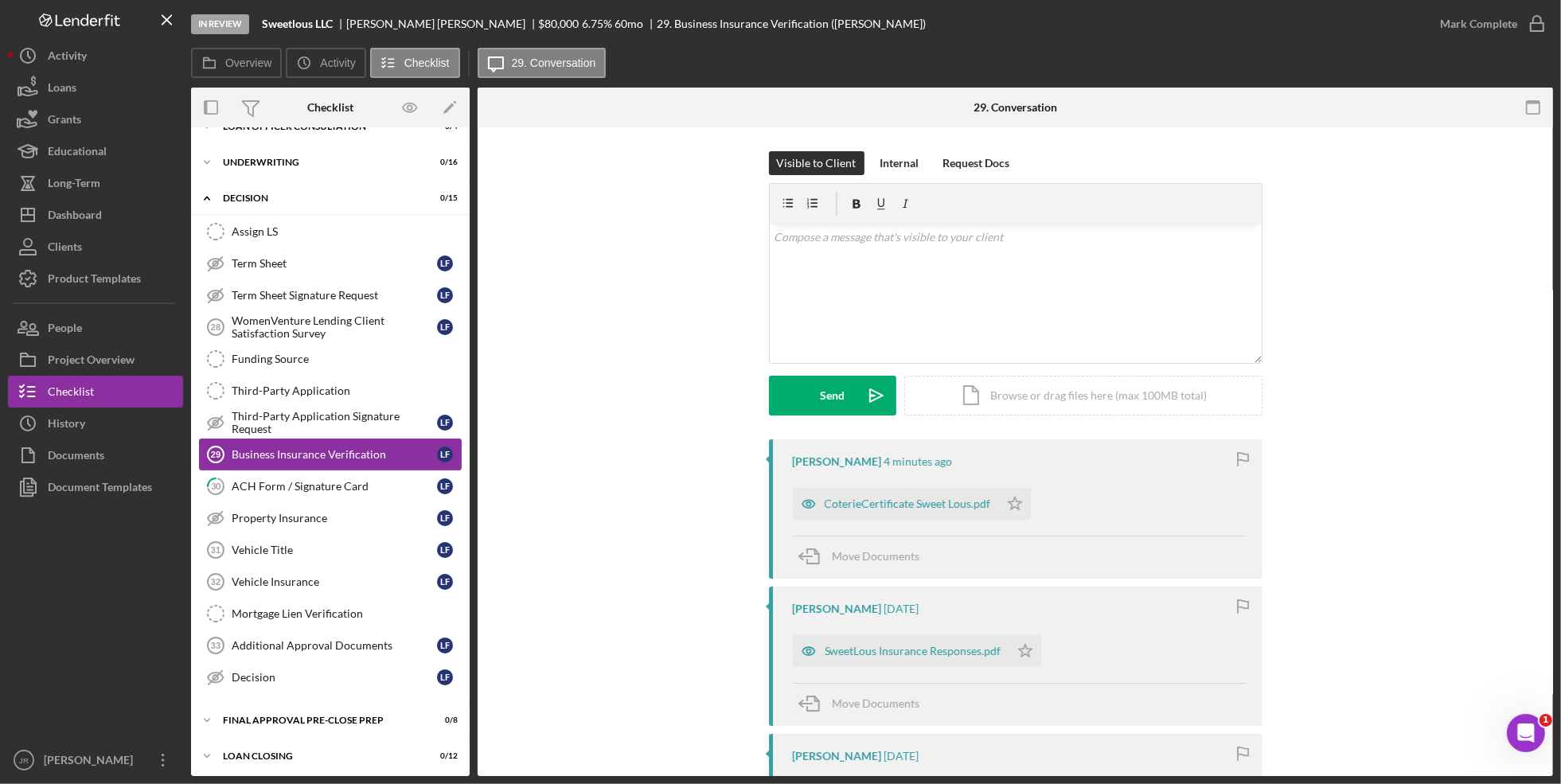
scroll to position [137, 0]
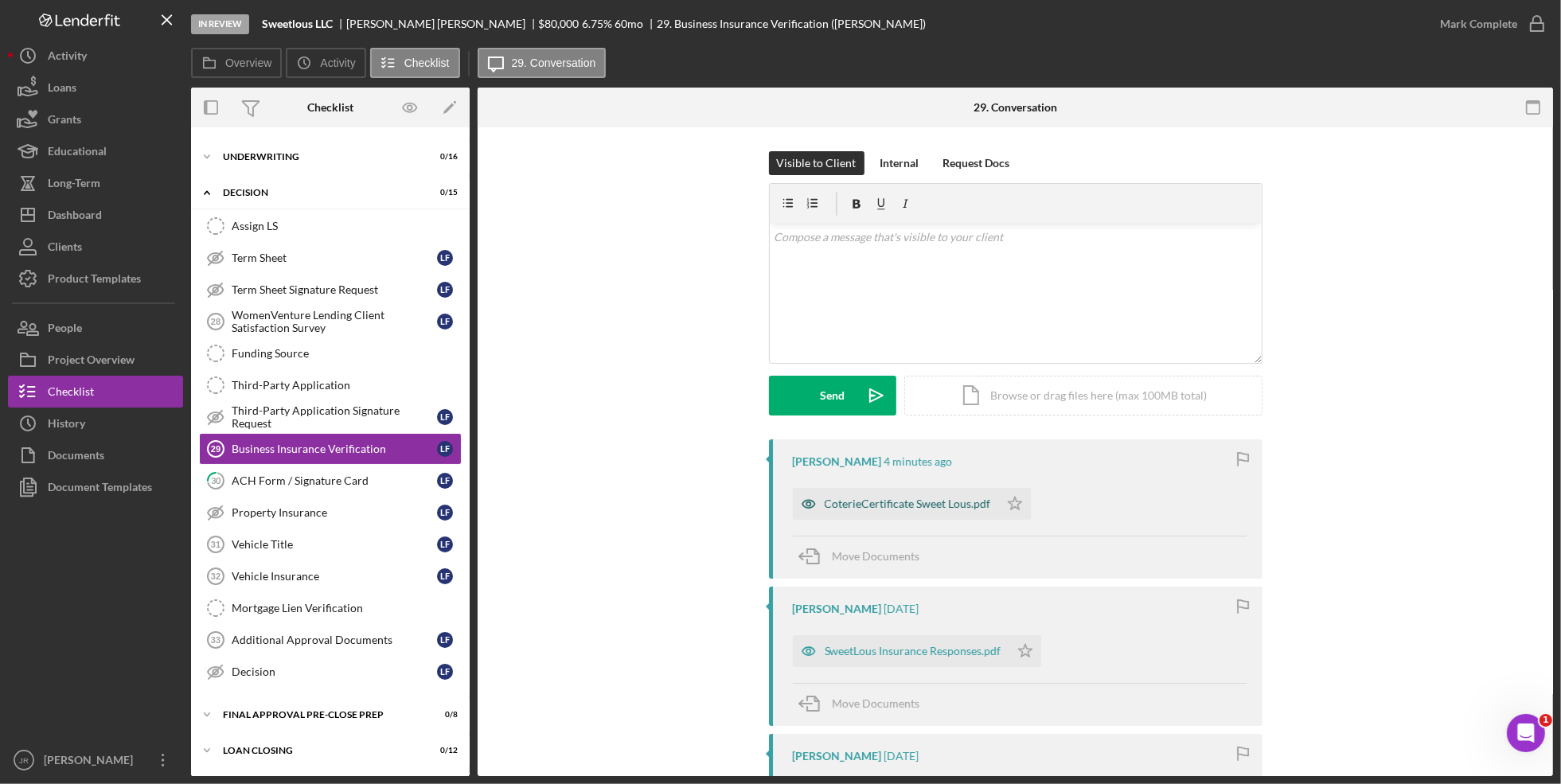
click at [969, 505] on div "CoterieCertificate Sweet Lous.pdf" at bounding box center [908, 504] width 166 height 12
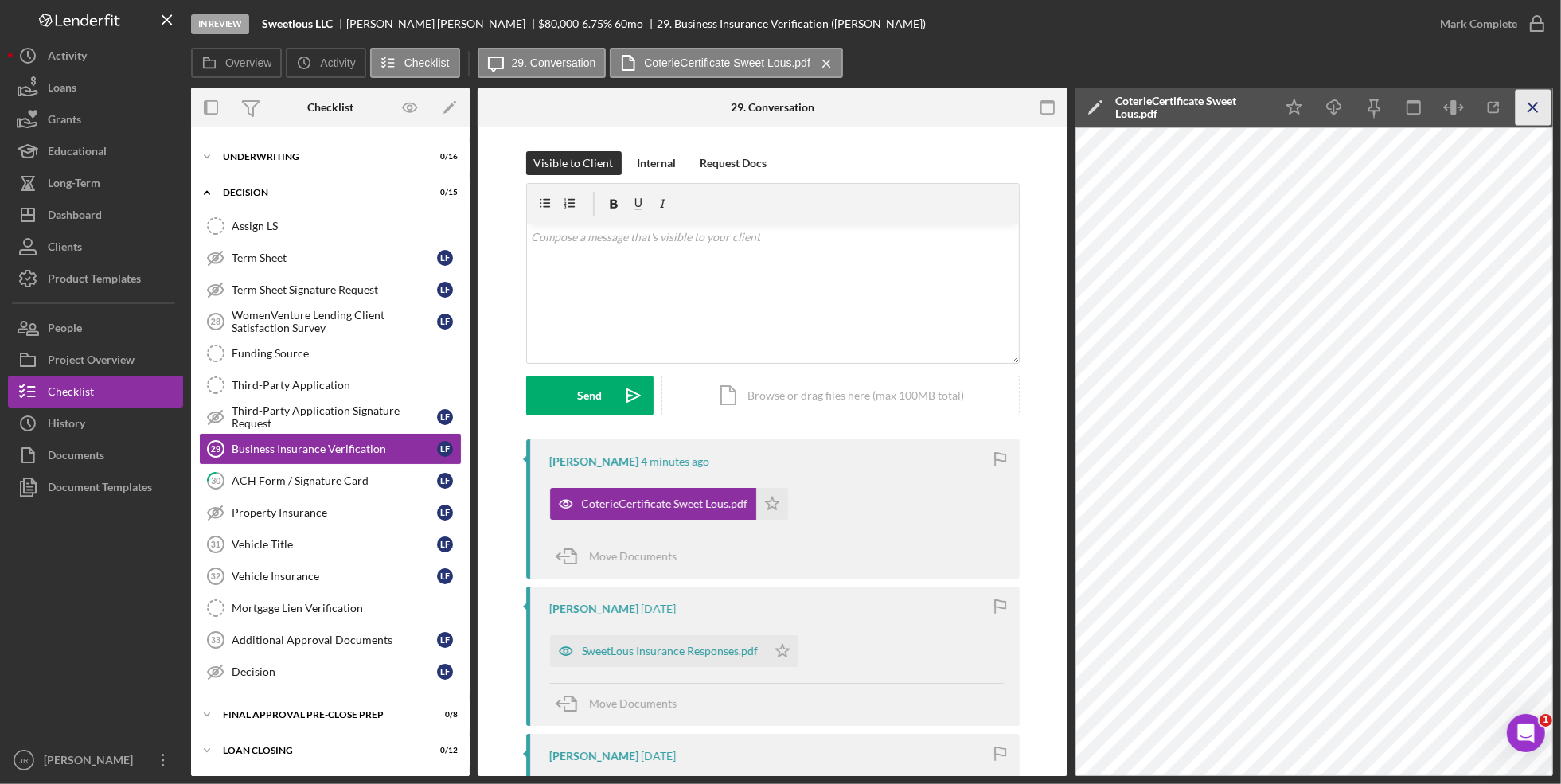
click at [1537, 109] on icon "Icon/Menu Close" at bounding box center [1533, 108] width 36 height 36
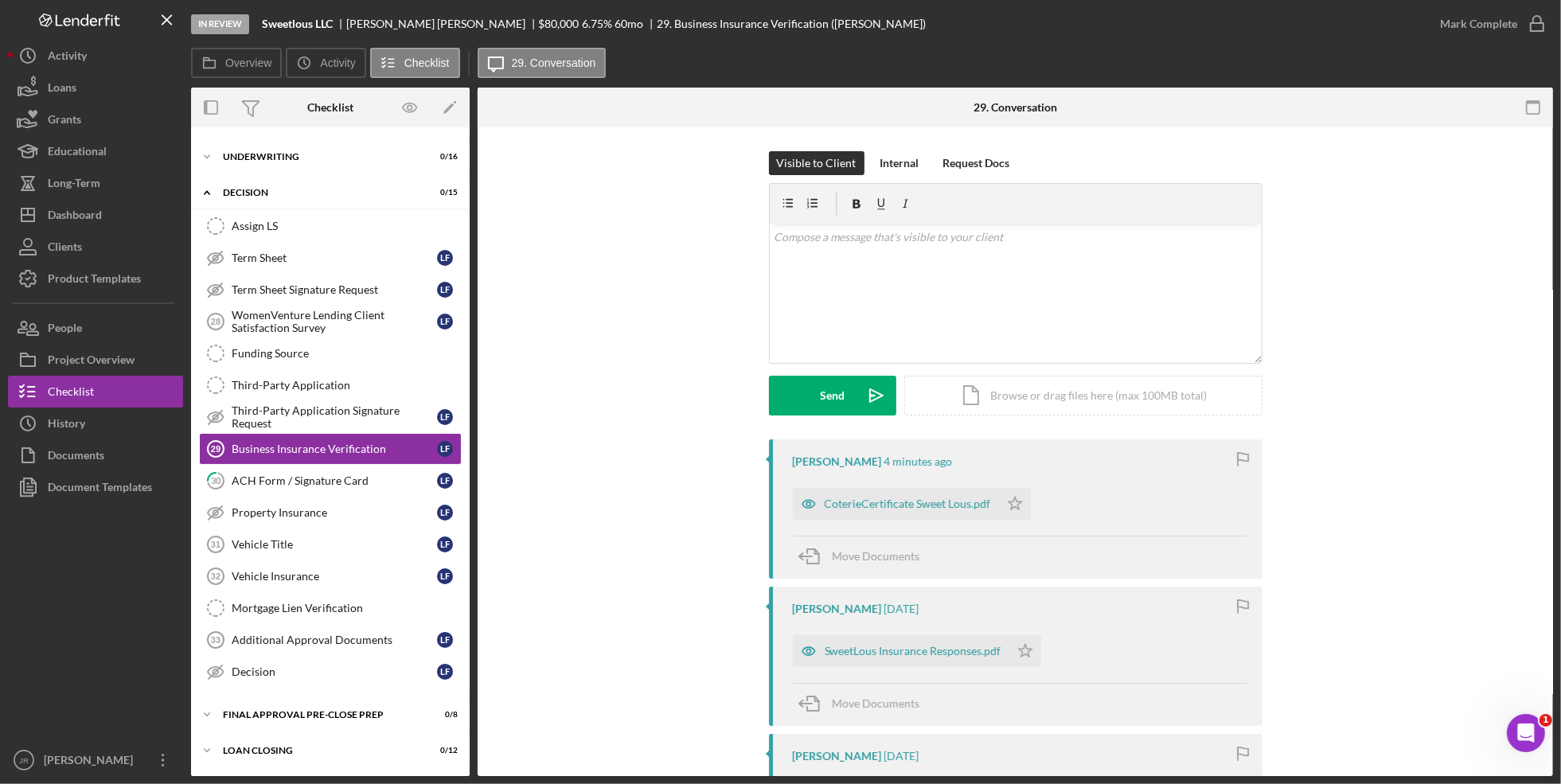
click at [685, 412] on div "Visible to Client Internal Request Docs v Color teal Color pink Remove color Ad…" at bounding box center [1015, 295] width 1028 height 288
click at [1013, 504] on icon "Icon/Star" at bounding box center [1015, 504] width 32 height 32
click at [880, 170] on div "Internal" at bounding box center [900, 163] width 39 height 24
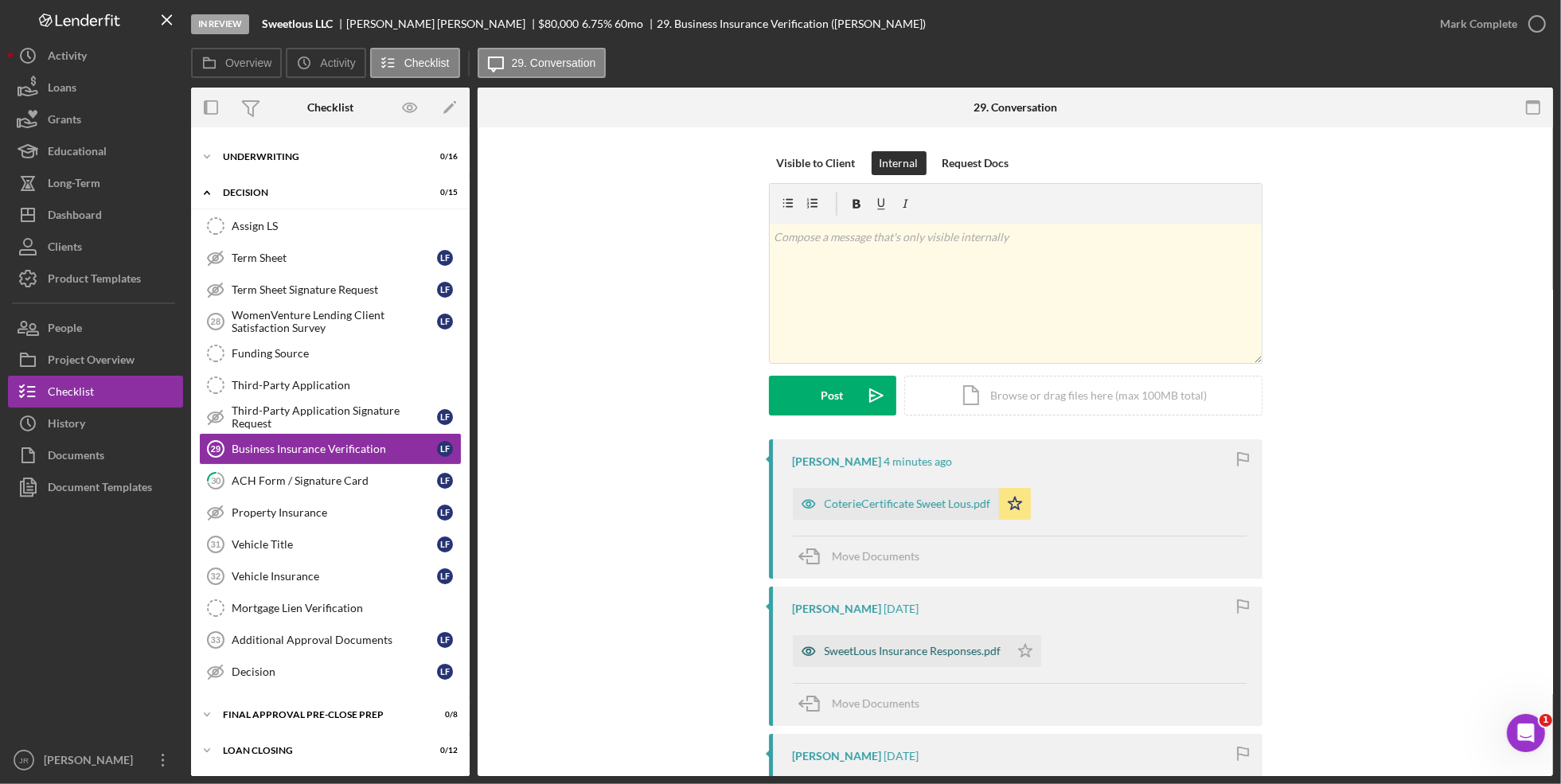
click at [926, 653] on div "SweetLous Insurance Responses.pdf" at bounding box center [913, 651] width 177 height 12
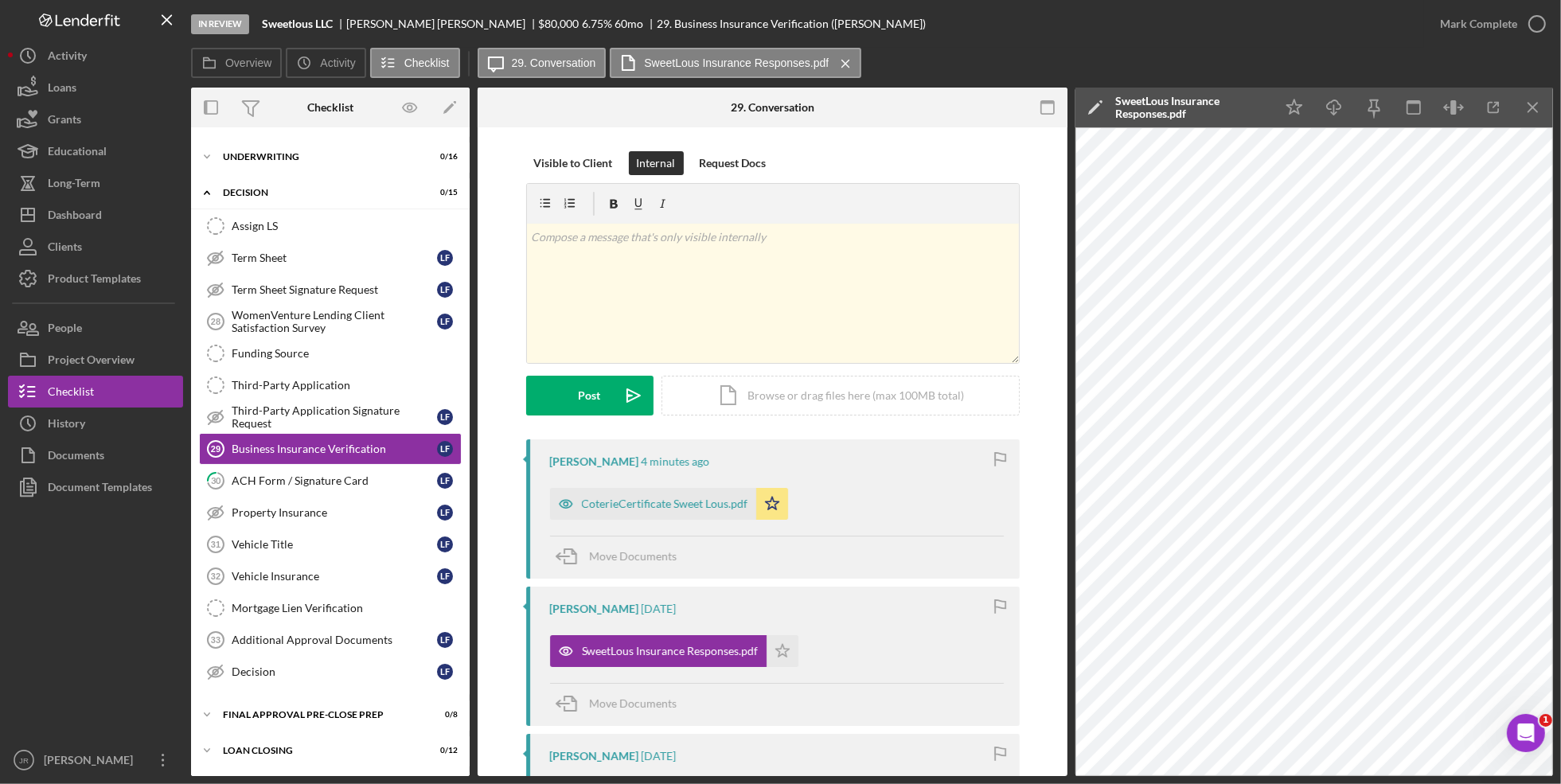
click at [1531, 111] on icon "Icon/Menu Close" at bounding box center [1533, 108] width 36 height 36
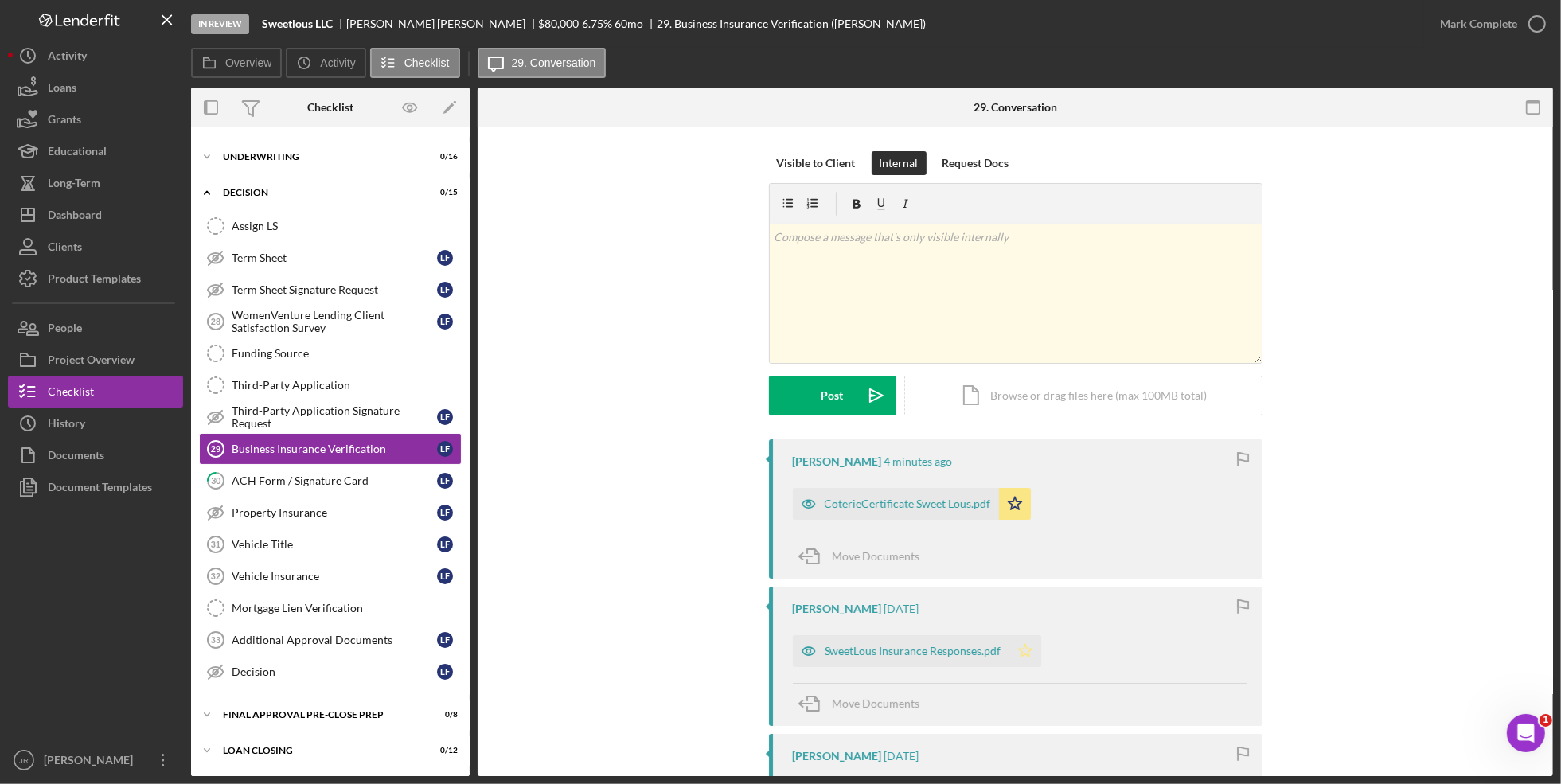
click at [1022, 647] on polygon "button" at bounding box center [1024, 651] width 13 height 12
click at [1527, 284] on div "Visible to Client Internal Request Docs v Color teal Color pink Remove color Ad…" at bounding box center [1015, 620] width 1076 height 987
click at [1514, 19] on div "Mark Complete" at bounding box center [1478, 24] width 77 height 32
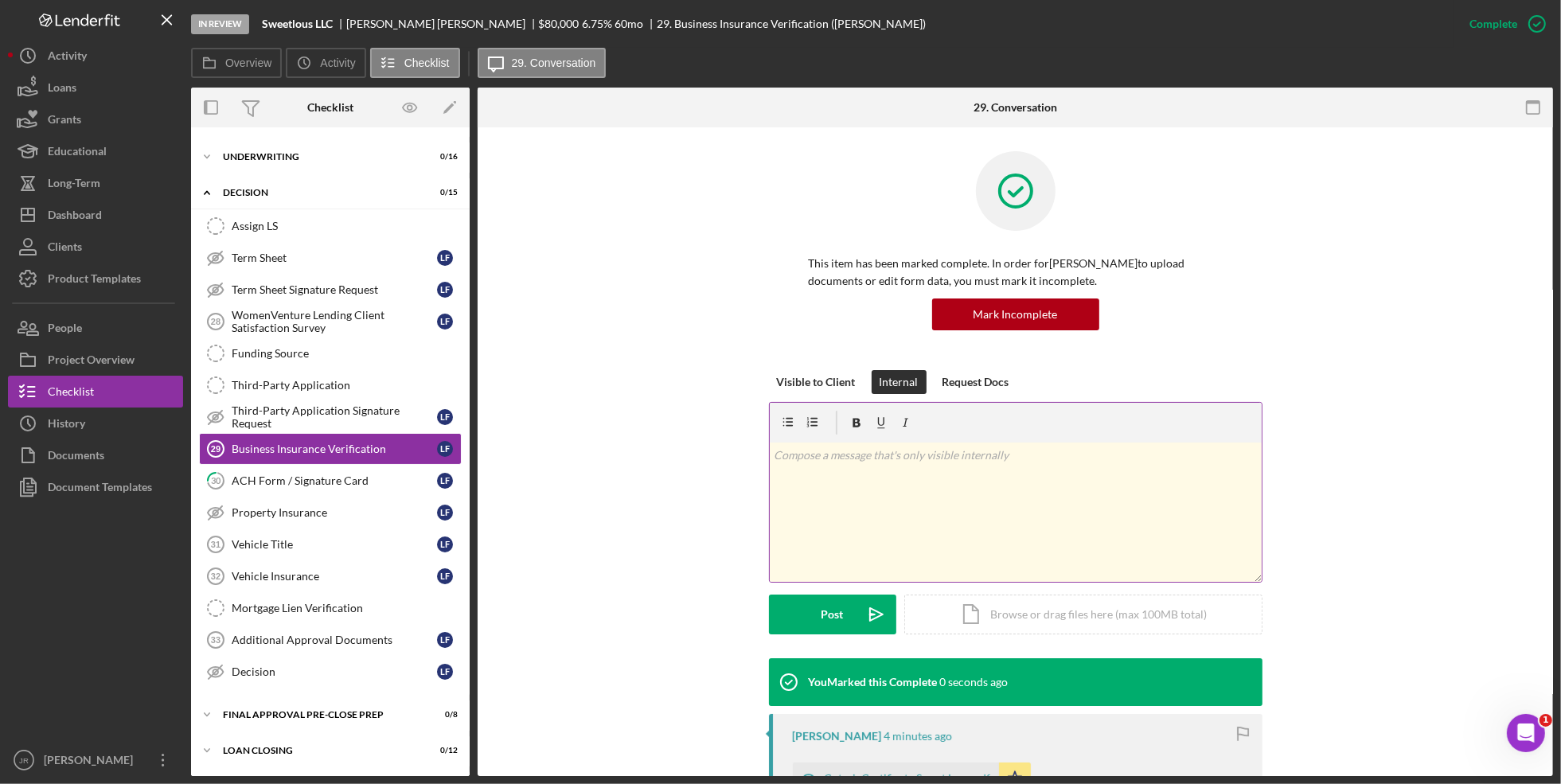
click at [846, 484] on div "v Color teal Color pink Remove color Add row above Add row below Add column bef…" at bounding box center [1015, 512] width 492 height 140
drag, startPoint x: 260, startPoint y: 489, endPoint x: 275, endPoint y: 490, distance: 15.0
click at [263, 490] on link "30 ACH Form / Signature Card L F" at bounding box center [330, 481] width 263 height 32
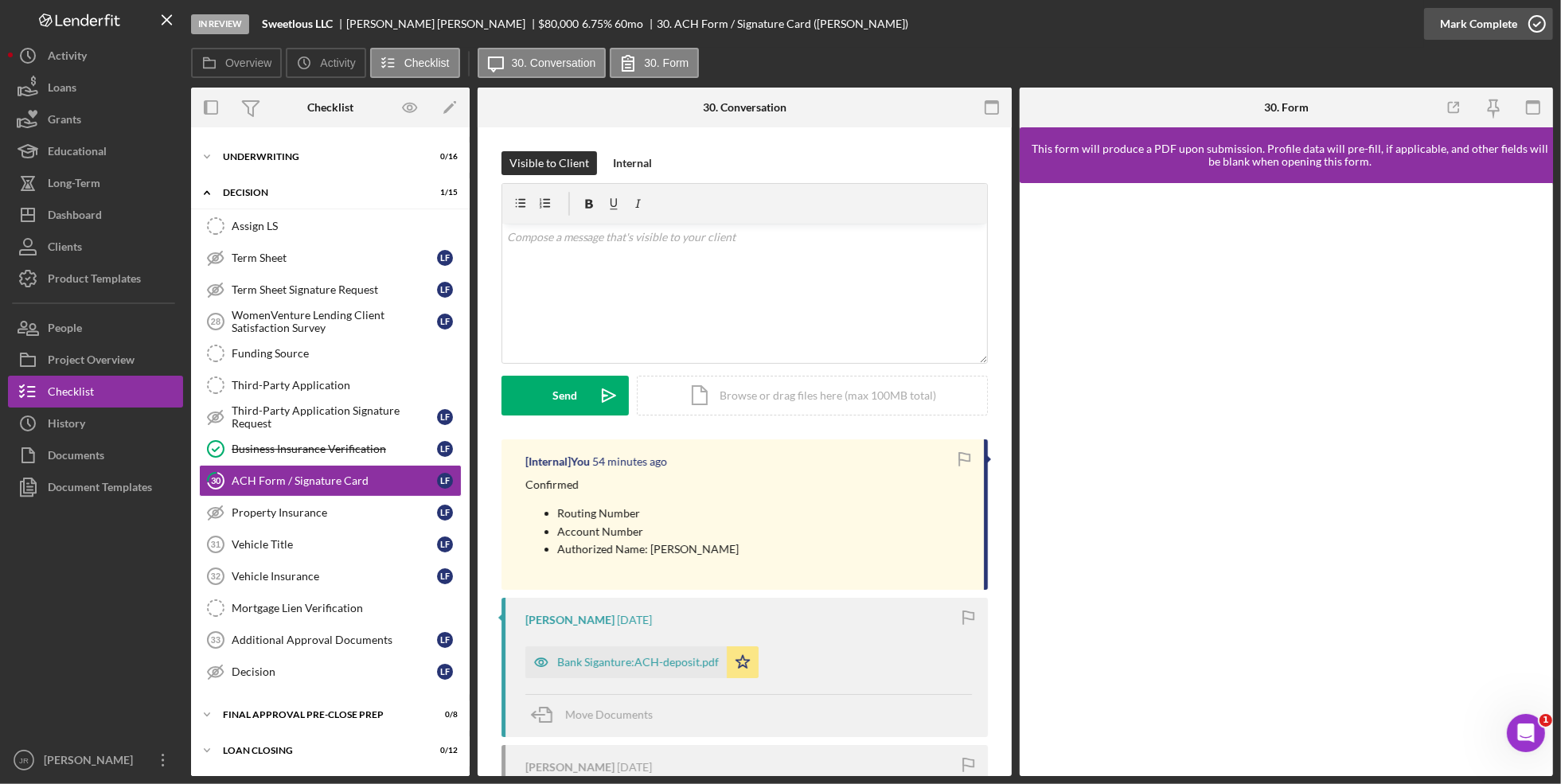
click at [1525, 20] on icon "button" at bounding box center [1537, 23] width 40 height 40
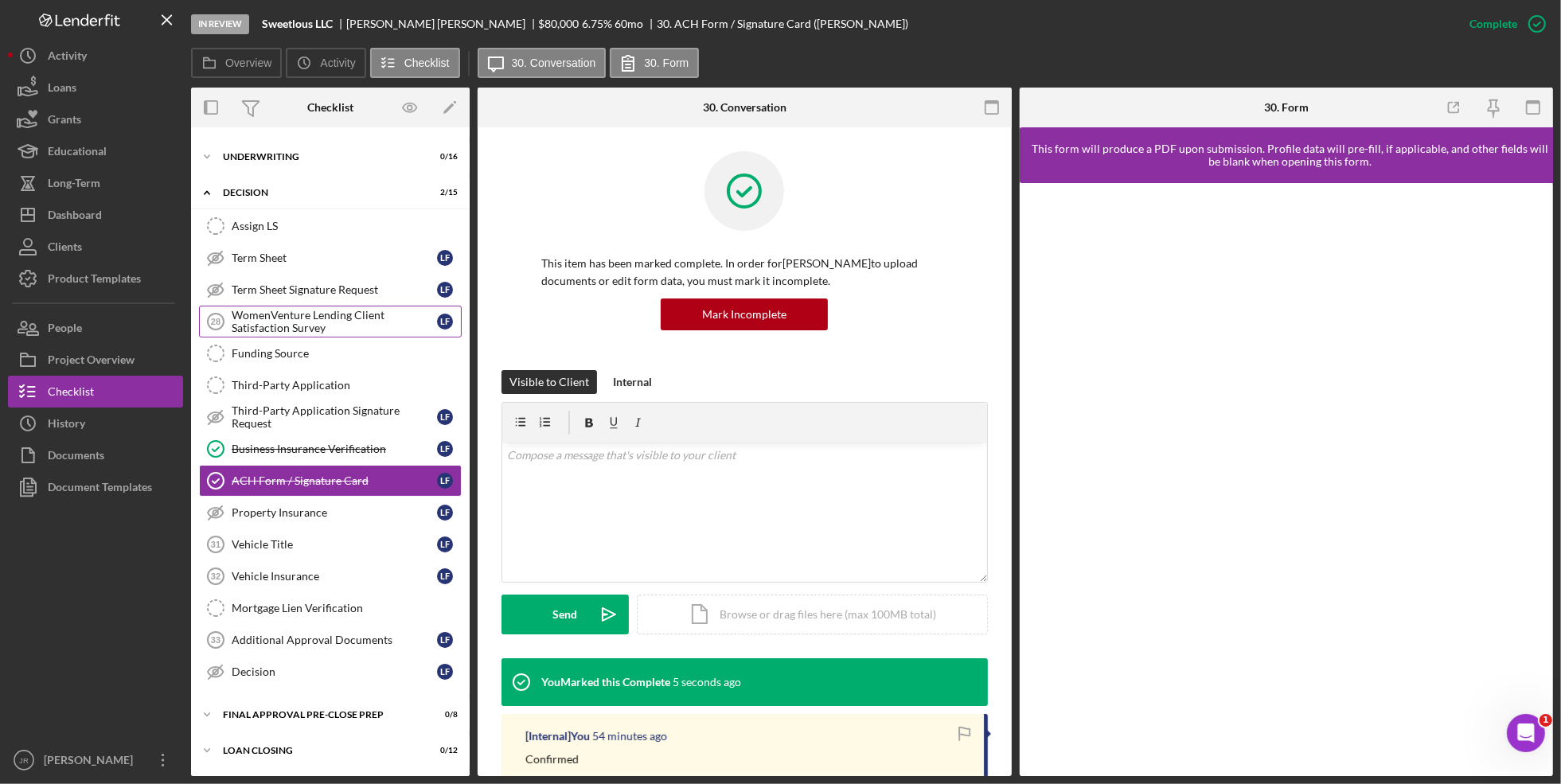
click at [338, 328] on div "WomenVenture Lending Client Satisfaction Survey" at bounding box center [334, 321] width 206 height 26
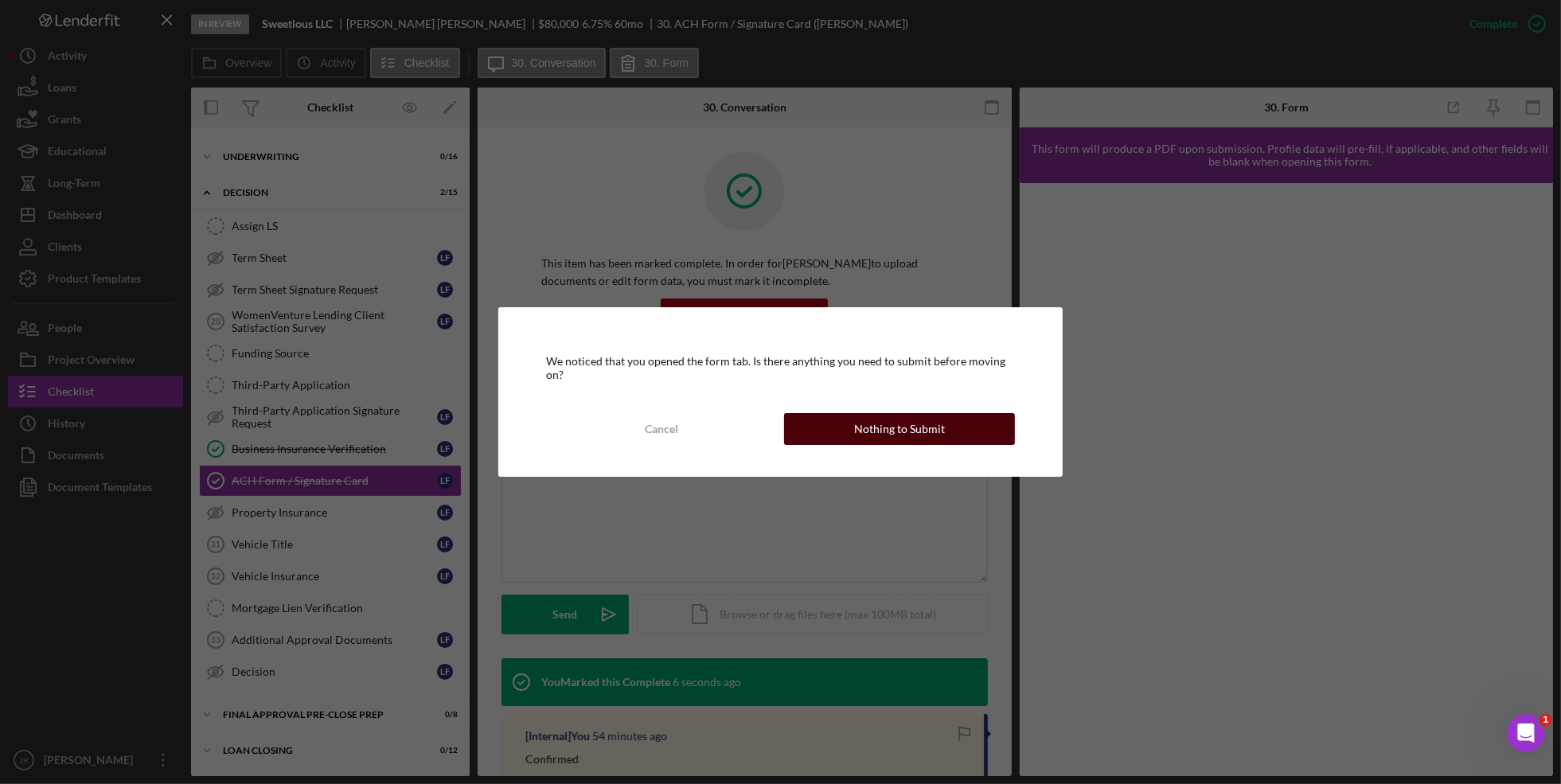
click at [908, 430] on div "Nothing to Submit" at bounding box center [900, 429] width 91 height 32
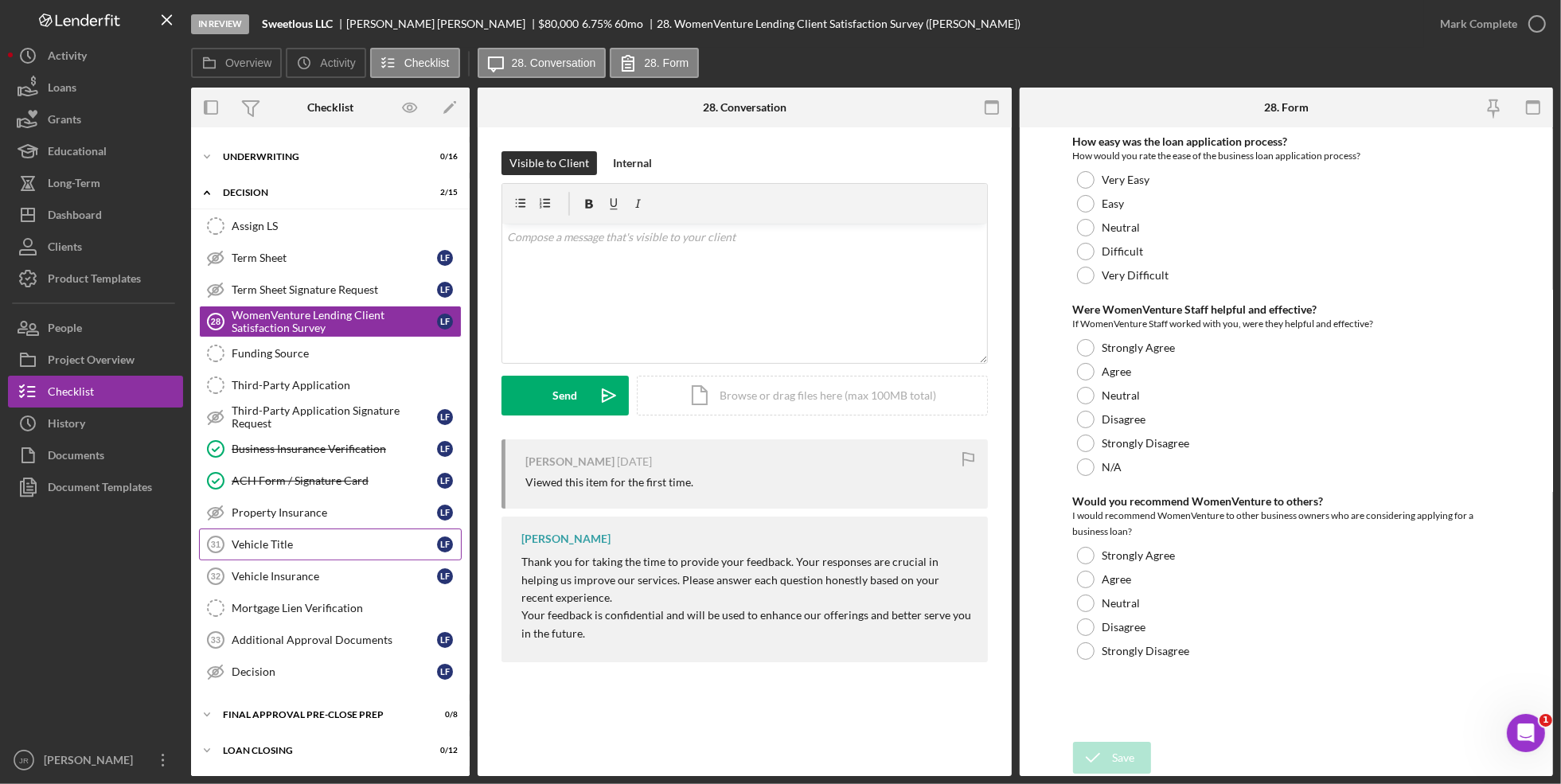
click at [311, 544] on div "Vehicle Title" at bounding box center [334, 545] width 206 height 12
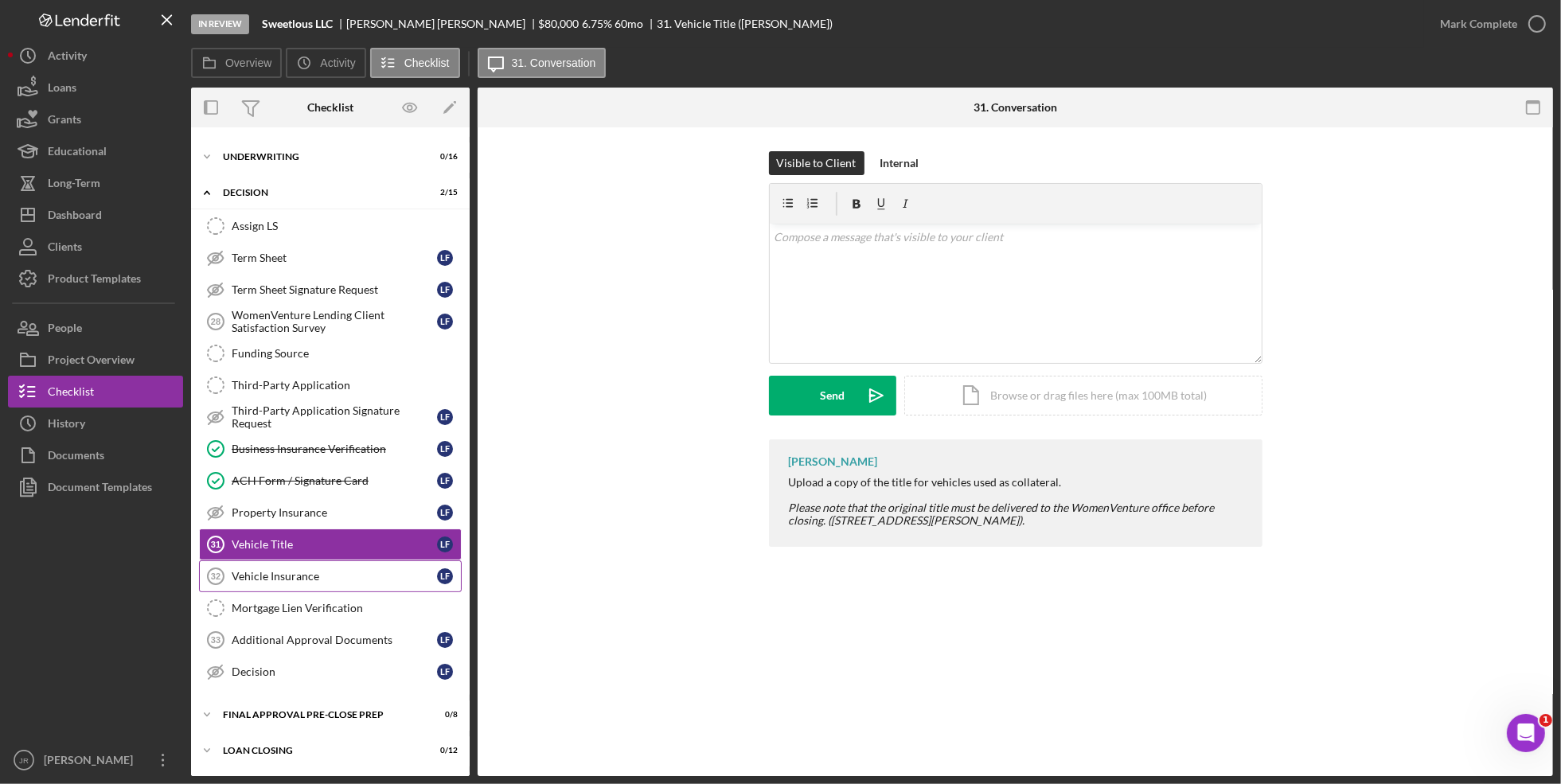
click at [311, 591] on link "Vehicle Insurance 32 Vehicle Insurance L F" at bounding box center [330, 577] width 263 height 32
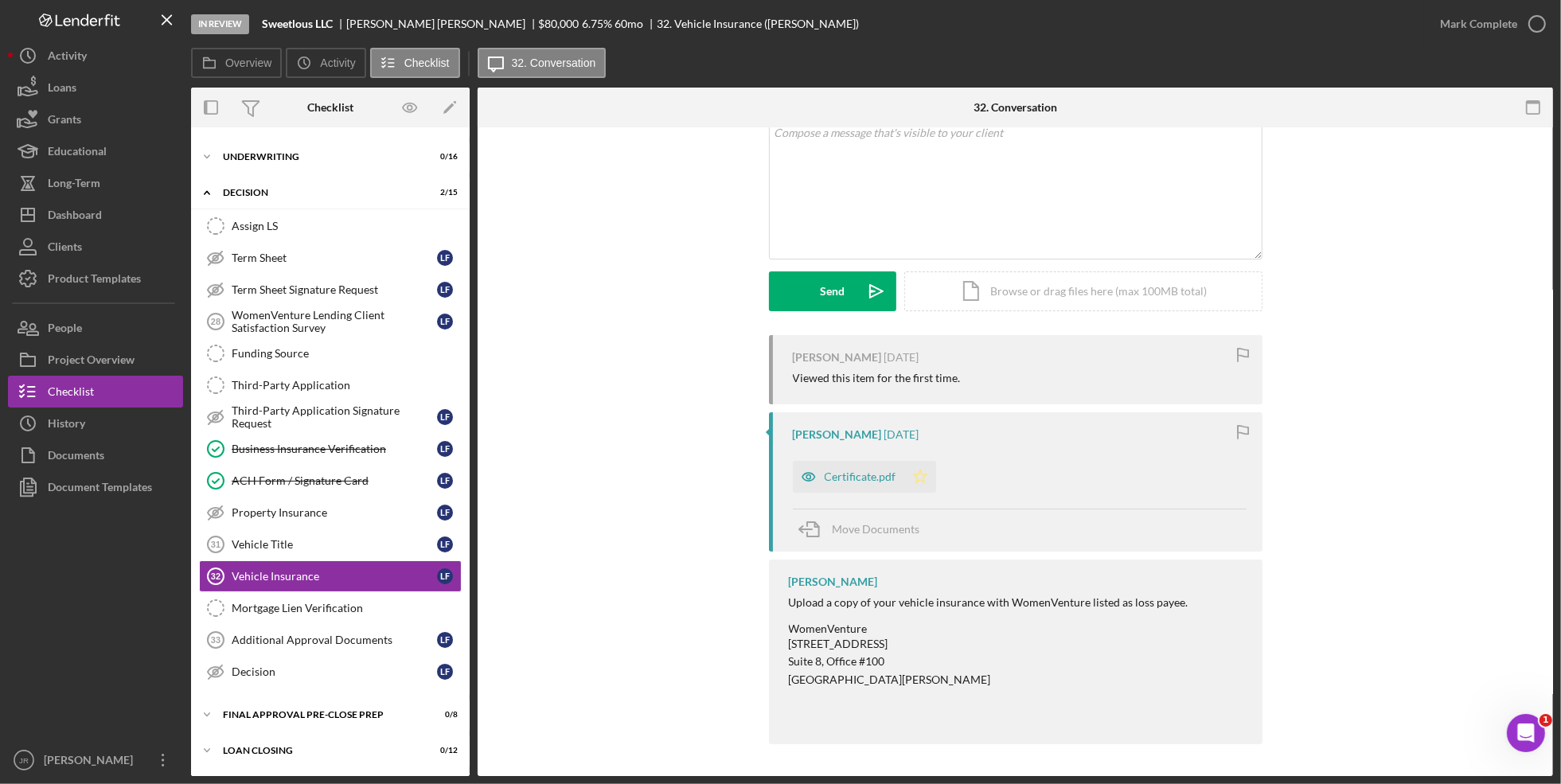
scroll to position [105, 0]
click at [858, 476] on div "Certificate.pdf" at bounding box center [861, 477] width 72 height 12
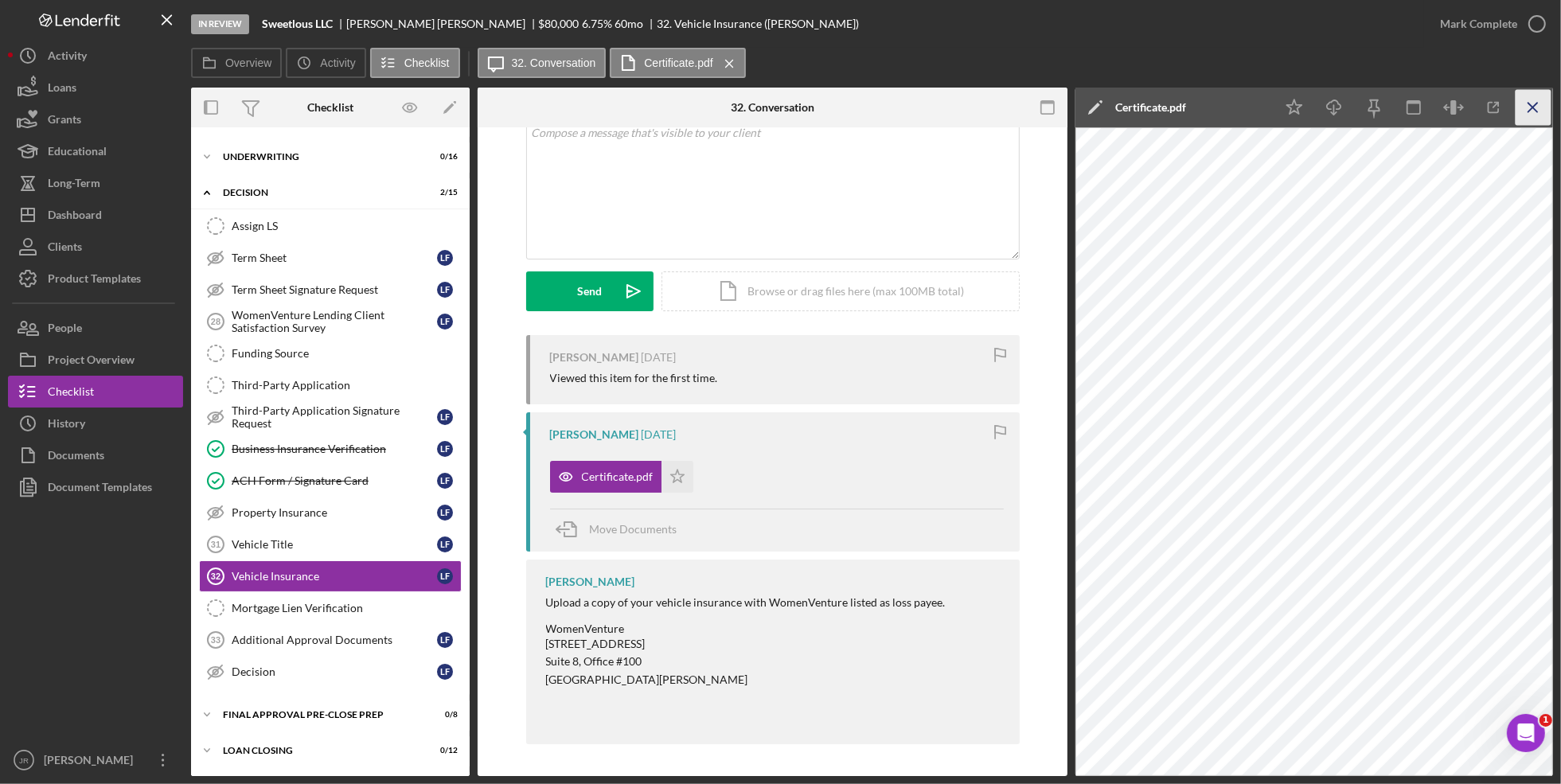
click at [1526, 117] on icon "Icon/Menu Close" at bounding box center [1533, 108] width 36 height 36
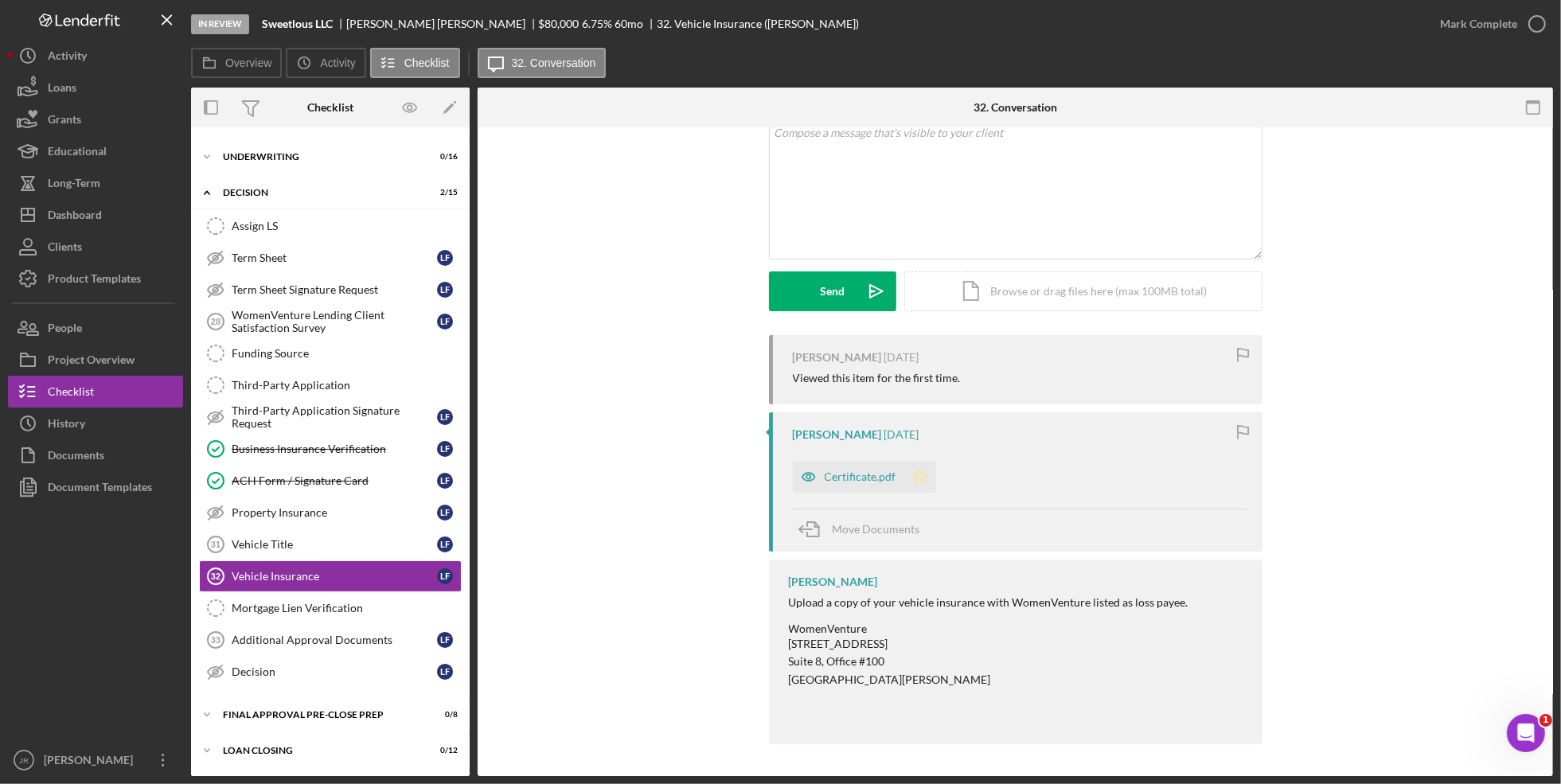
click at [925, 480] on icon "Icon/Star" at bounding box center [920, 477] width 32 height 32
click at [1467, 29] on div "Mark Complete" at bounding box center [1478, 24] width 77 height 32
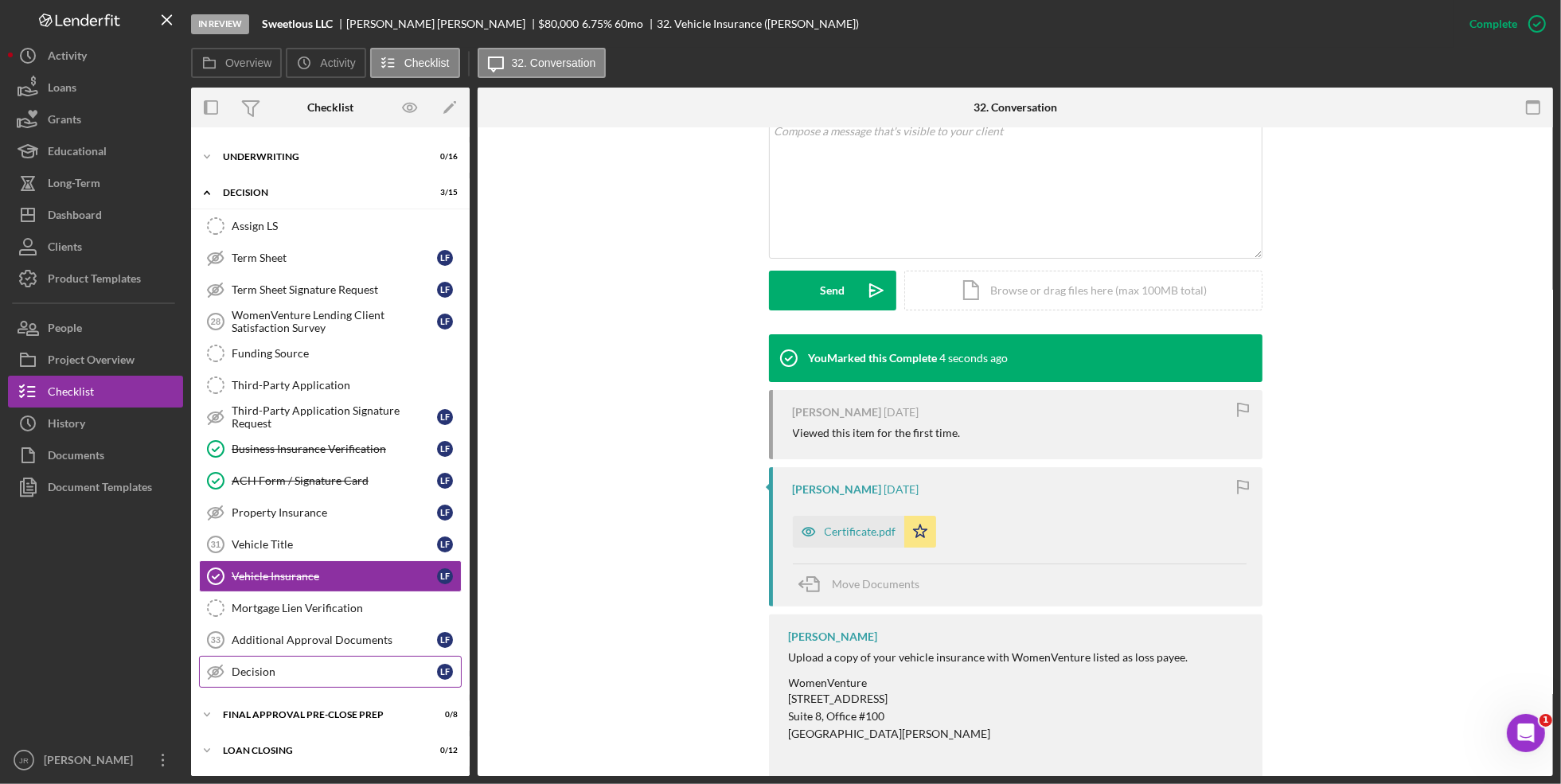
scroll to position [285, 0]
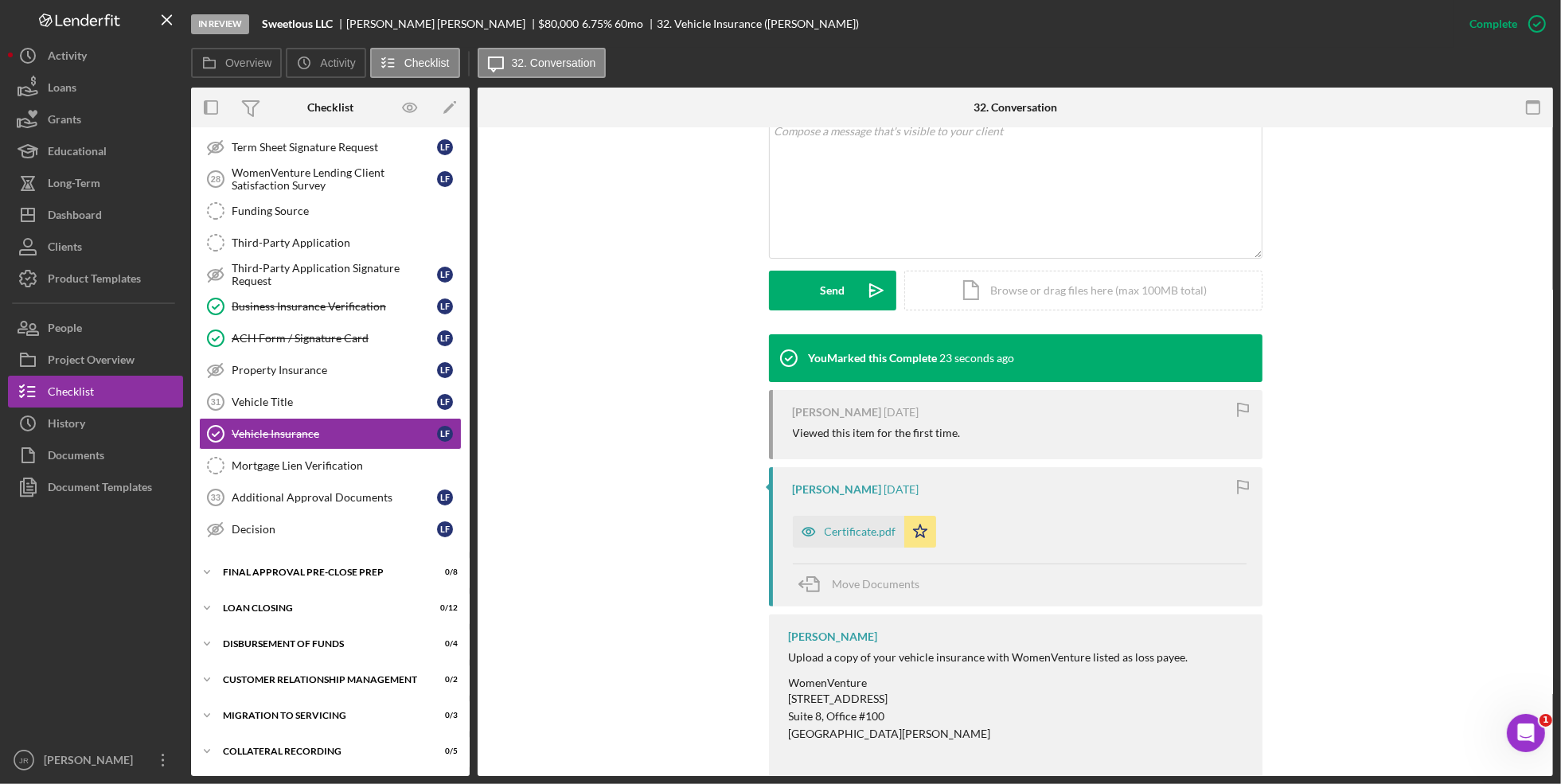
click at [666, 378] on div "You Marked this Complete 23 seconds ago [PERSON_NAME] [DATE] Viewed this item f…" at bounding box center [1015, 570] width 1028 height 473
click at [1502, 303] on div "Visible to Client Internal Request Docs v Color teal Color pink Remove color Ad…" at bounding box center [1015, 190] width 1028 height 288
